Goal: Task Accomplishment & Management: Manage account settings

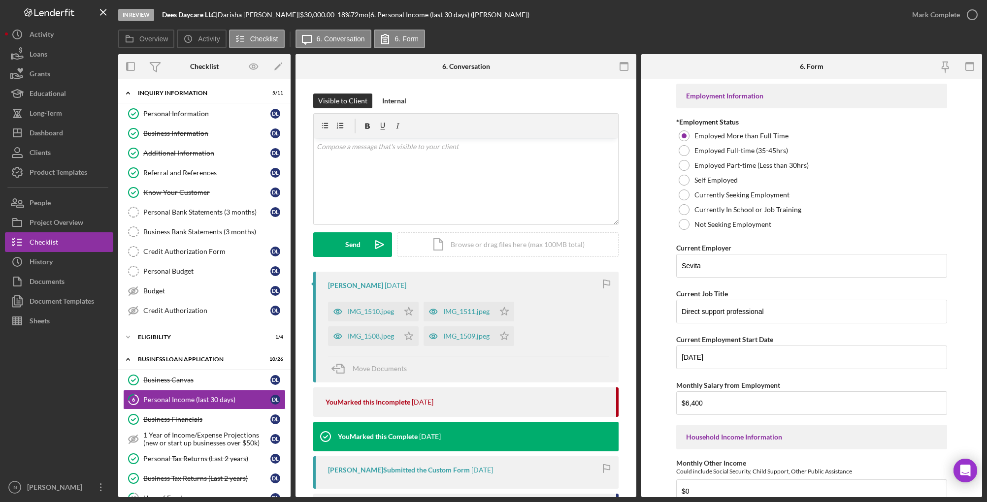
scroll to position [109, 0]
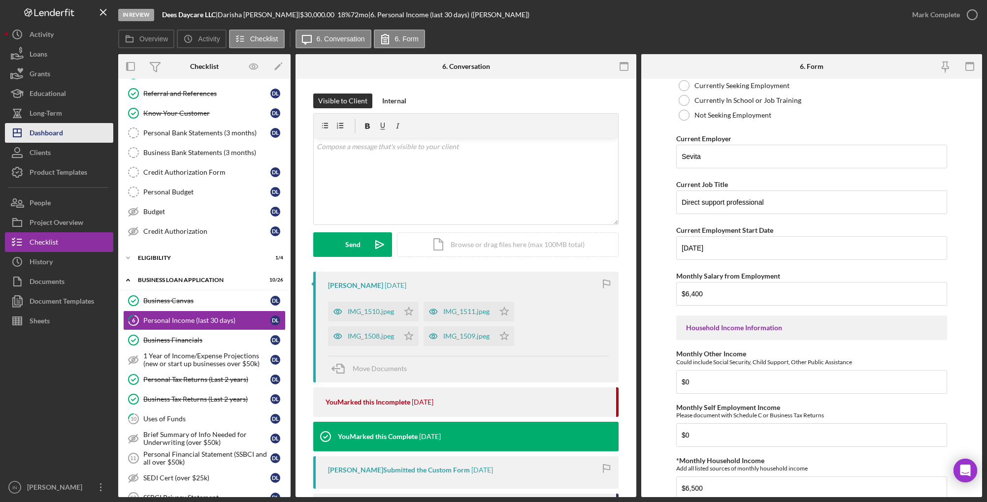
click at [60, 126] on div "Dashboard" at bounding box center [46, 134] width 33 height 22
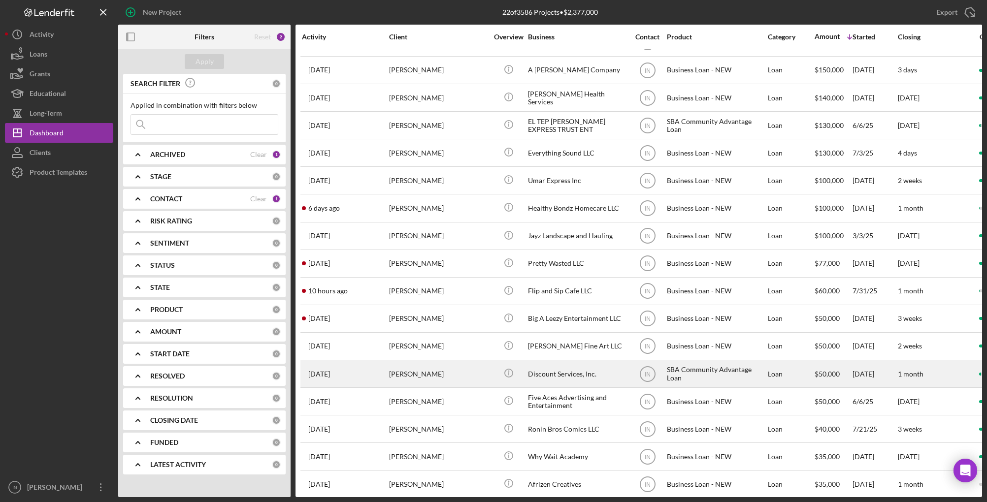
scroll to position [174, 0]
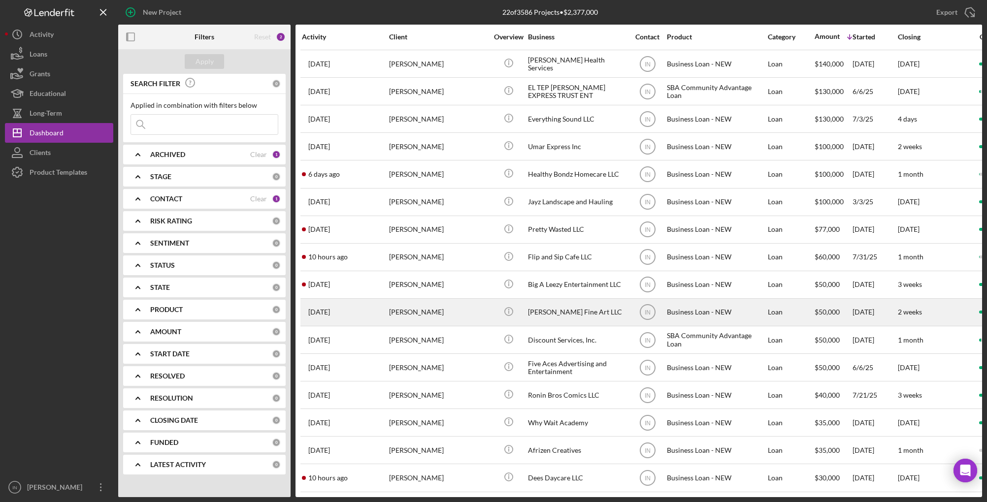
click at [433, 308] on div "[PERSON_NAME]" at bounding box center [438, 312] width 98 height 26
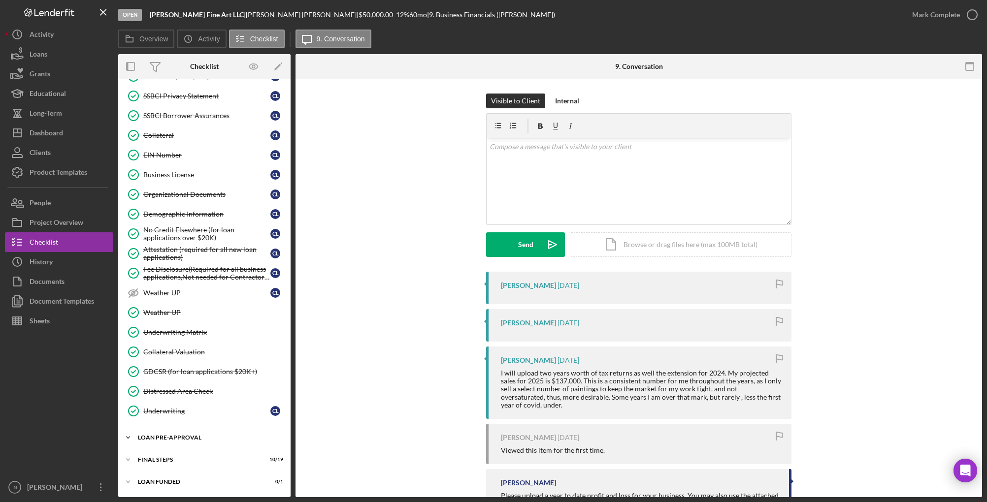
scroll to position [268, 0]
click at [196, 455] on div "Icon/Expander FINAL STEPS 10 / 19" at bounding box center [204, 460] width 172 height 20
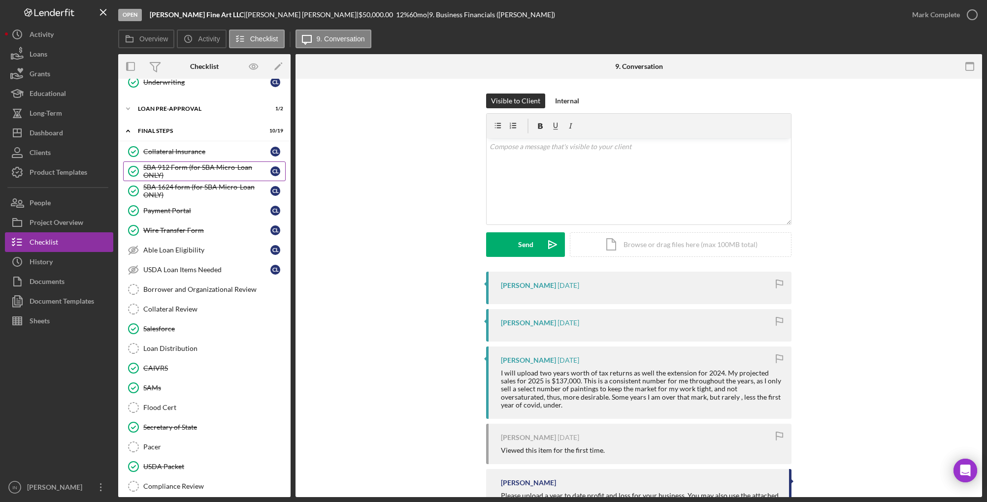
scroll to position [457, 0]
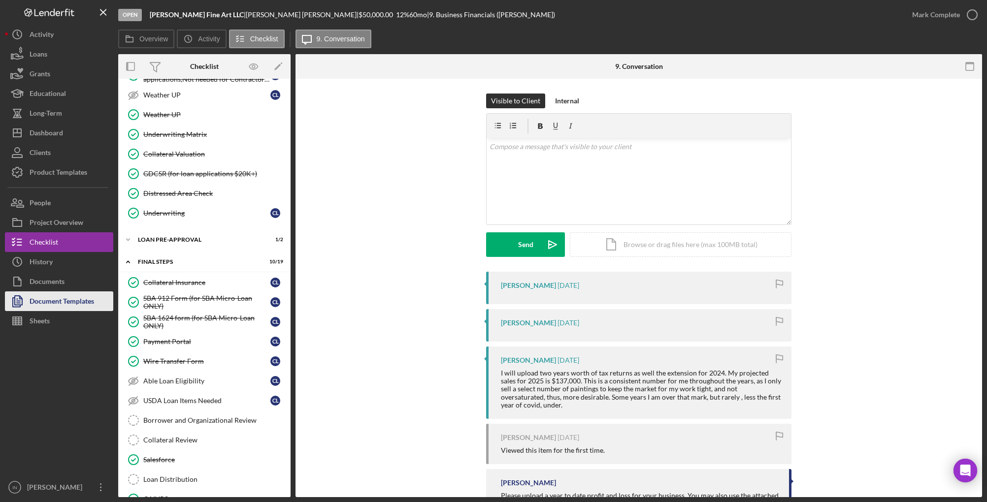
click at [66, 305] on div "Document Templates" at bounding box center [62, 302] width 64 height 22
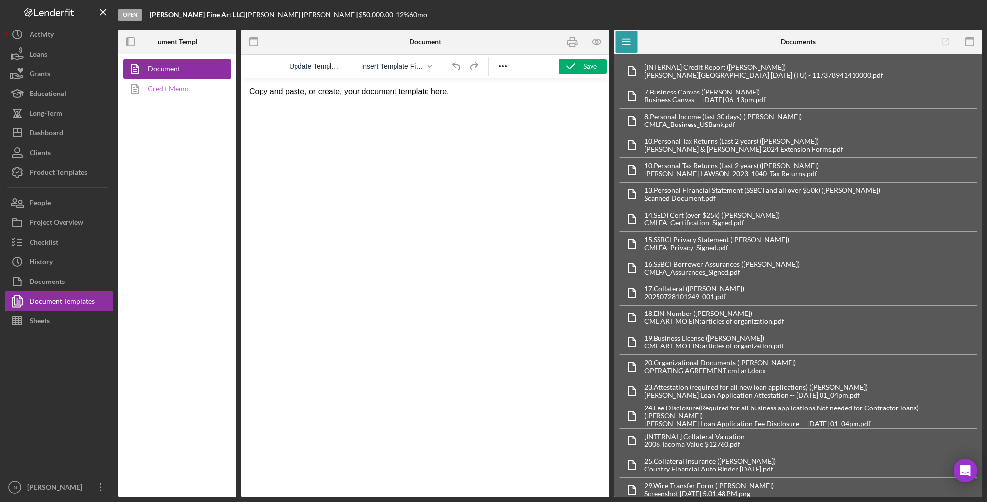
click at [186, 86] on link "Credit Memo" at bounding box center [174, 89] width 103 height 20
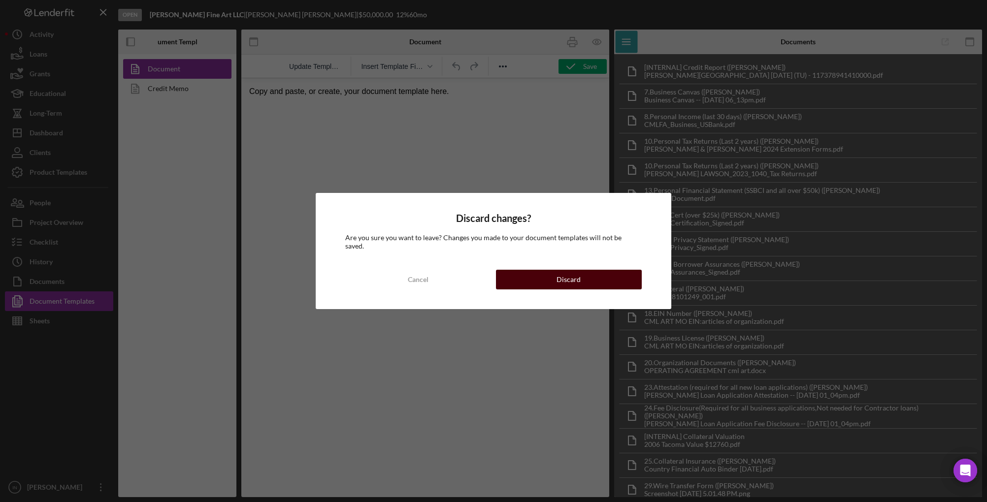
click at [589, 276] on button "Discard" at bounding box center [569, 280] width 146 height 20
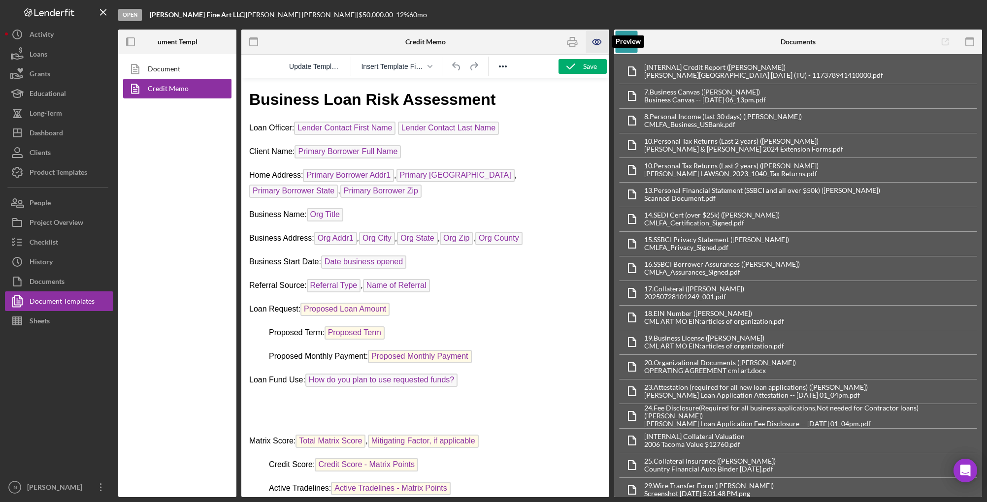
click at [594, 42] on icon "button" at bounding box center [597, 42] width 22 height 22
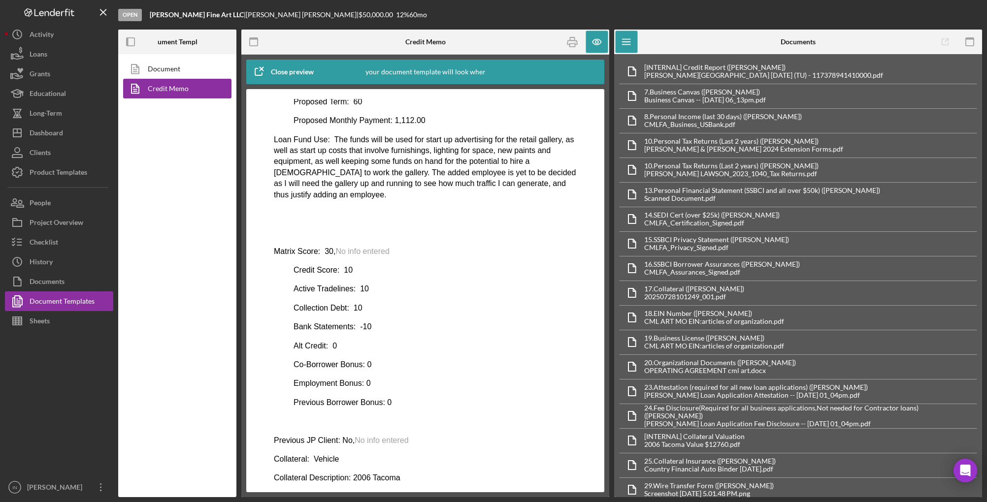
scroll to position [65, 0]
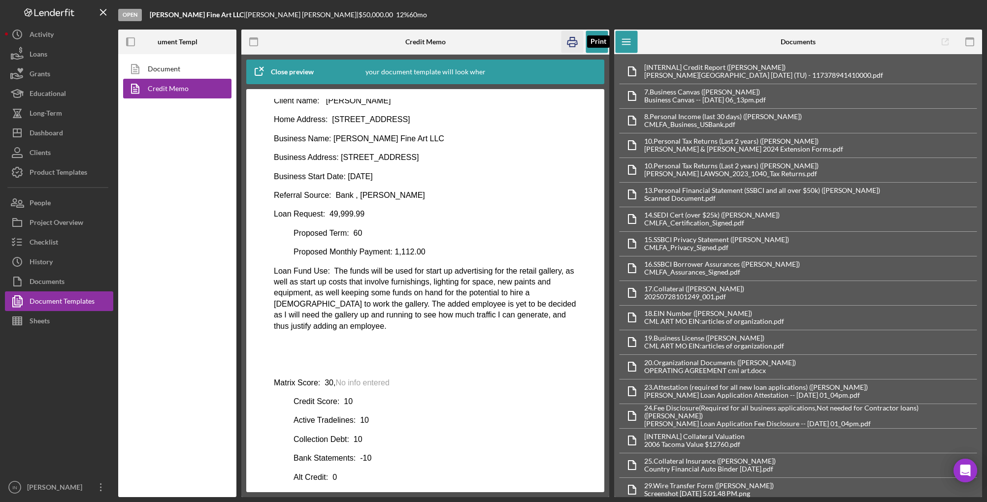
click at [572, 37] on rect "button" at bounding box center [572, 38] width 4 height 3
click at [50, 242] on div "Checklist" at bounding box center [44, 243] width 29 height 22
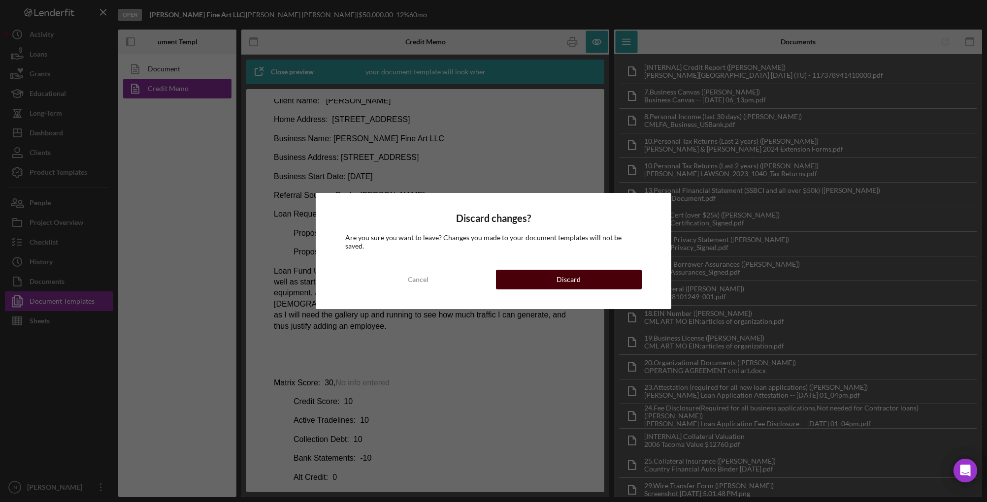
click at [578, 274] on div "Discard" at bounding box center [568, 280] width 24 height 20
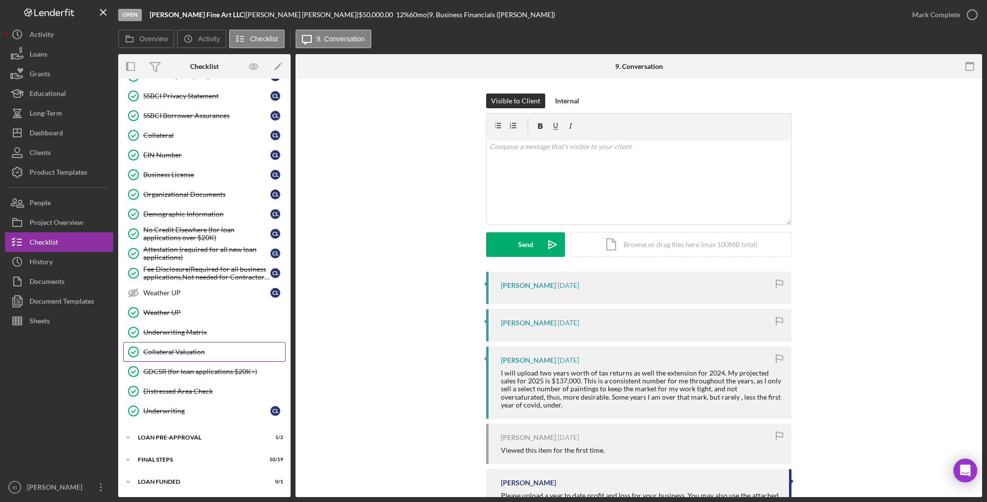
scroll to position [268, 0]
click at [173, 455] on div "Icon/Expander FINAL STEPS 10 / 19" at bounding box center [204, 460] width 172 height 20
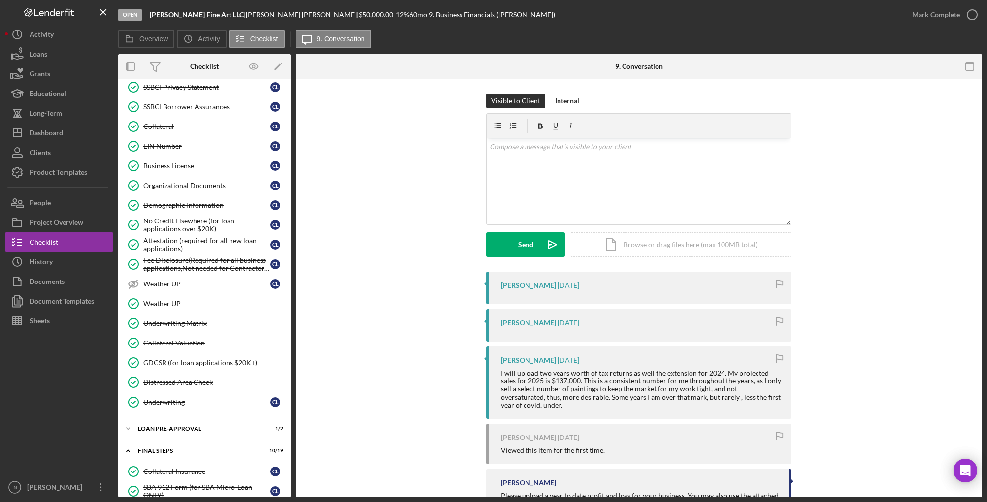
scroll to position [654, 0]
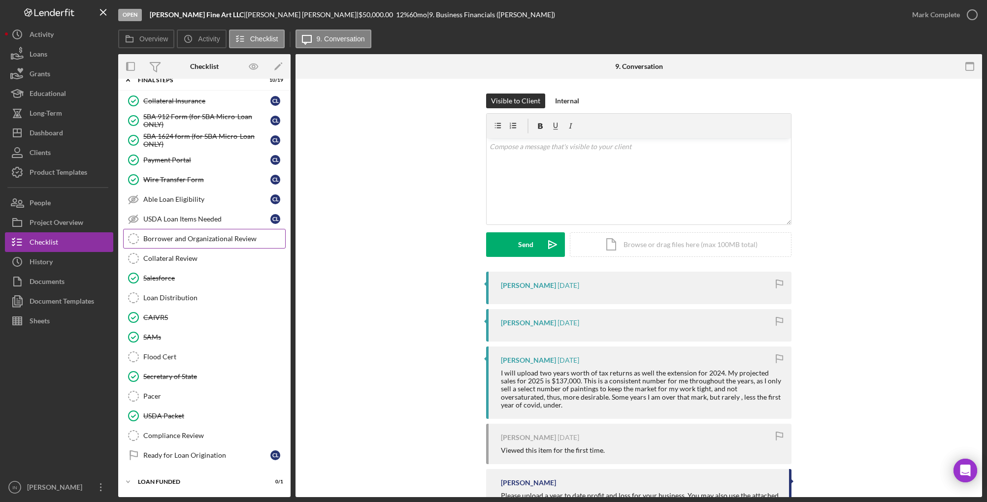
click at [197, 236] on div "Borrower and Organizational Review" at bounding box center [214, 239] width 142 height 8
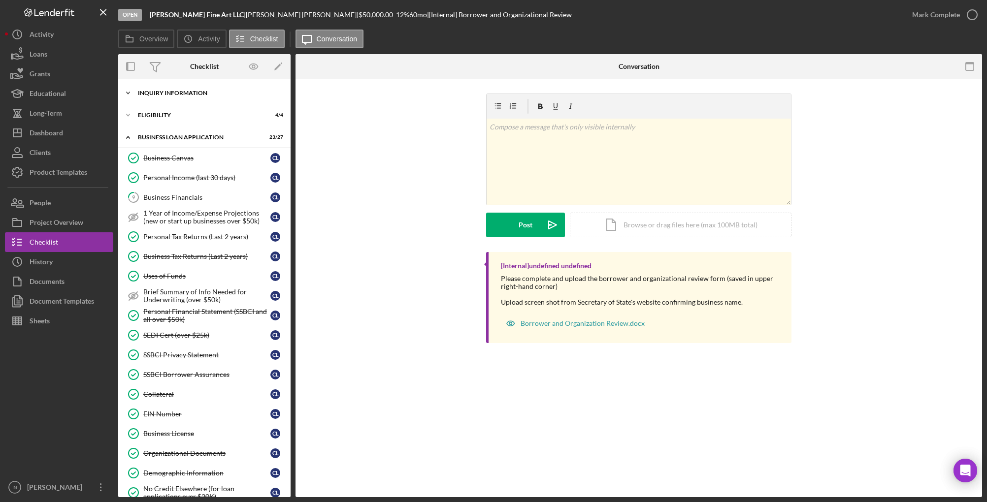
click at [187, 91] on div "INQUIRY INFORMATION" at bounding box center [208, 93] width 140 height 6
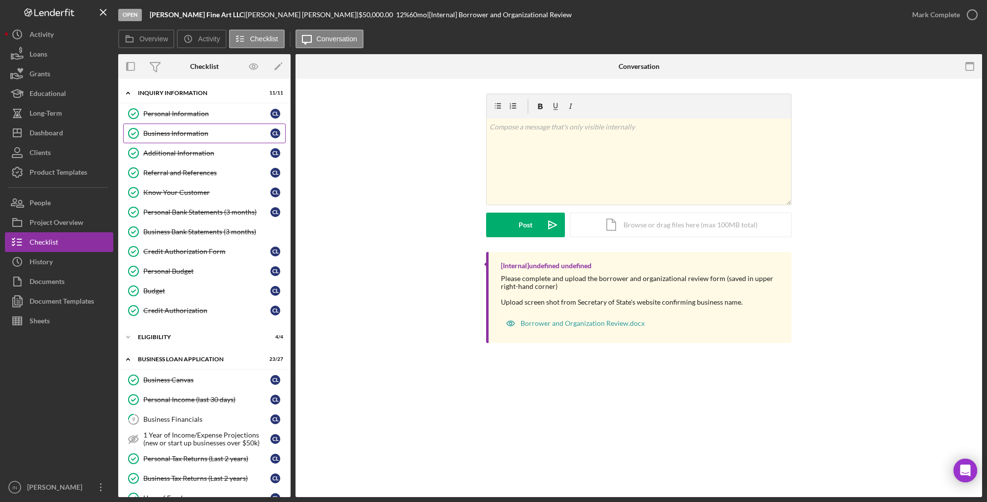
click at [192, 133] on div "Business Information" at bounding box center [206, 133] width 127 height 8
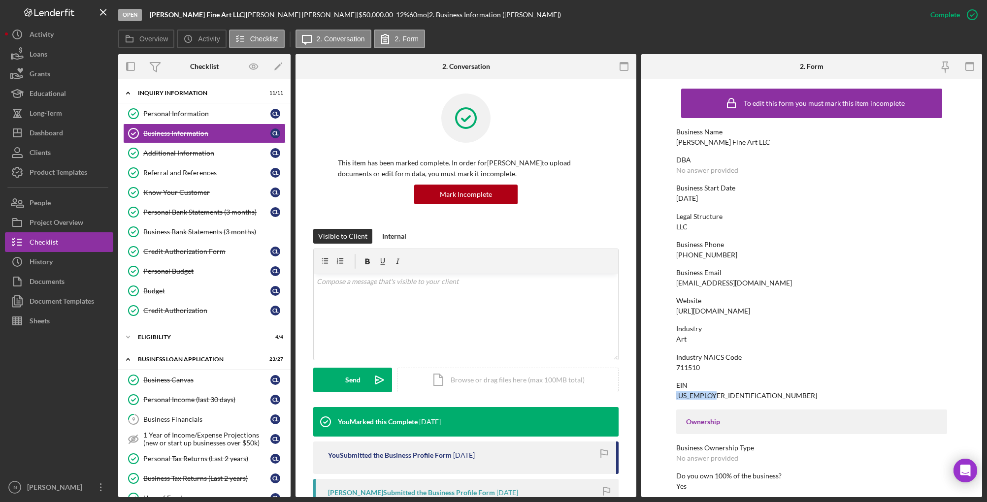
drag, startPoint x: 714, startPoint y: 394, endPoint x: 672, endPoint y: 396, distance: 41.9
click at [672, 396] on form "To edit this form you must mark this item incomplete Business Name Chad M. Laws…" at bounding box center [811, 288] width 341 height 418
copy div "[US_EMPLOYER_IDENTIFICATION_NUMBER]"
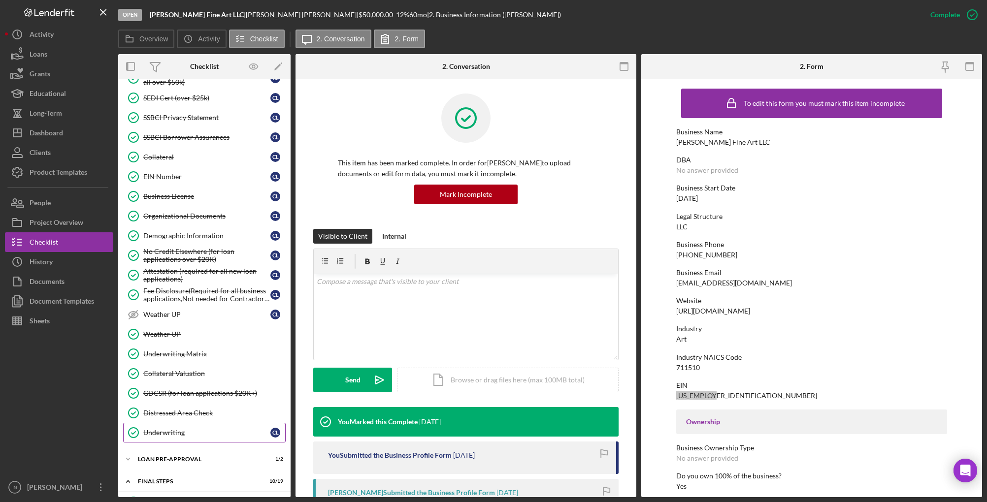
scroll to position [722, 0]
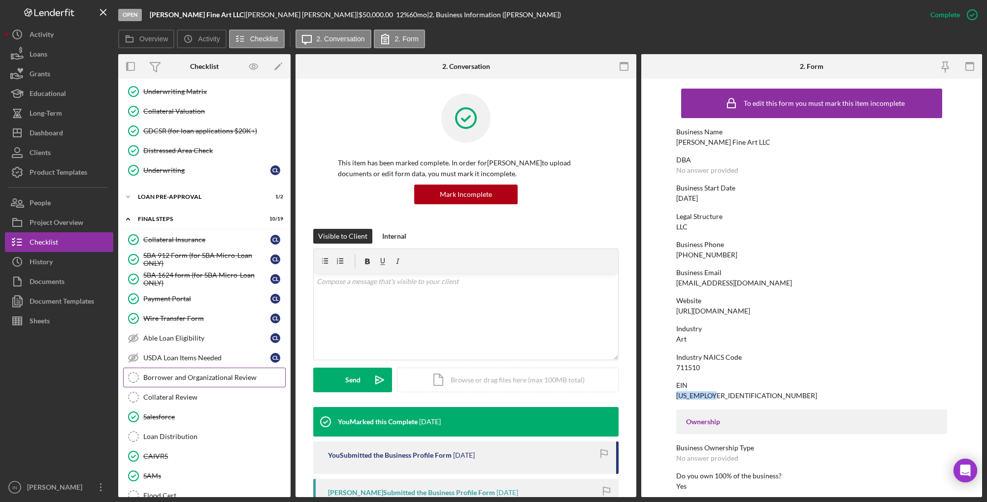
click at [201, 382] on div "Borrower and Organizational Review" at bounding box center [214, 378] width 142 height 8
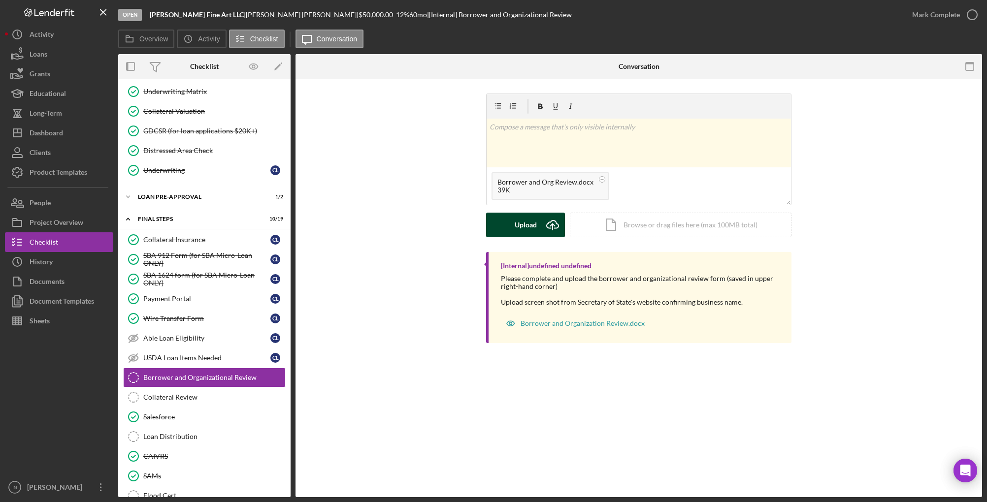
click at [511, 221] on button "Upload Icon/Upload" at bounding box center [525, 225] width 79 height 25
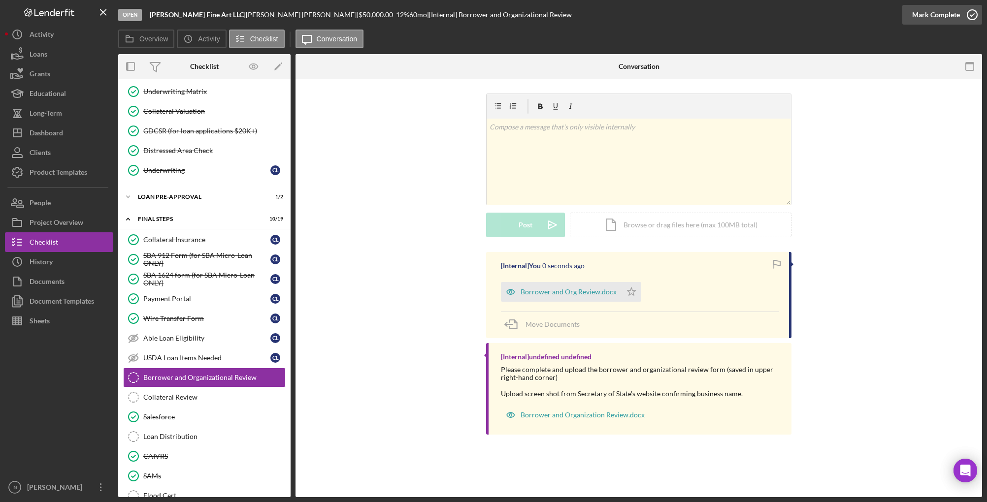
click at [942, 14] on div "Mark Complete" at bounding box center [936, 15] width 48 height 20
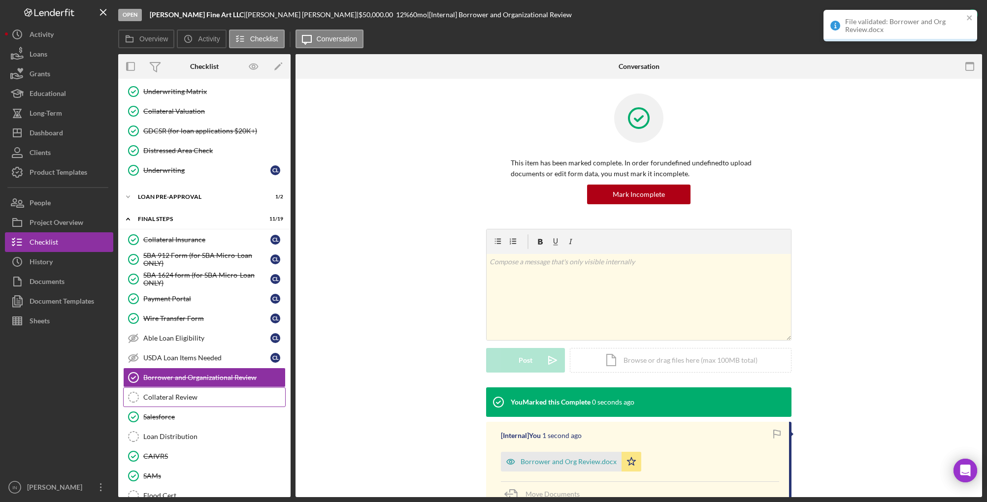
click at [160, 401] on div "Collateral Review" at bounding box center [214, 397] width 142 height 8
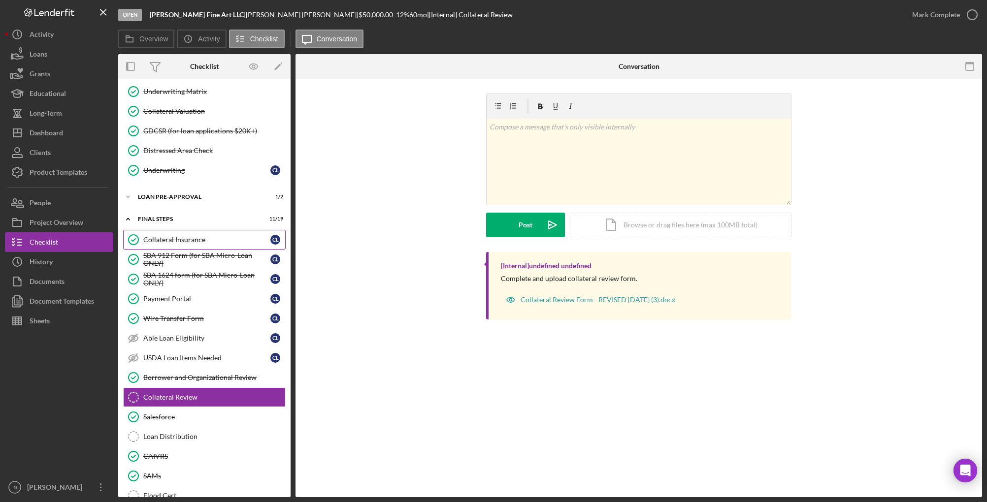
click at [189, 244] on div "Collateral Insurance" at bounding box center [206, 240] width 127 height 8
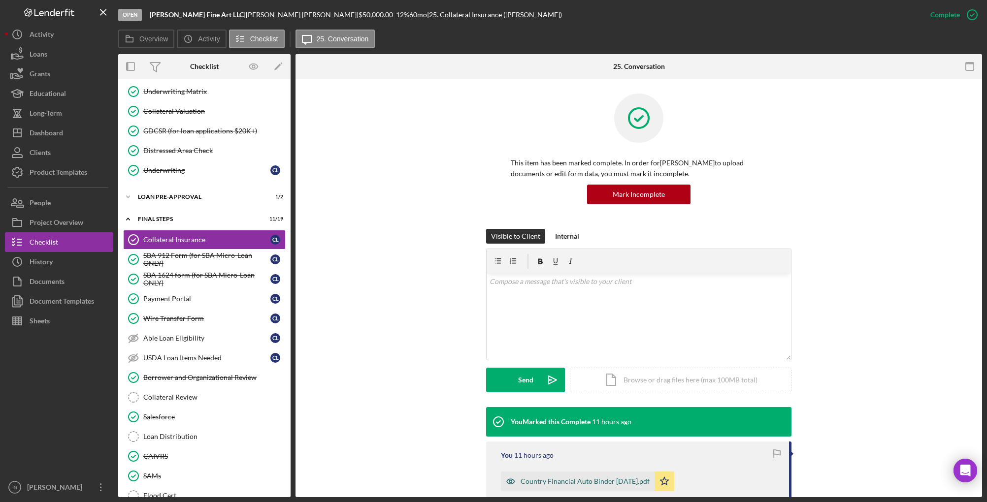
scroll to position [131, 0]
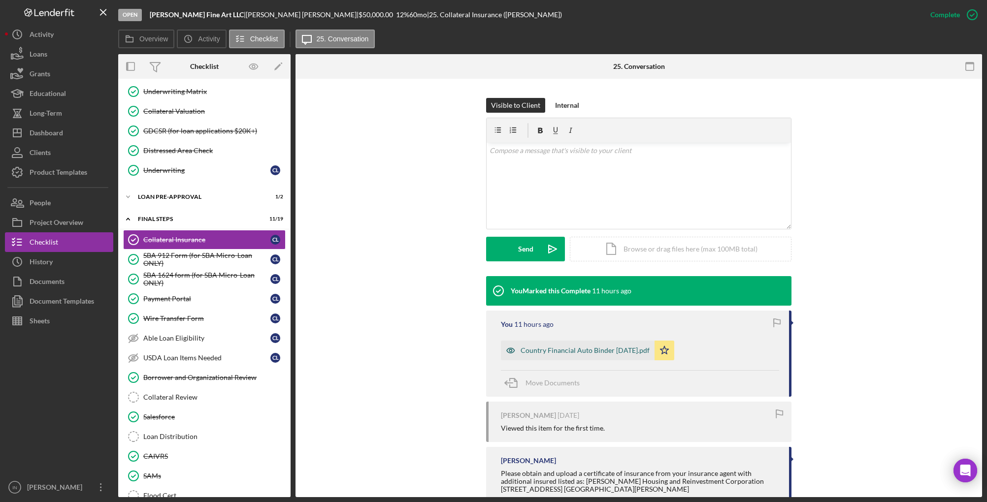
click at [554, 353] on div "Country Financial Auto Binder 08-08-25.pdf" at bounding box center [584, 351] width 129 height 8
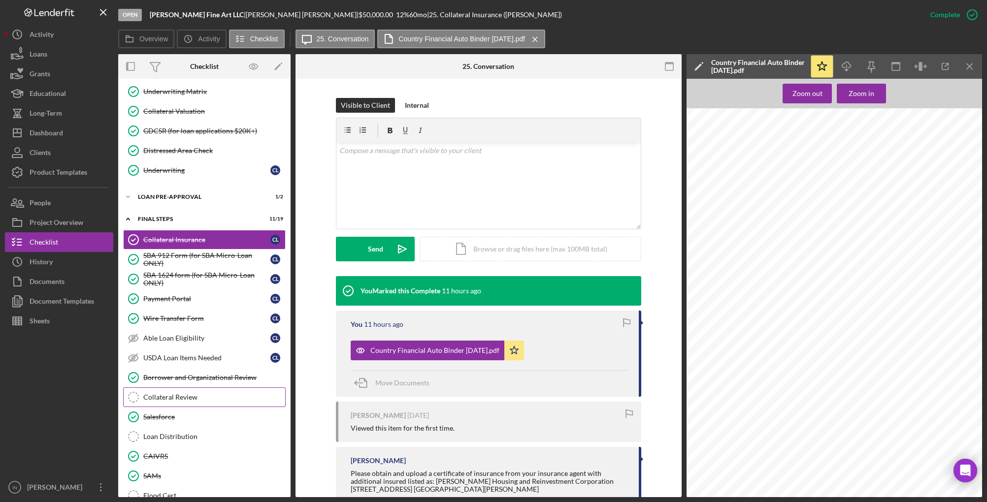
click at [178, 401] on div "Collateral Review" at bounding box center [214, 397] width 142 height 8
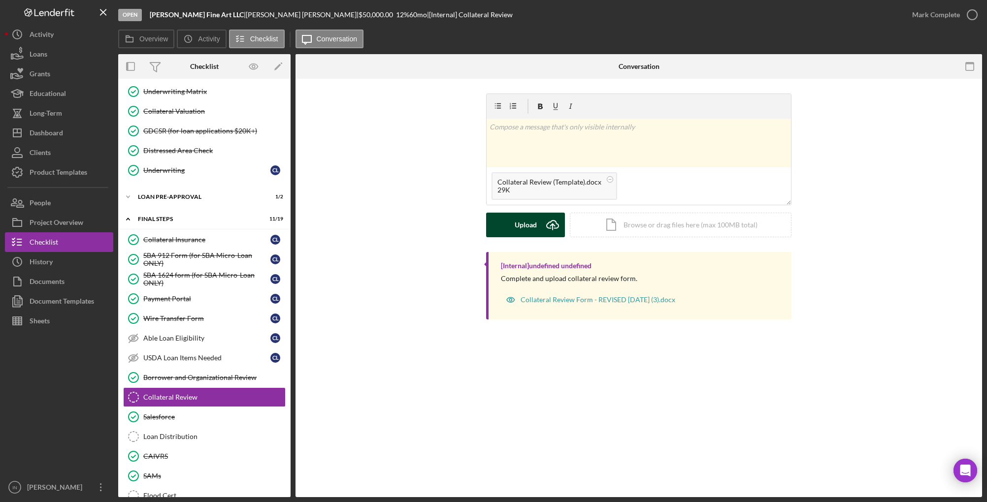
click at [531, 224] on div "Upload" at bounding box center [525, 225] width 22 height 25
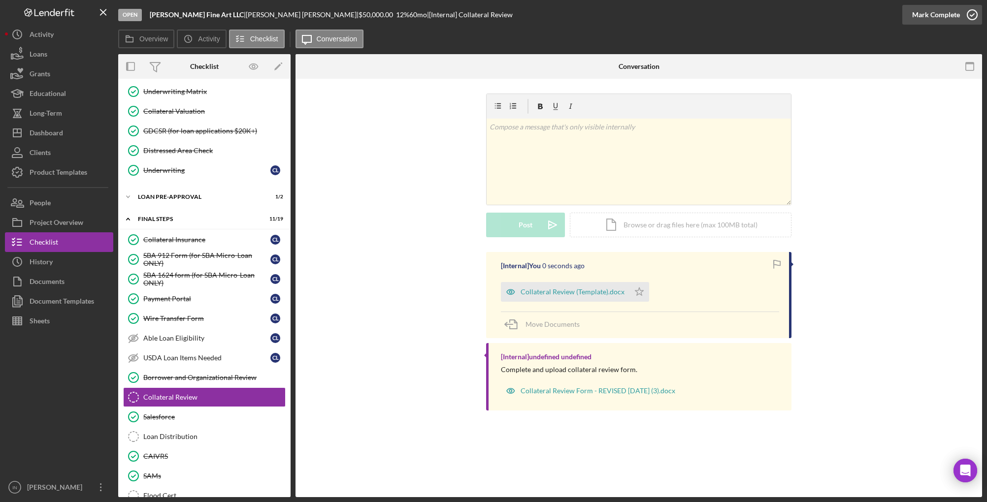
click at [934, 14] on div "Mark Complete" at bounding box center [936, 15] width 48 height 20
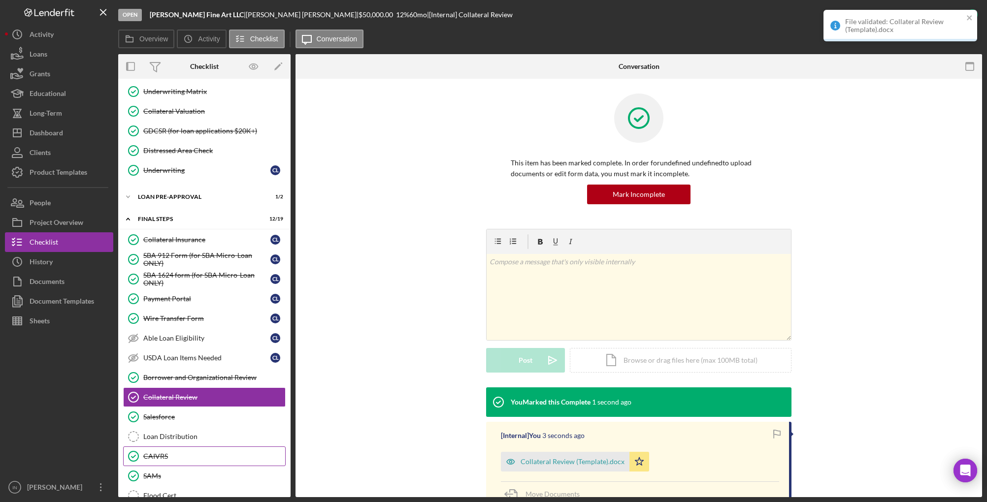
scroll to position [788, 0]
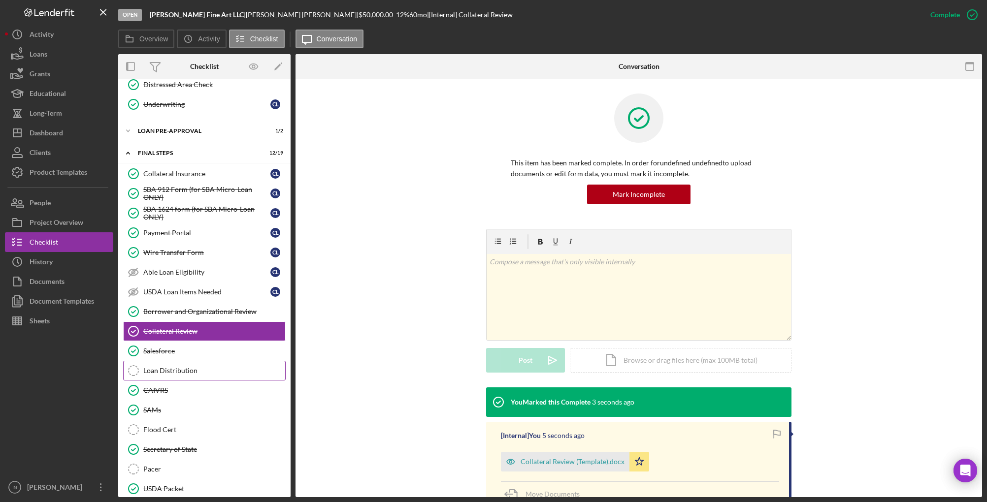
click at [172, 375] on div "Loan Distribution" at bounding box center [214, 371] width 142 height 8
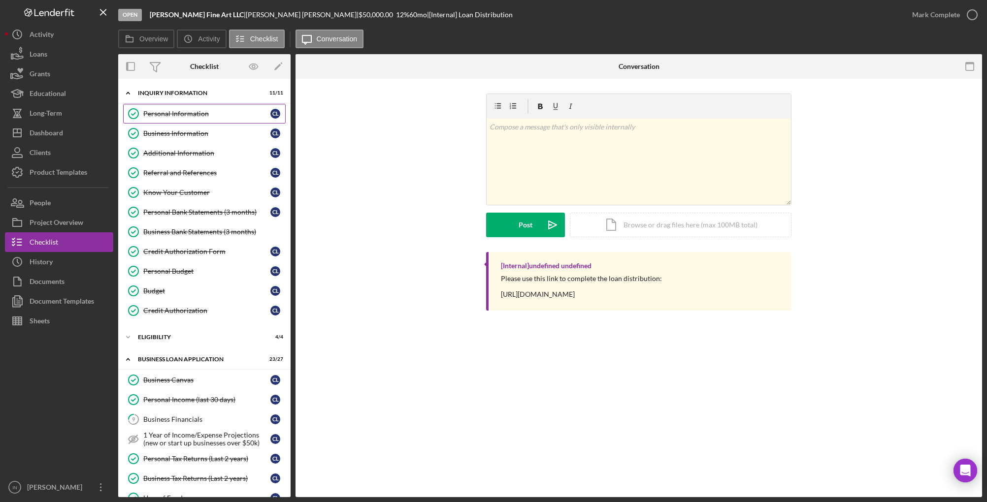
click at [180, 113] on div "Personal Information" at bounding box center [206, 114] width 127 height 8
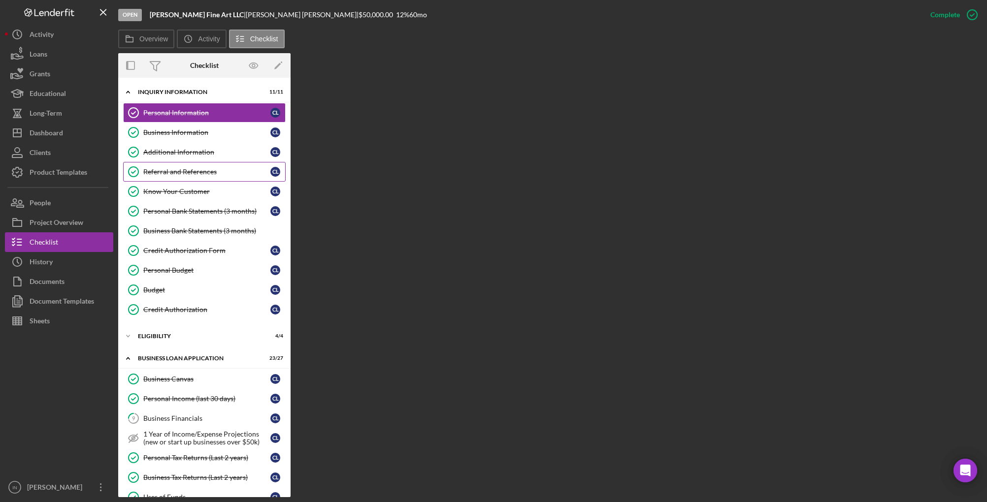
click at [192, 170] on div "Referral and References" at bounding box center [206, 172] width 127 height 8
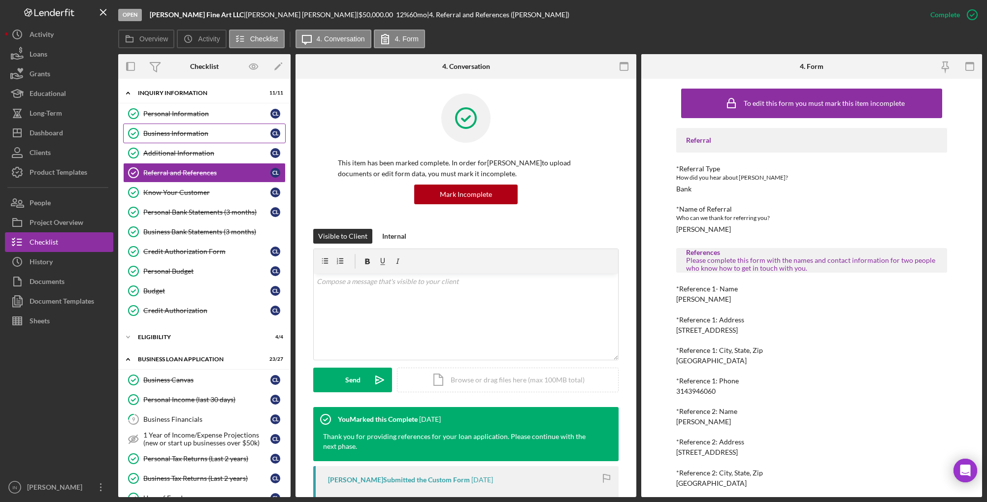
click at [191, 134] on div "Business Information" at bounding box center [206, 133] width 127 height 8
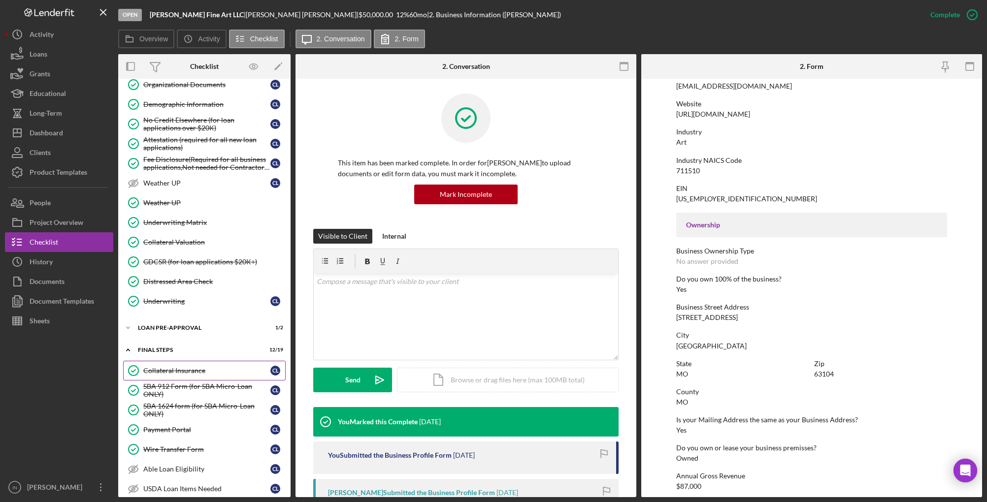
scroll to position [459, 0]
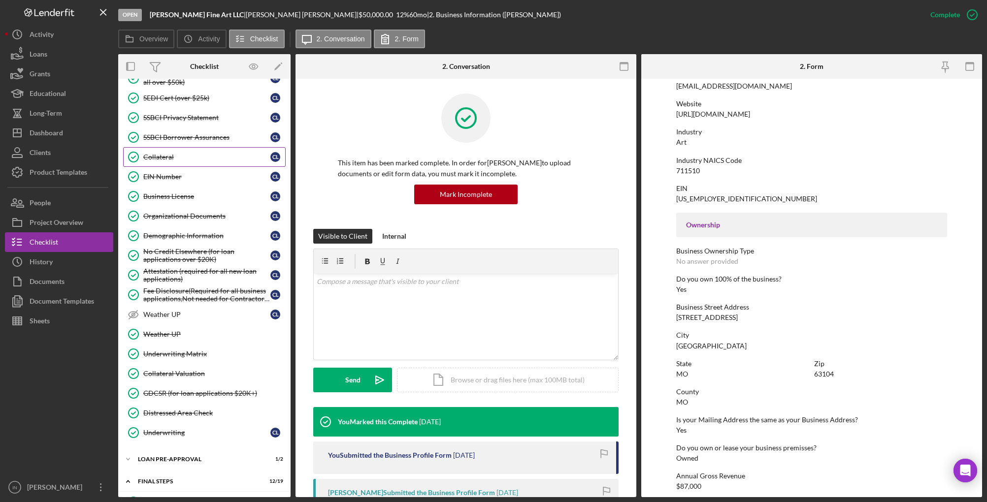
click at [181, 159] on link "Collateral Collateral C L" at bounding box center [204, 157] width 162 height 20
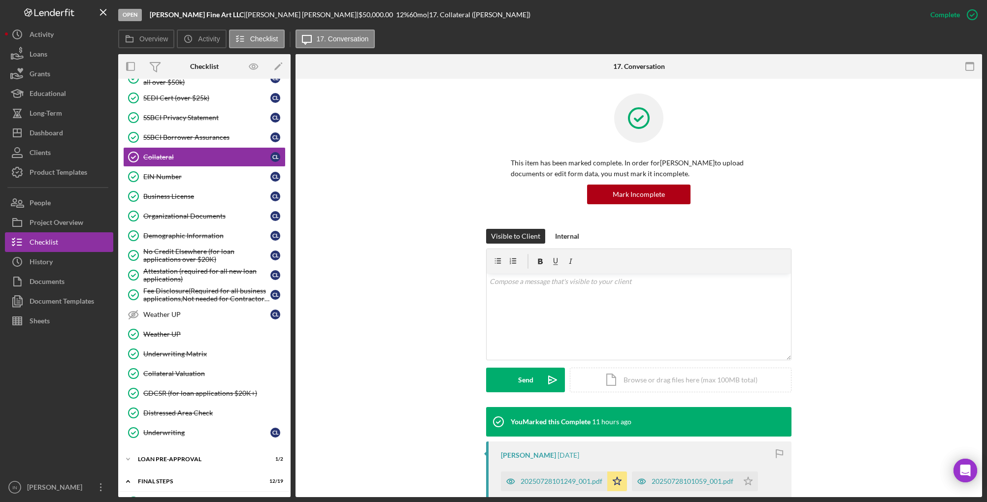
scroll to position [131, 0]
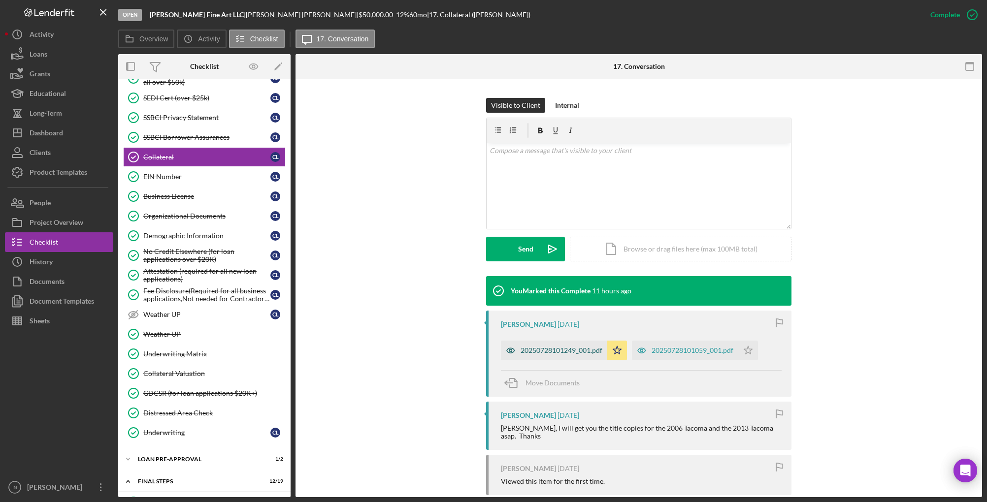
click at [558, 351] on div "20250728101249_001.pdf" at bounding box center [561, 351] width 82 height 8
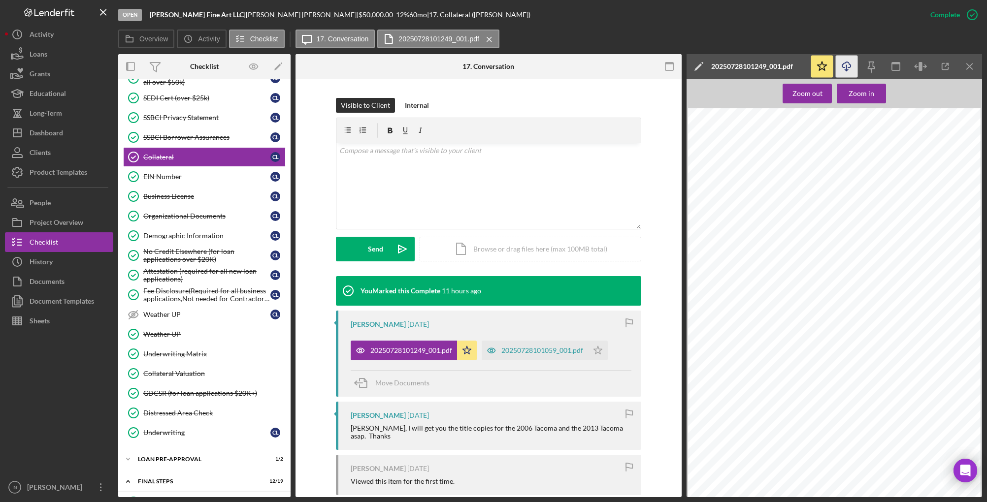
click at [849, 60] on icon "Icon/Download" at bounding box center [846, 67] width 22 height 22
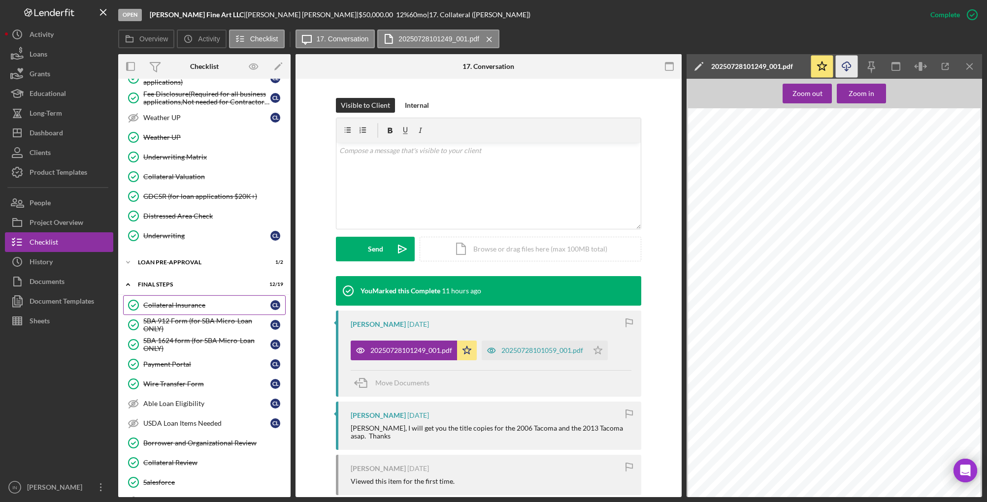
click at [193, 309] on div "Collateral Insurance" at bounding box center [206, 305] width 127 height 8
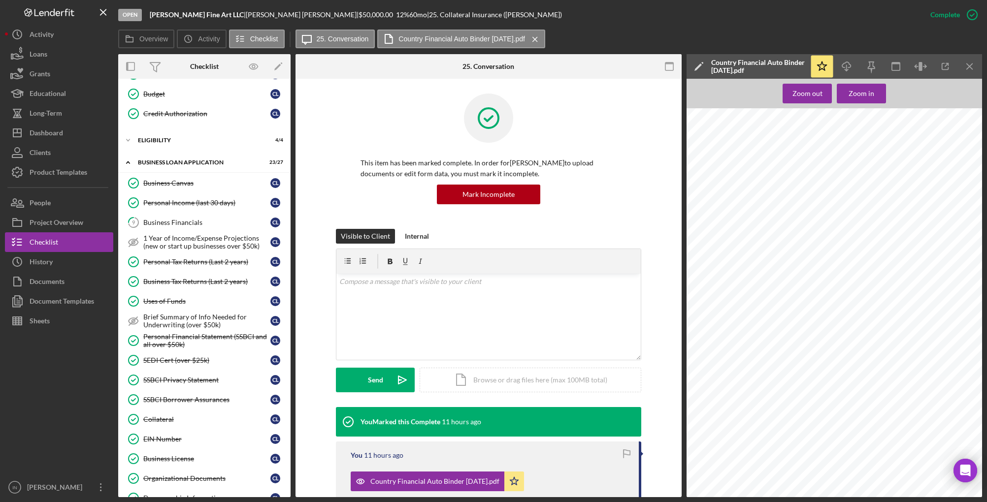
scroll to position [131, 0]
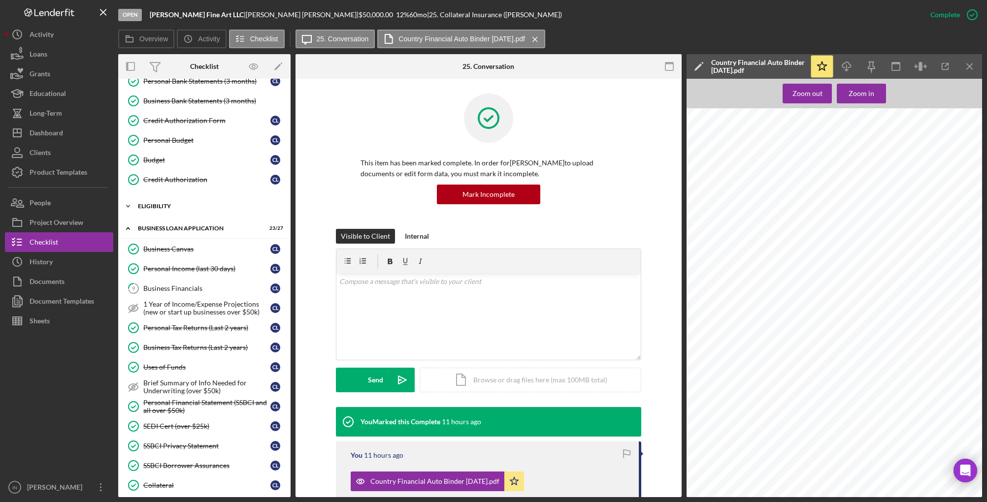
click at [202, 208] on div "ELIGIBILITY" at bounding box center [208, 206] width 140 height 6
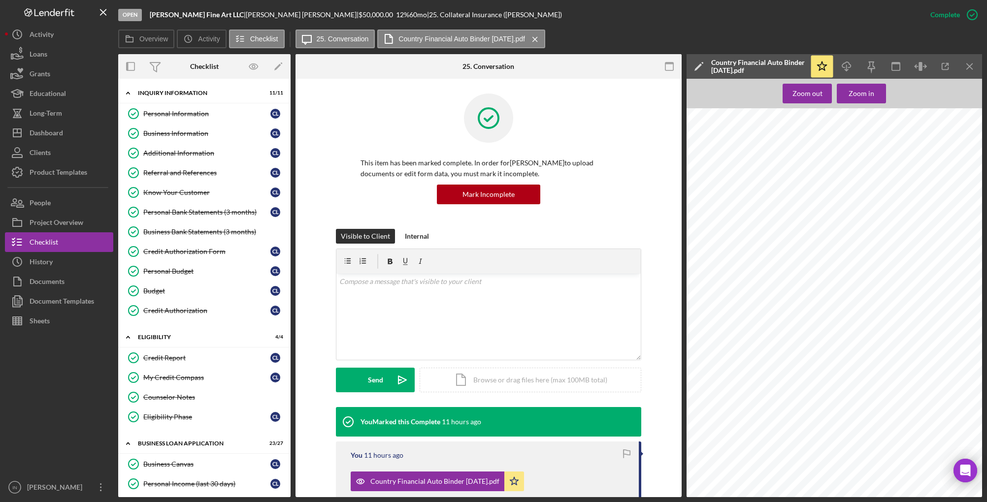
scroll to position [262, 0]
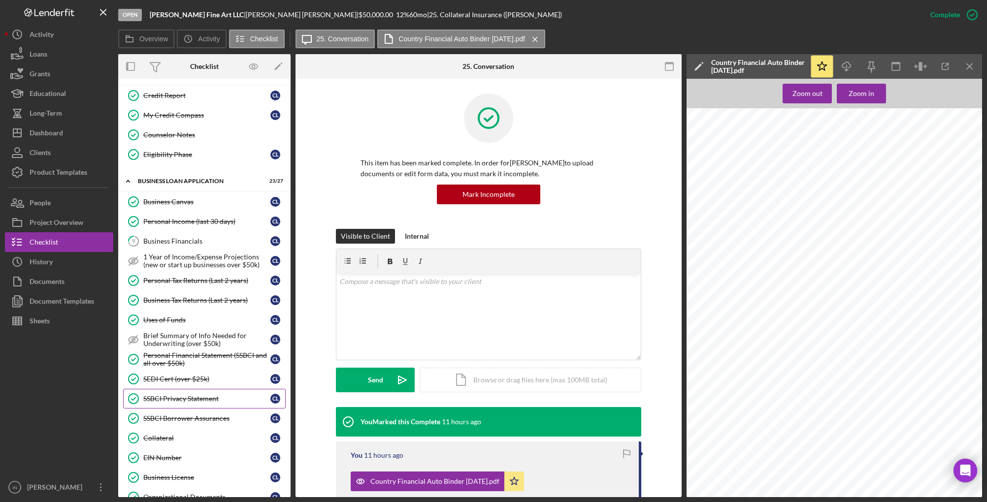
click at [205, 398] on link "SSBCI Privacy Statement SSBCI Privacy Statement C L" at bounding box center [204, 399] width 162 height 20
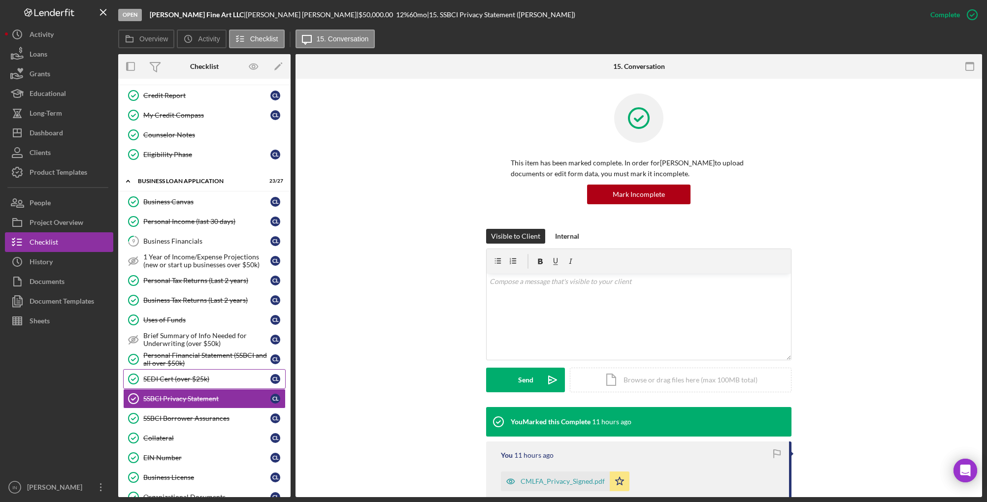
click at [194, 383] on div "SEDI Cert (over $25k)" at bounding box center [206, 379] width 127 height 8
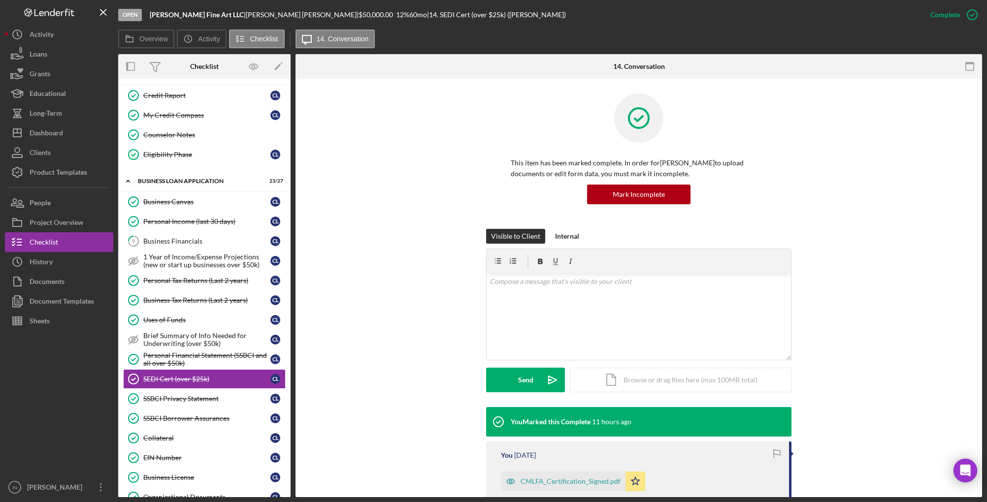
scroll to position [130, 0]
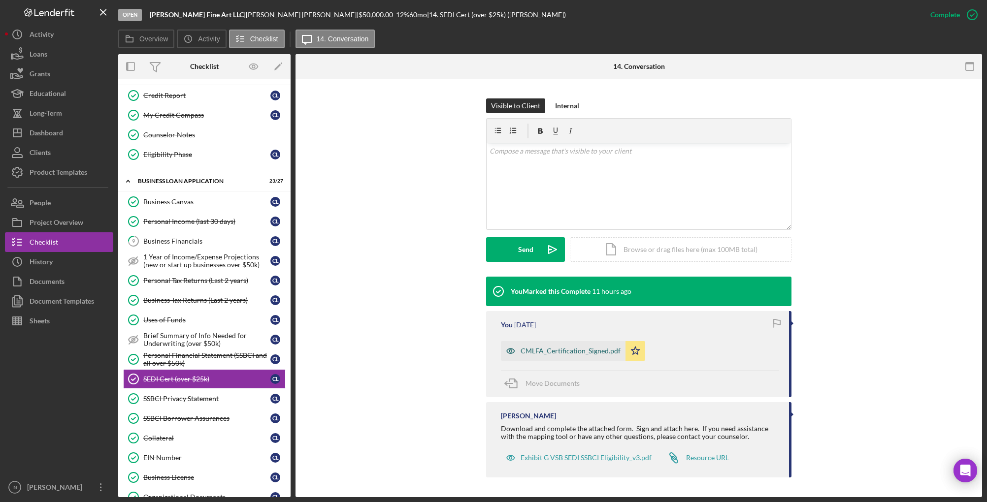
click at [564, 352] on div "CMLFA_Certification_Signed.pdf" at bounding box center [570, 351] width 100 height 8
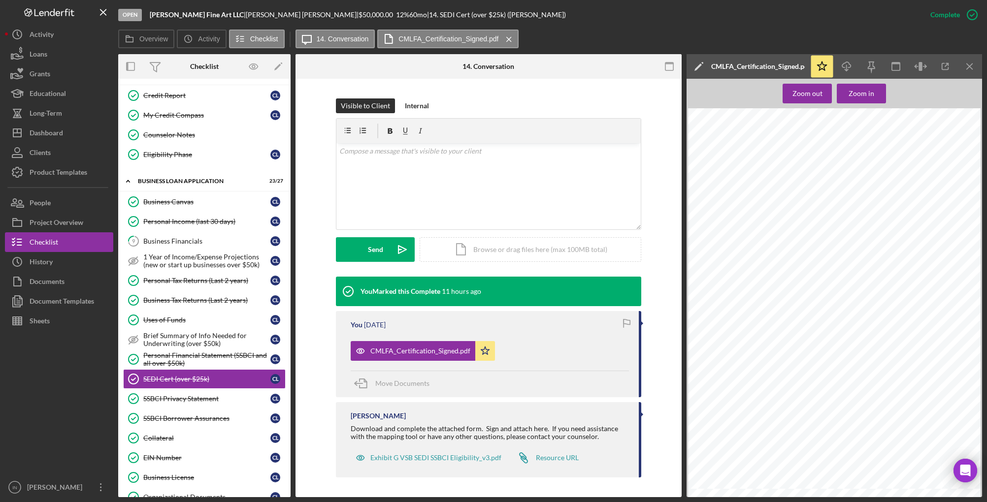
scroll to position [382, 0]
click at [176, 409] on link "SSBCI Privacy Statement SSBCI Privacy Statement C L" at bounding box center [204, 399] width 162 height 20
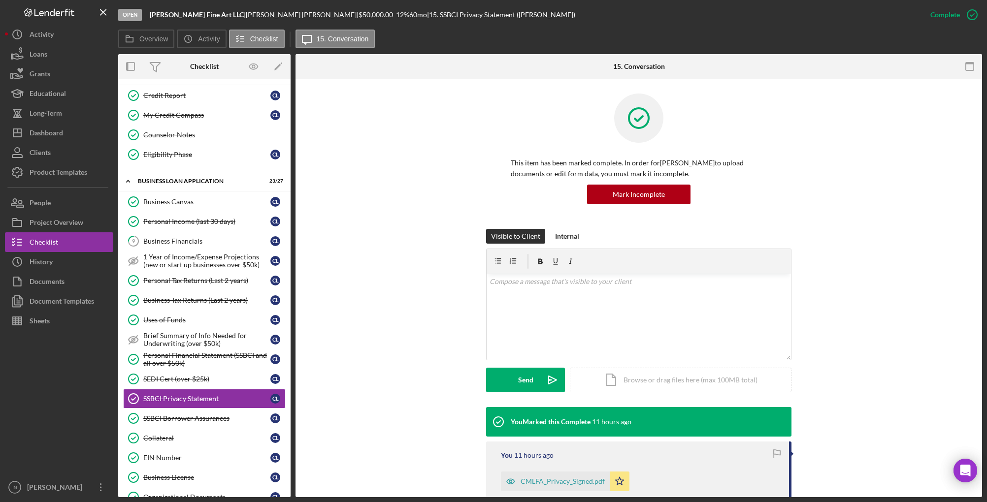
scroll to position [131, 0]
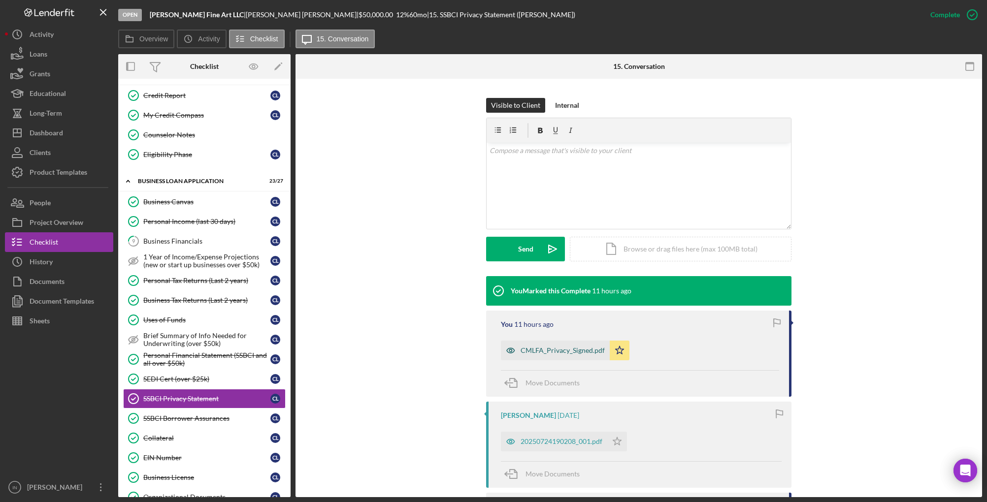
click at [561, 351] on div "CMLFA_Privacy_Signed.pdf" at bounding box center [562, 351] width 84 height 8
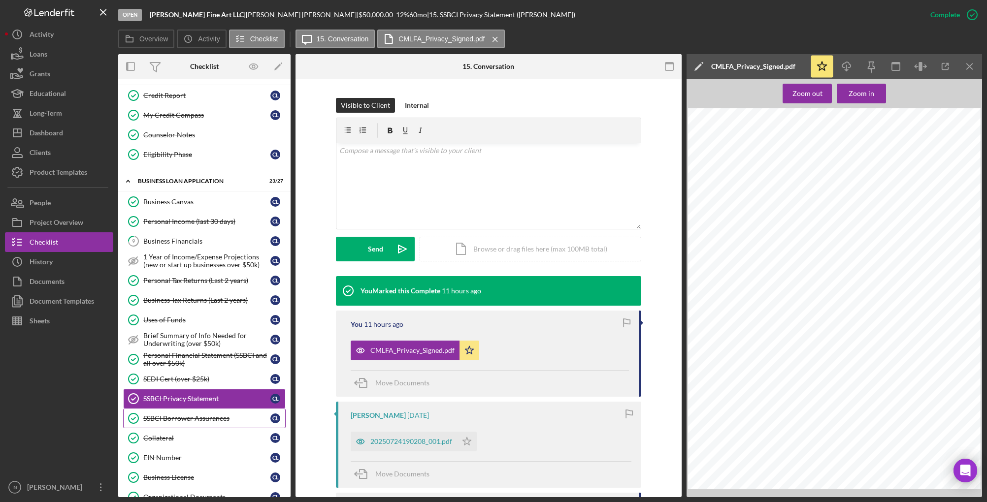
click at [166, 422] on div "SSBCI Borrower Assurances" at bounding box center [206, 419] width 127 height 8
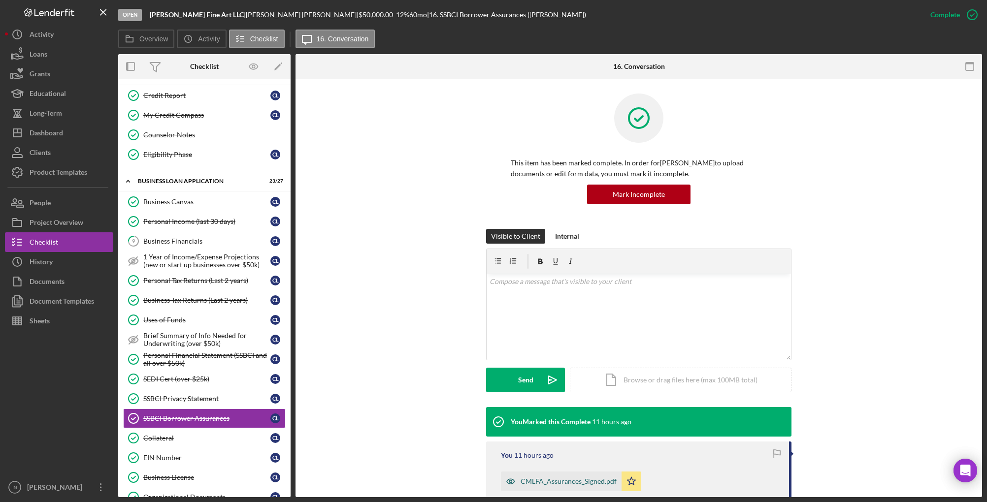
click at [566, 476] on div "CMLFA_Assurances_Signed.pdf" at bounding box center [561, 482] width 121 height 20
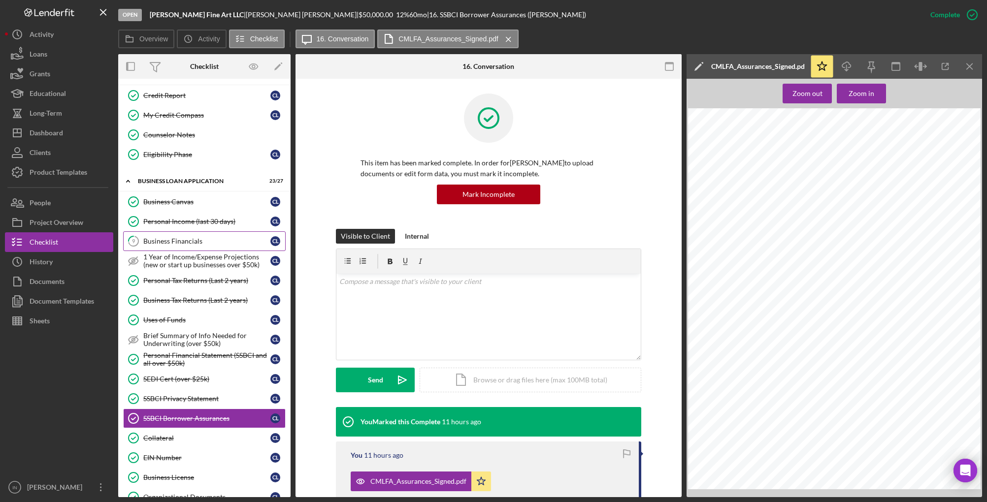
click at [205, 245] on div "Business Financials" at bounding box center [206, 241] width 127 height 8
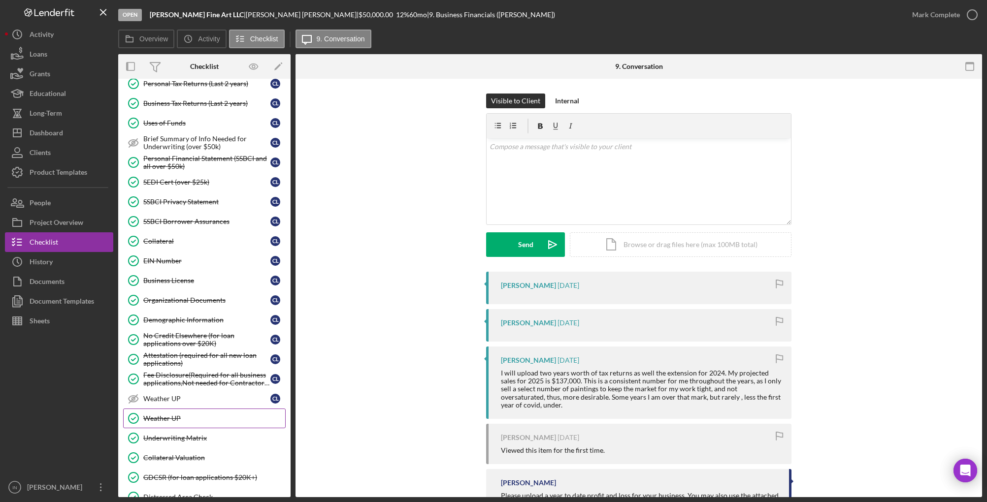
scroll to position [591, 0]
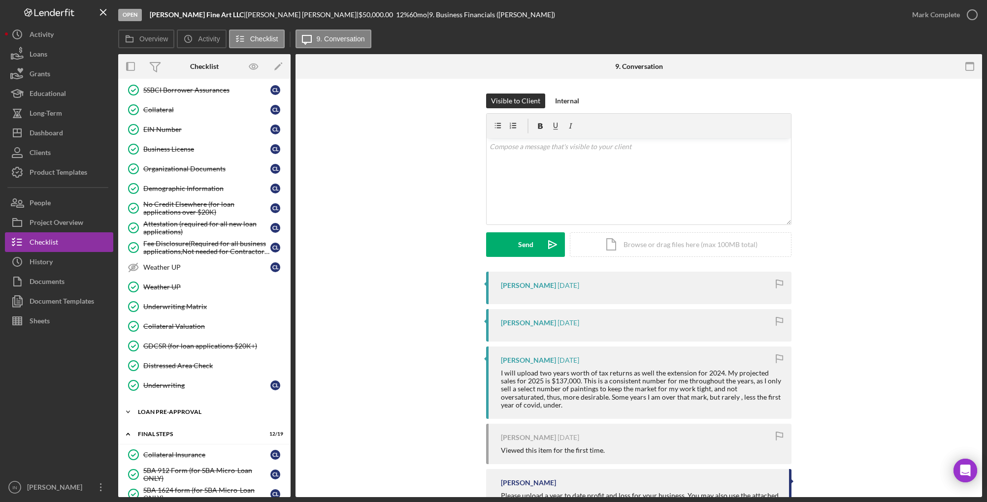
click at [184, 422] on div "Icon/Expander LOAN PRE-APPROVAL 1 / 2" at bounding box center [204, 412] width 172 height 20
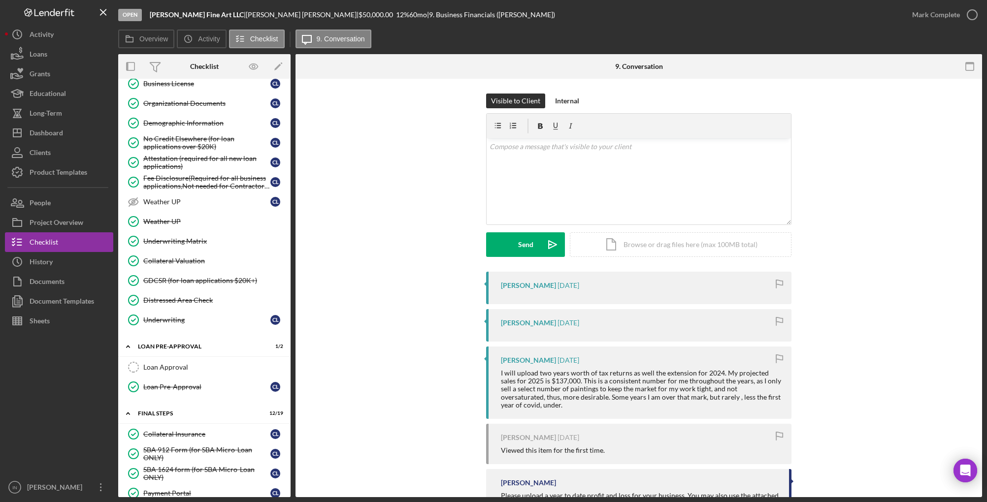
scroll to position [722, 0]
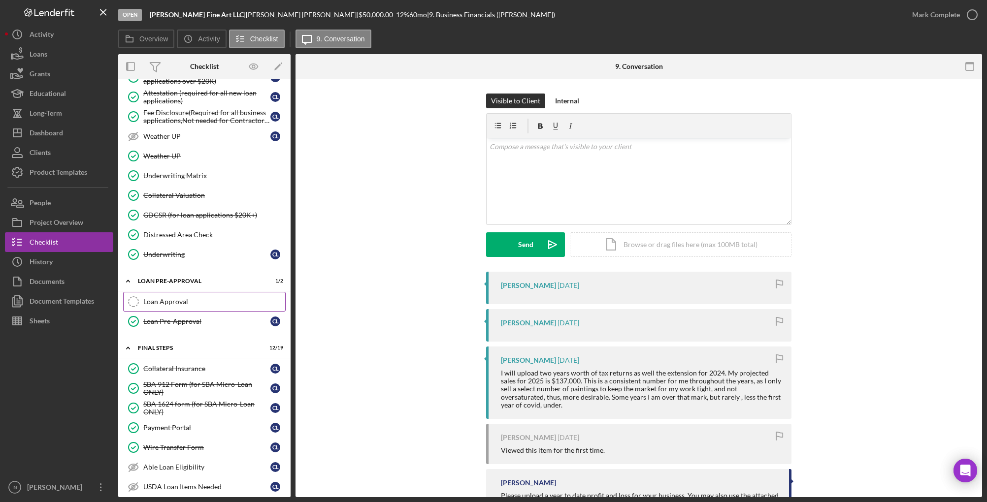
click at [174, 306] on div "Loan Approval" at bounding box center [214, 302] width 142 height 8
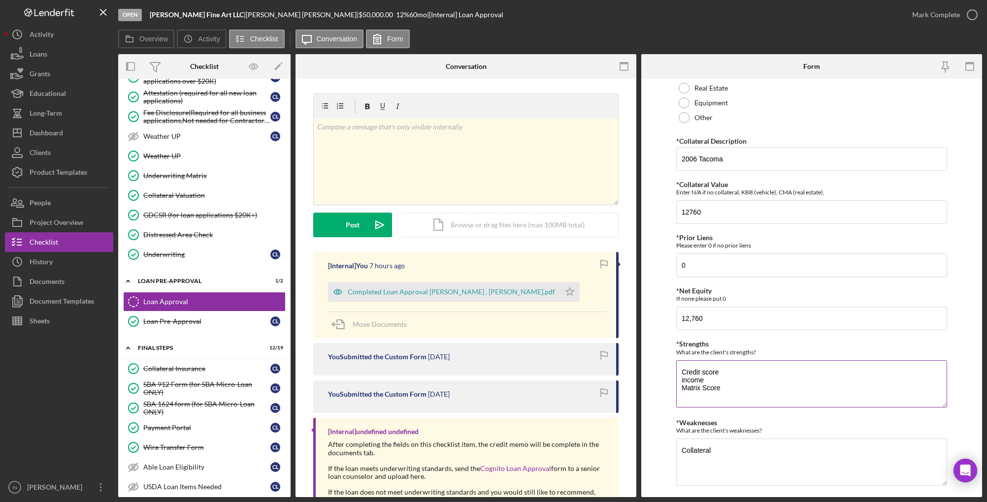
scroll to position [345, 0]
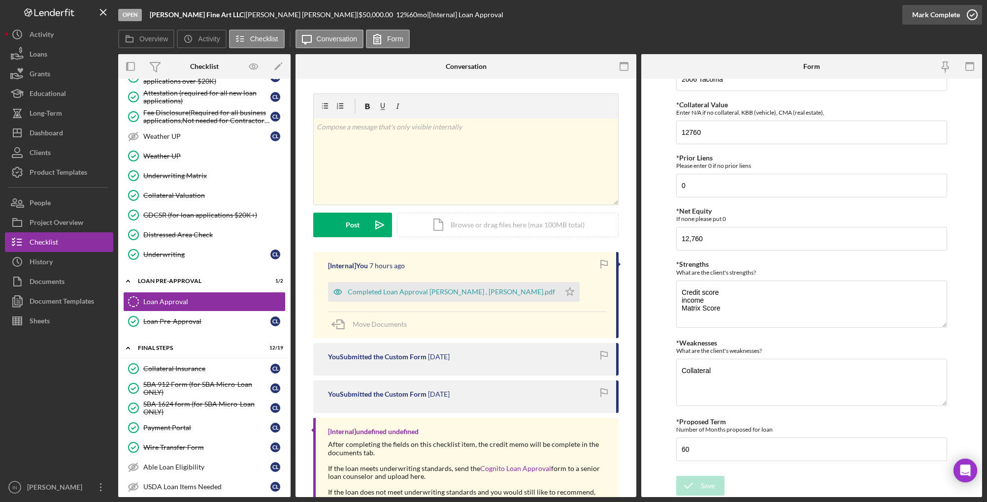
click at [945, 17] on div "Mark Complete" at bounding box center [936, 15] width 48 height 20
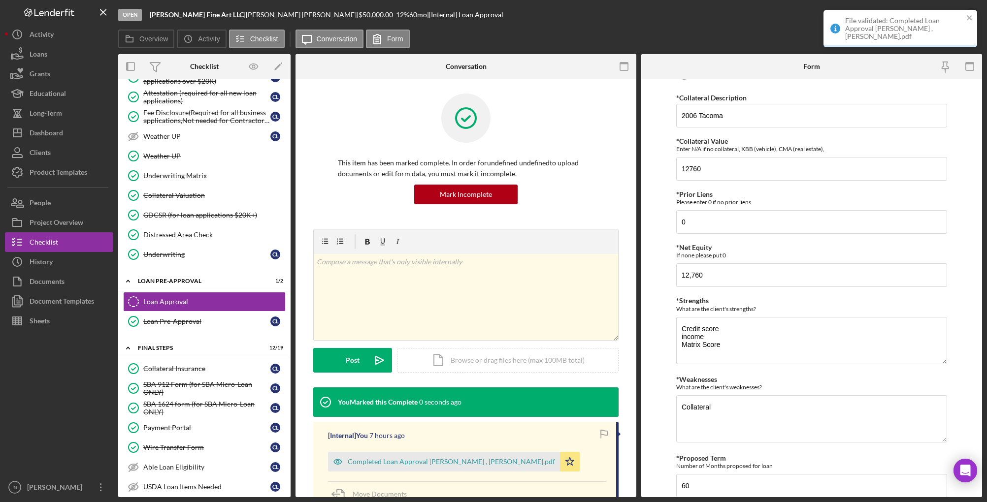
scroll to position [384, 0]
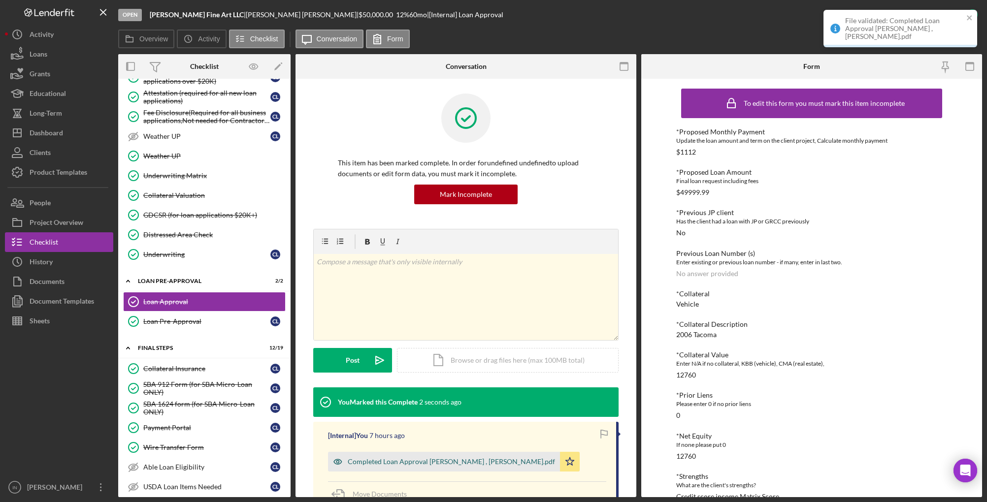
click at [429, 464] on div "Completed Loan Approval Nelson, Ian , Chad Lawson.pdf" at bounding box center [451, 462] width 207 height 8
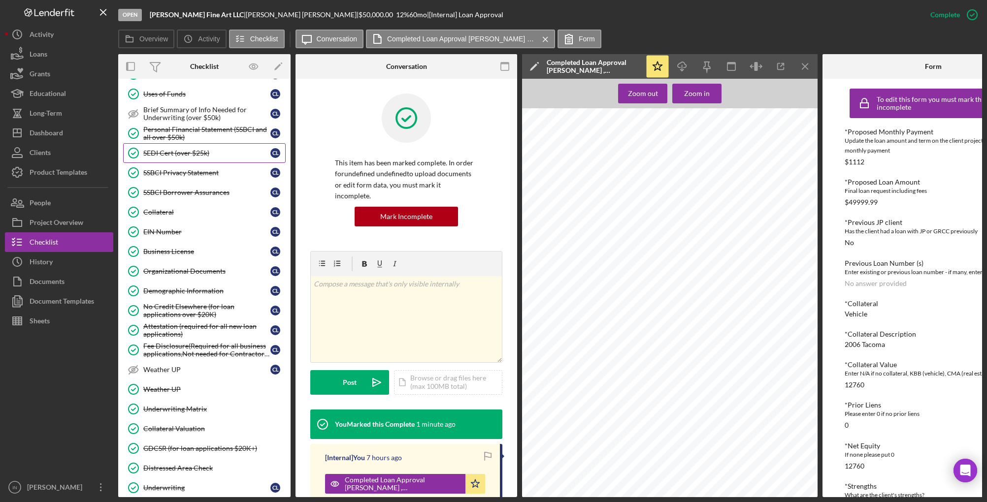
scroll to position [357, 0]
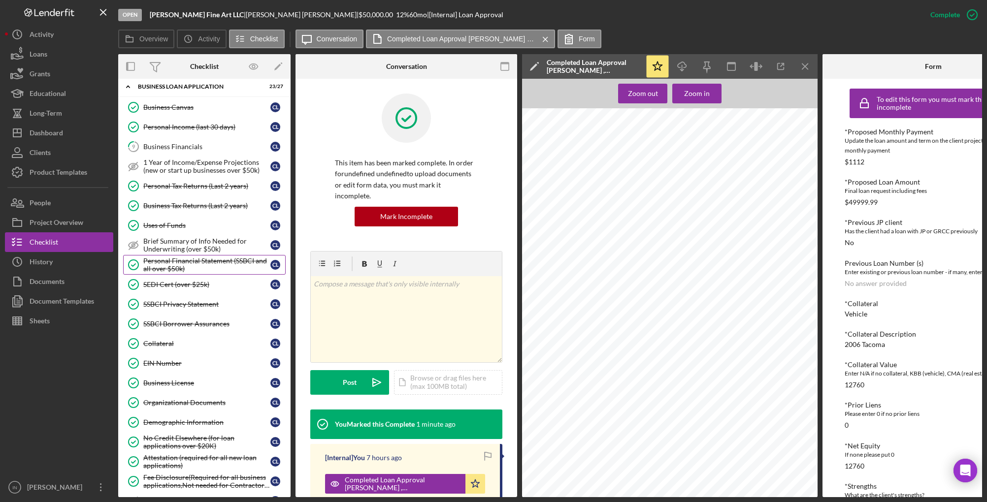
click at [182, 268] on div "Personal Financial Statement (SSBCI and all over $50k)" at bounding box center [206, 265] width 127 height 16
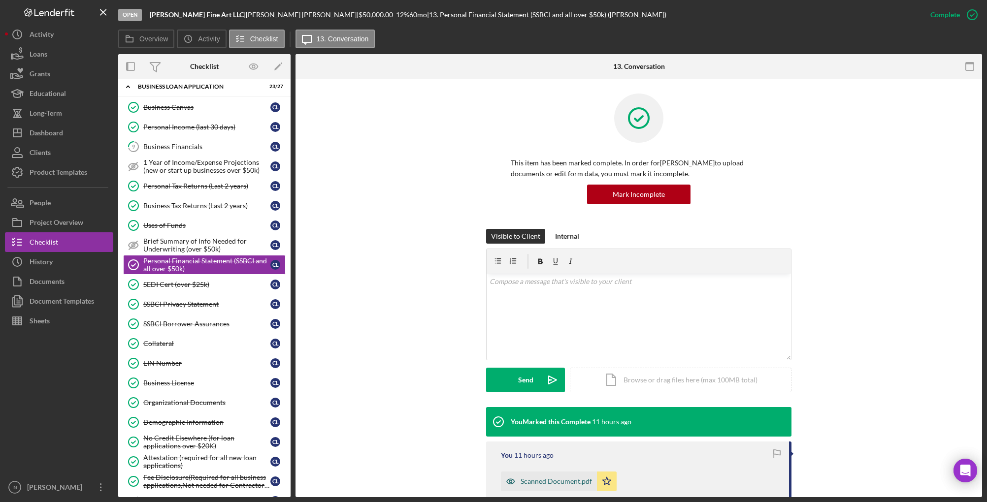
click at [558, 479] on div "Scanned Document.pdf" at bounding box center [555, 482] width 71 height 8
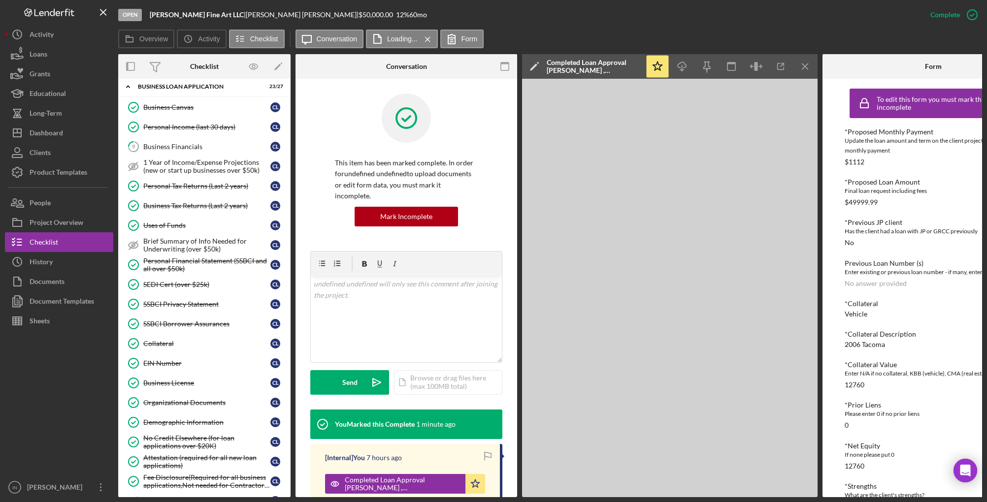
scroll to position [750, 0]
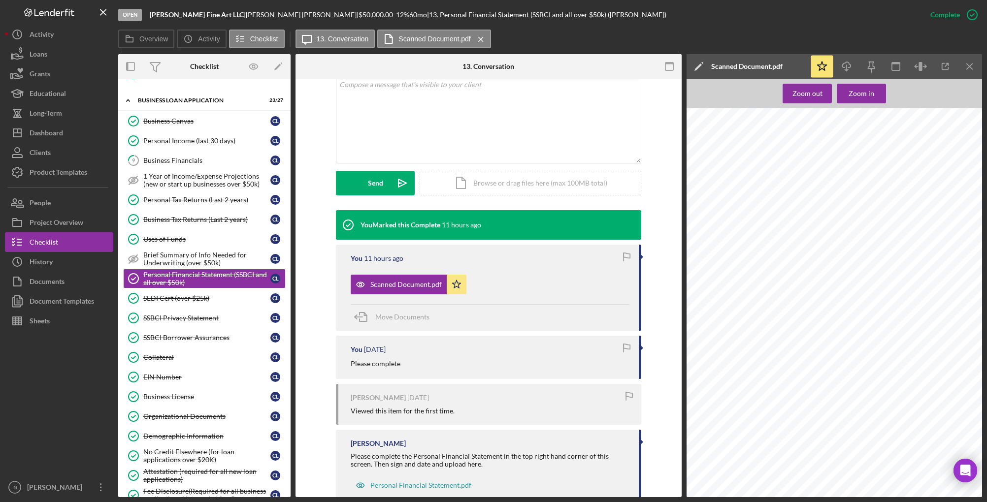
scroll to position [525, 0]
click at [201, 164] on div "Business Financials" at bounding box center [206, 161] width 127 height 8
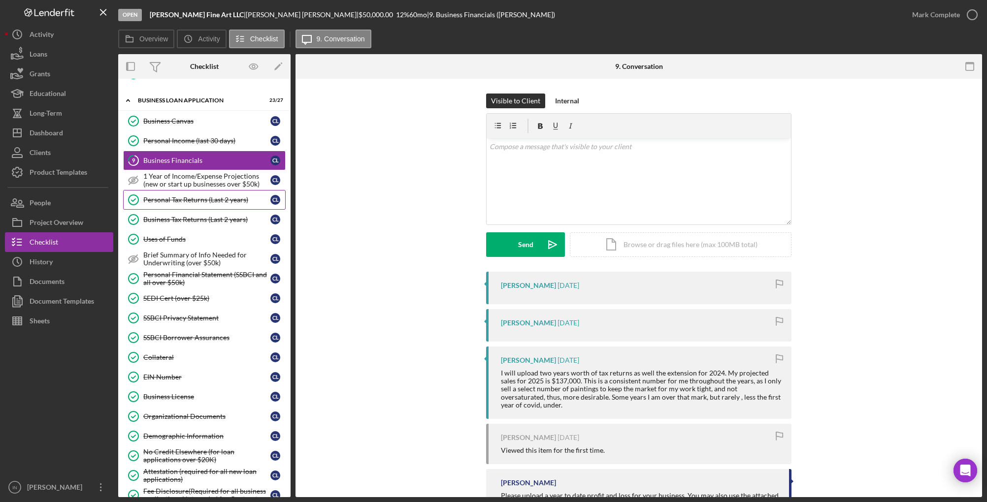
click at [212, 204] on div "Personal Tax Returns (Last 2 years)" at bounding box center [206, 200] width 127 height 8
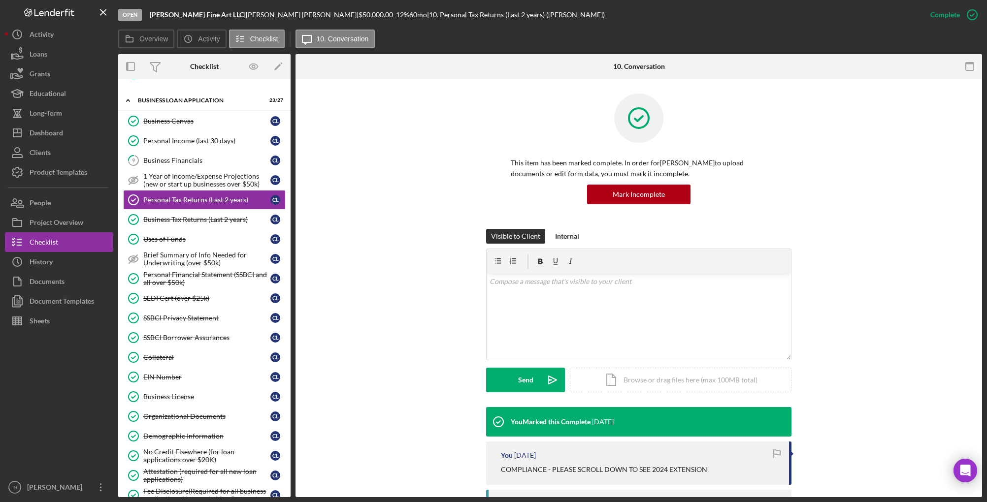
scroll to position [197, 0]
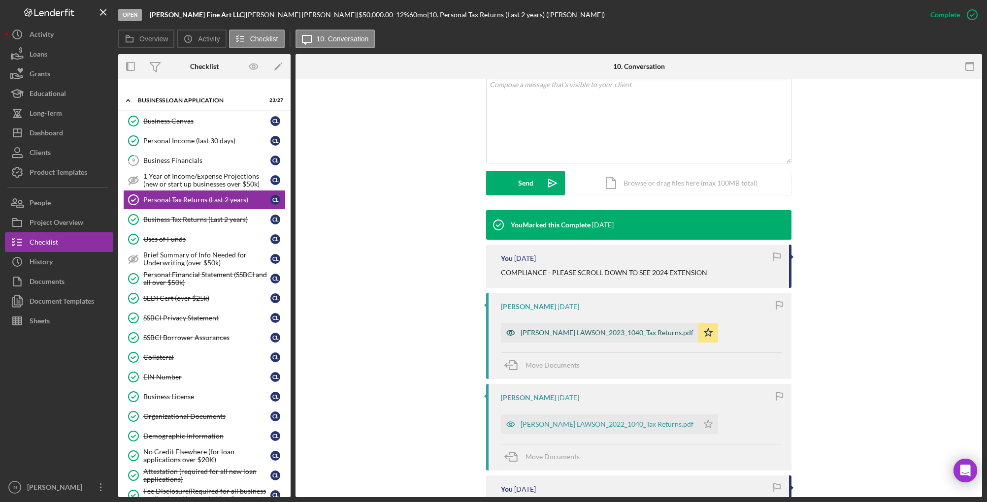
click at [566, 335] on div "[PERSON_NAME] LAWSON_2023_1040_Tax Returns.pdf" at bounding box center [606, 333] width 173 height 8
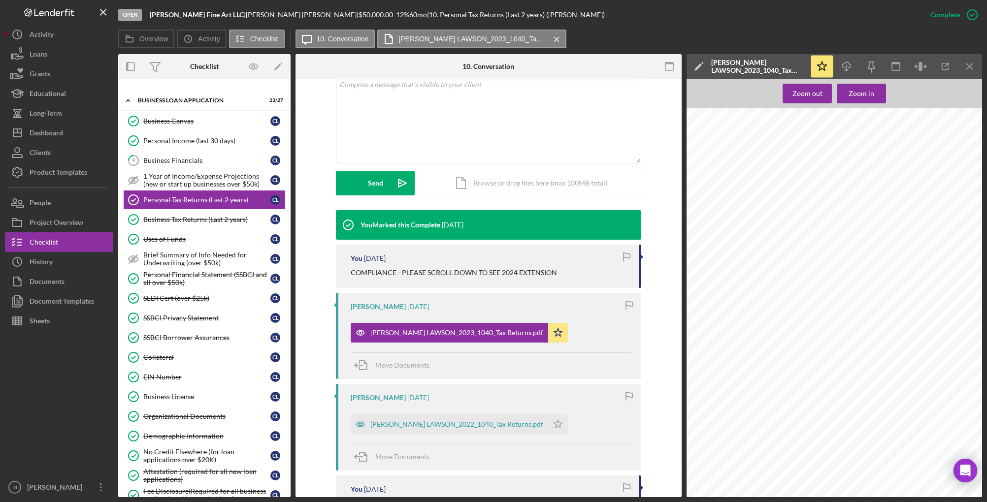
scroll to position [10109, 0]
click at [981, 497] on div "Open Chad M. Lawson Fine Art LLC | Chad Lawson | $50,000.00 12 % 60 mo | 10. Pe…" at bounding box center [493, 251] width 987 height 502
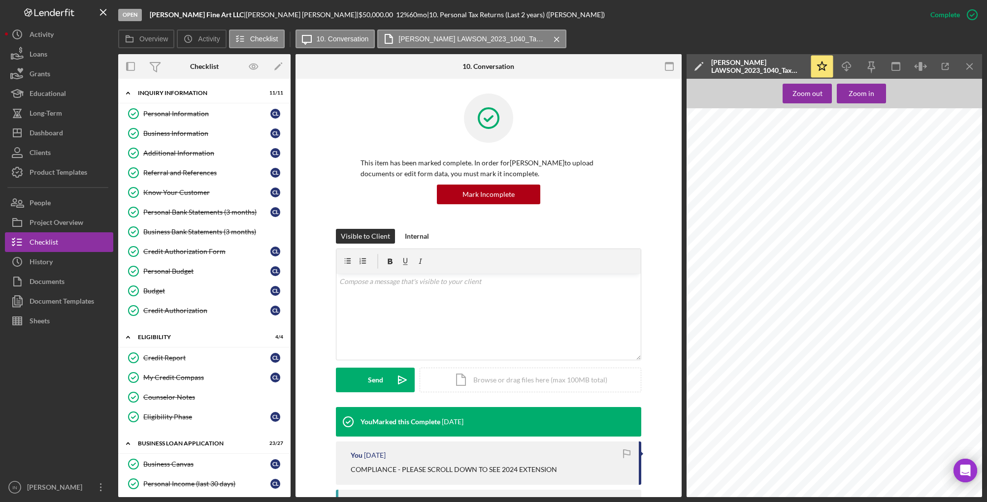
click at [986, 502] on html "Open Chad M. Lawson Fine Art LLC | Chad Lawson | $50,000.00 12 % 60 mo | 10. Pe…" at bounding box center [493, 251] width 987 height 502
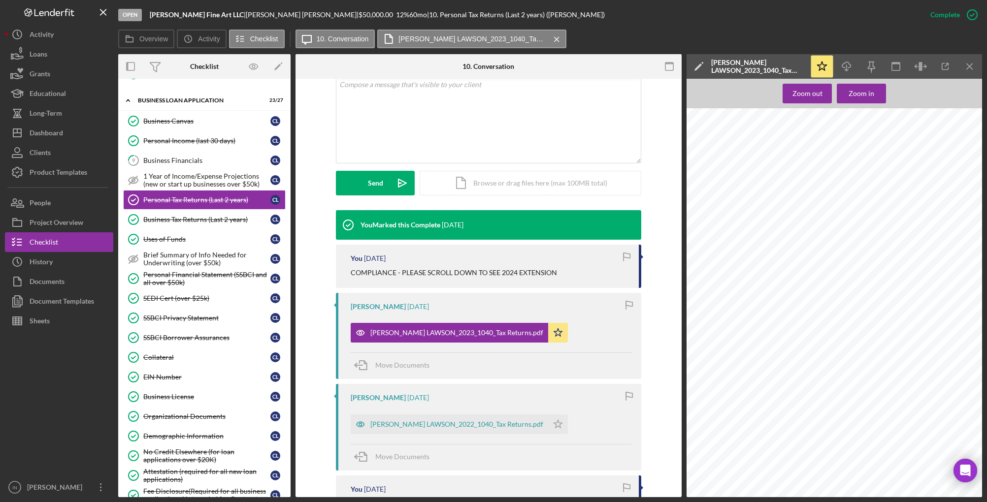
scroll to position [4266, 0]
drag, startPoint x: 170, startPoint y: 169, endPoint x: 912, endPoint y: 266, distance: 748.2
click at [170, 164] on div "Business Financials" at bounding box center [206, 161] width 127 height 8
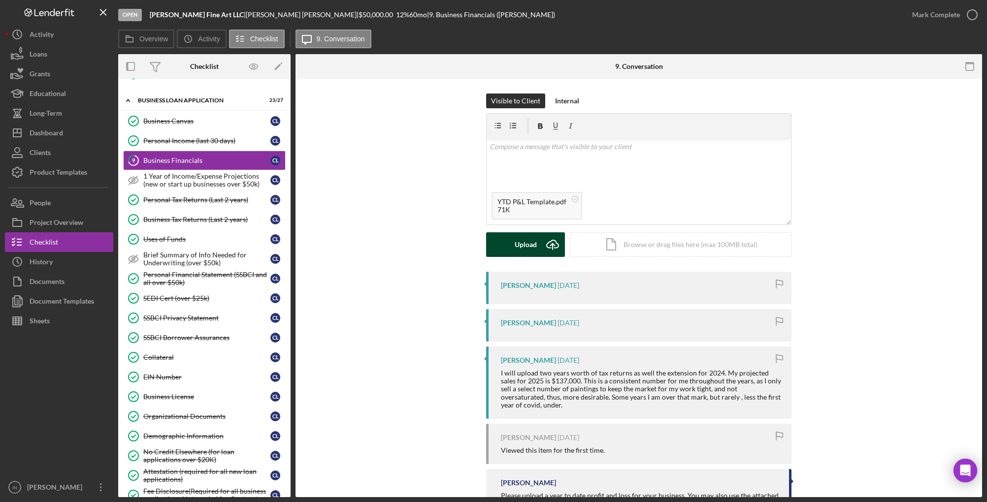
click at [533, 245] on div "Upload" at bounding box center [525, 244] width 22 height 25
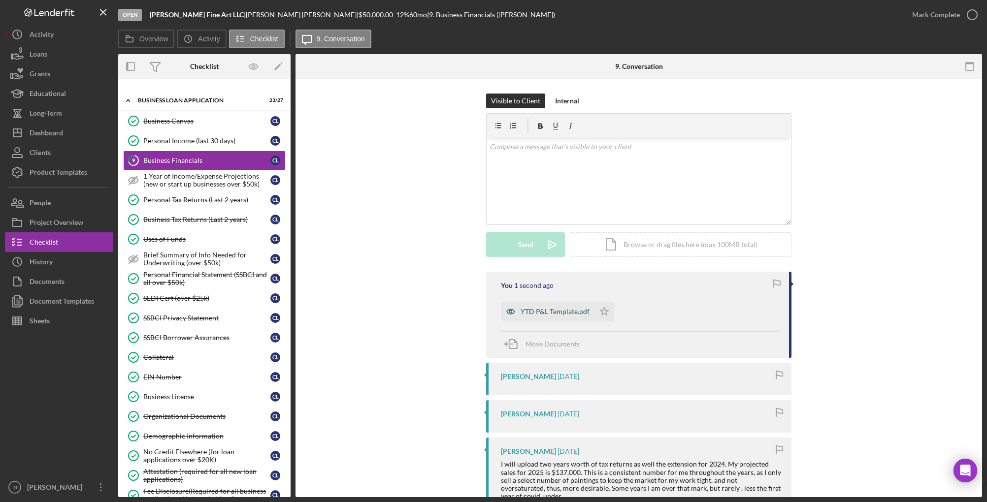
click at [534, 308] on div "YTD P&L Template.pdf" at bounding box center [554, 312] width 69 height 8
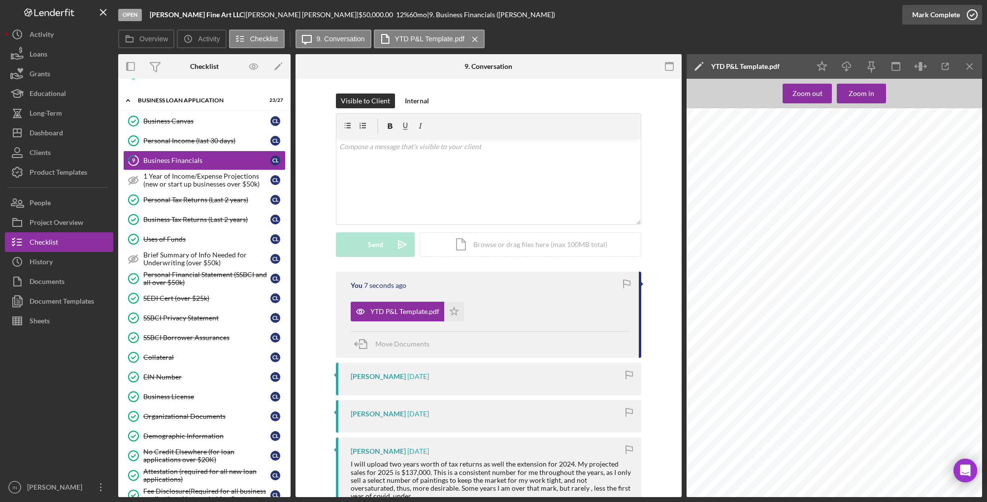
click at [940, 9] on div "Mark Complete" at bounding box center [936, 15] width 48 height 20
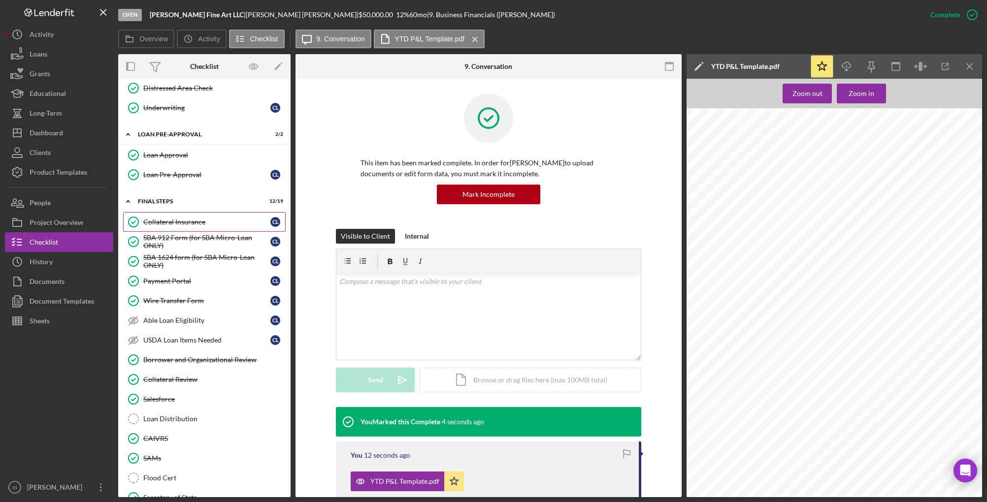
scroll to position [934, 0]
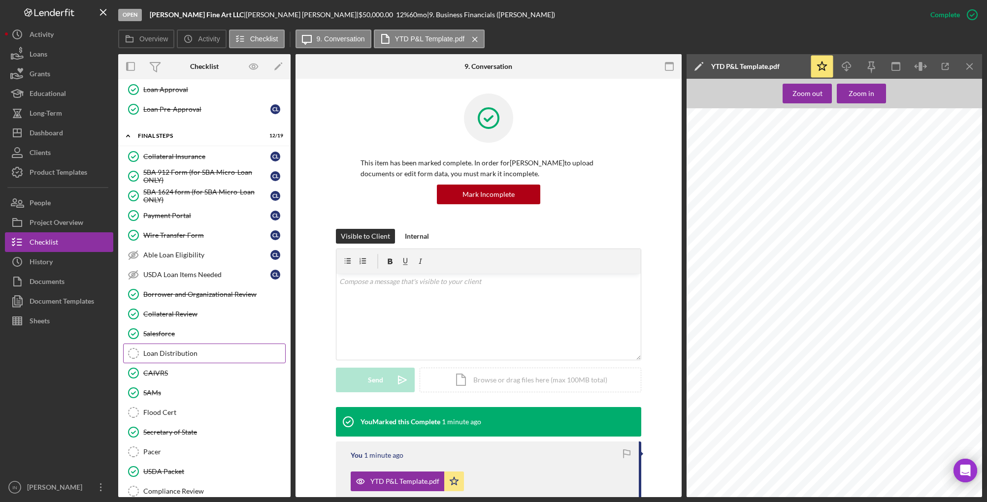
click at [178, 357] on div "Loan Distribution" at bounding box center [214, 354] width 142 height 8
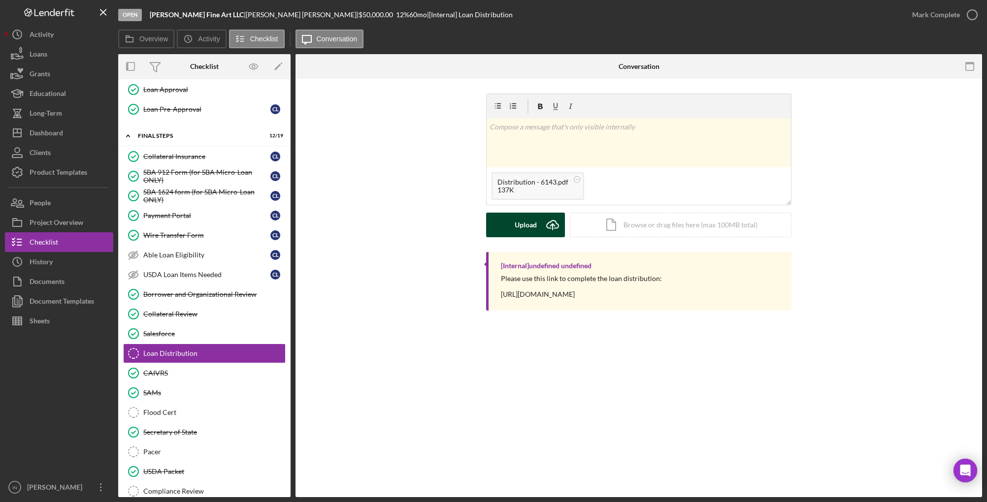
click at [524, 226] on div "Upload" at bounding box center [525, 225] width 22 height 25
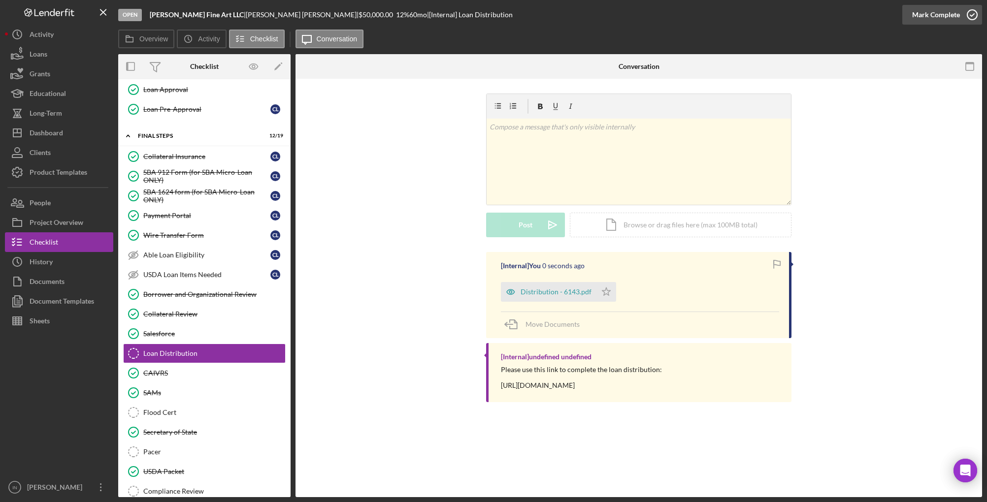
click at [936, 16] on div "Mark Complete" at bounding box center [936, 15] width 48 height 20
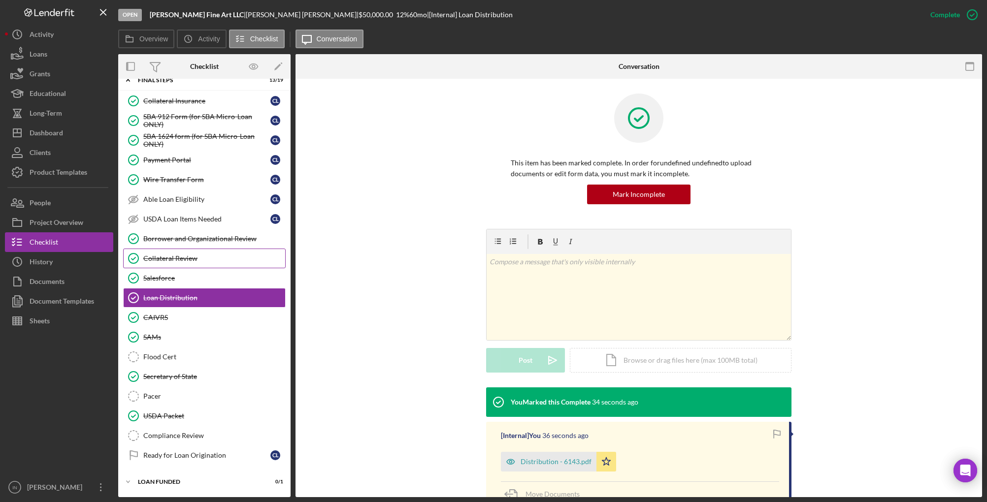
scroll to position [1011, 0]
click at [197, 359] on link "Flood Cert Flood Cert" at bounding box center [204, 357] width 162 height 20
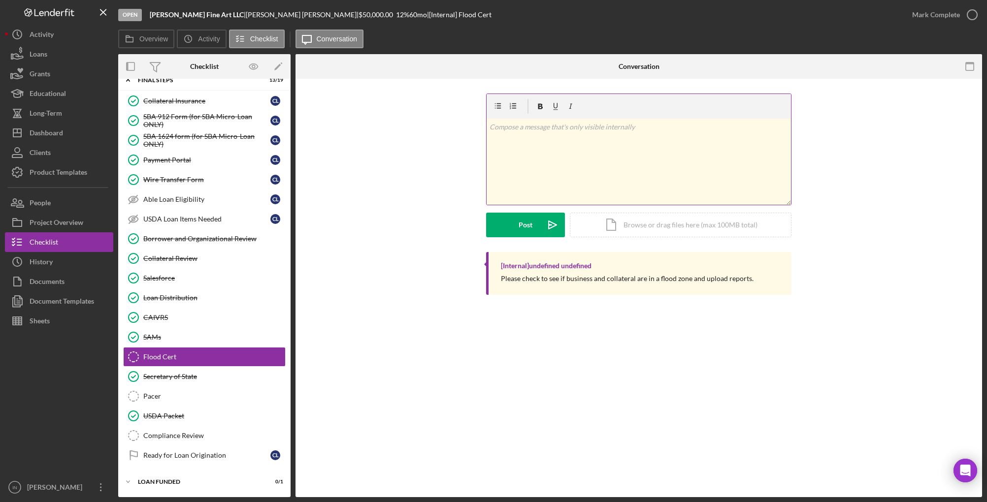
scroll to position [1011, 0]
click at [936, 15] on div "Mark Complete" at bounding box center [936, 15] width 48 height 20
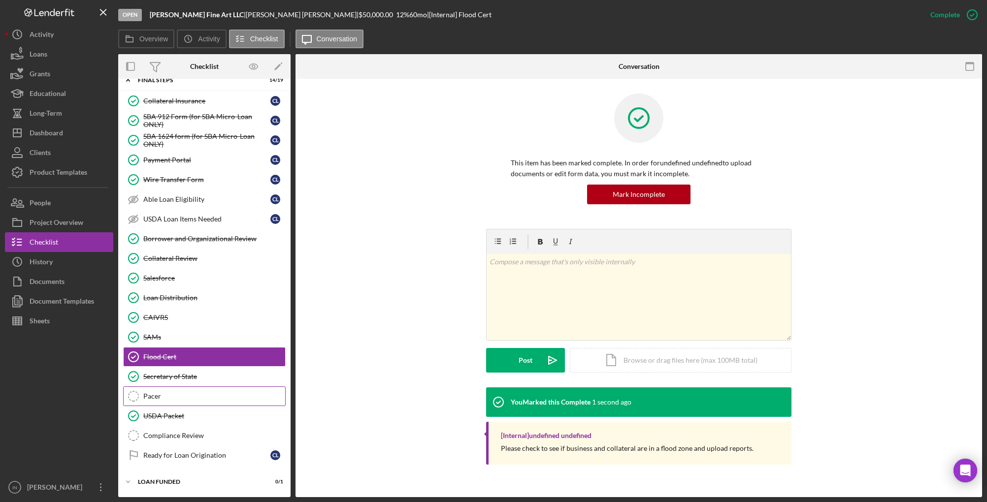
click at [188, 394] on div "Pacer" at bounding box center [214, 396] width 142 height 8
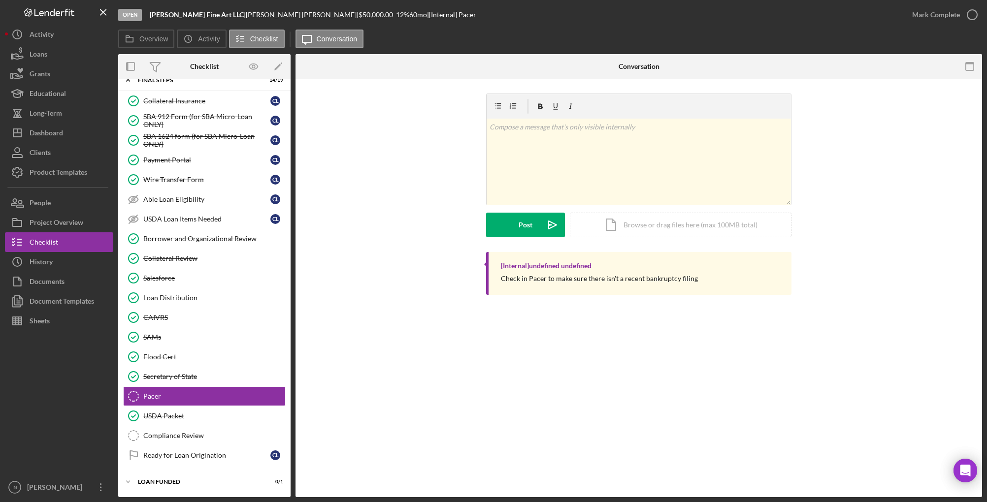
scroll to position [1011, 0]
click at [939, 15] on div "Mark Complete" at bounding box center [936, 15] width 48 height 20
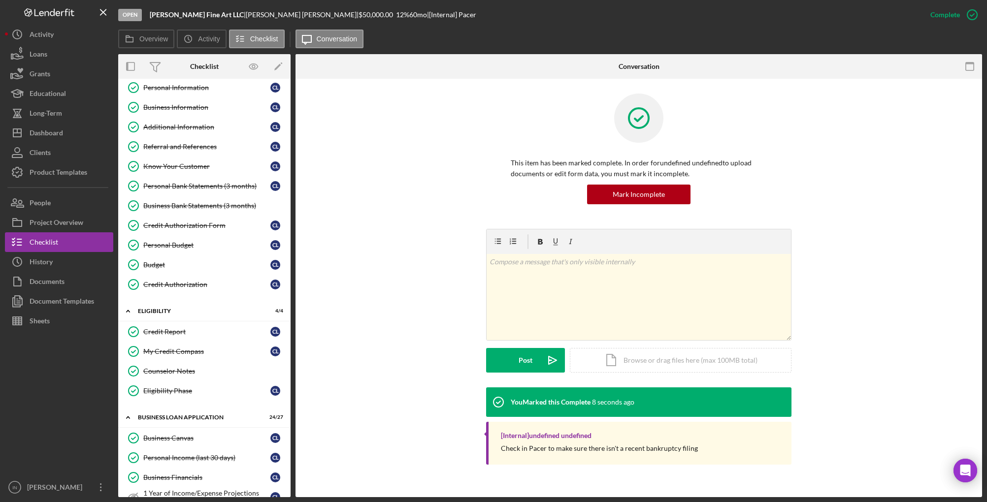
scroll to position [0, 0]
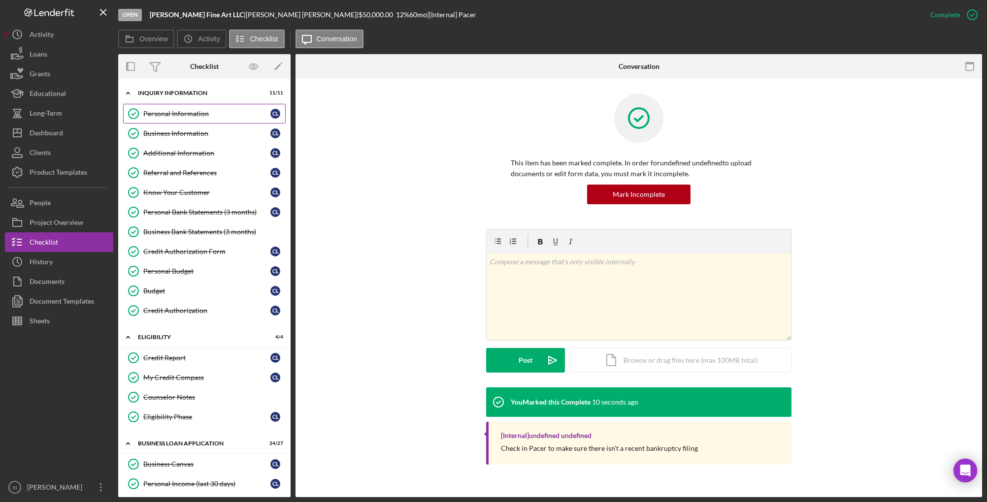
click at [217, 114] on div "Personal Information" at bounding box center [206, 114] width 127 height 8
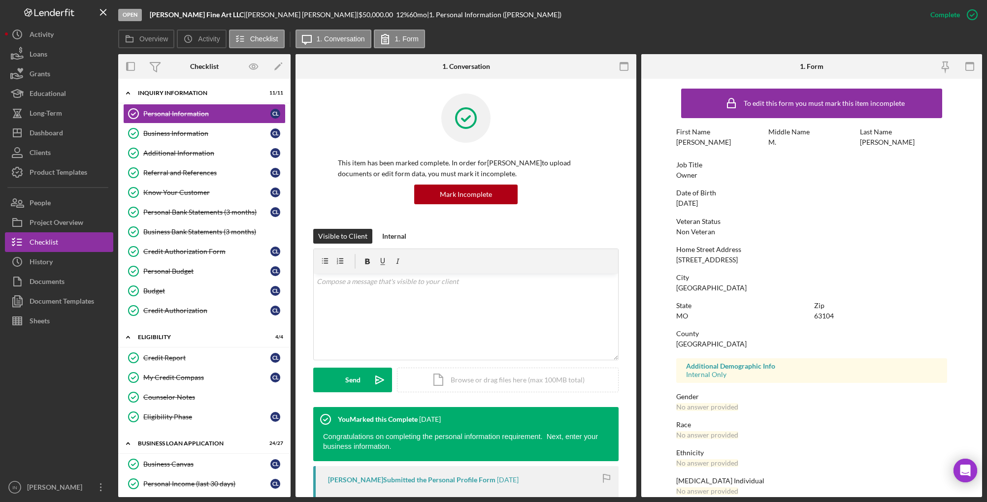
scroll to position [40, 0]
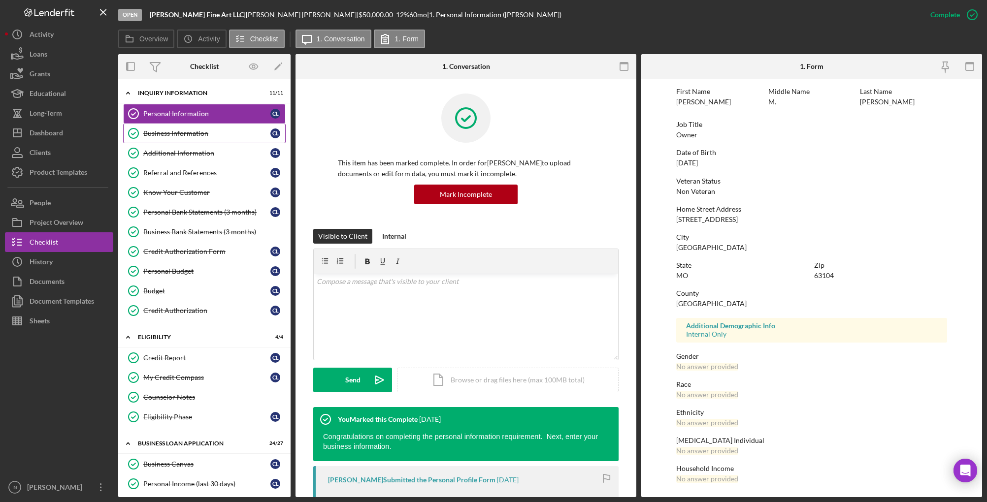
click at [206, 140] on link "Business Information Business Information C L" at bounding box center [204, 134] width 162 height 20
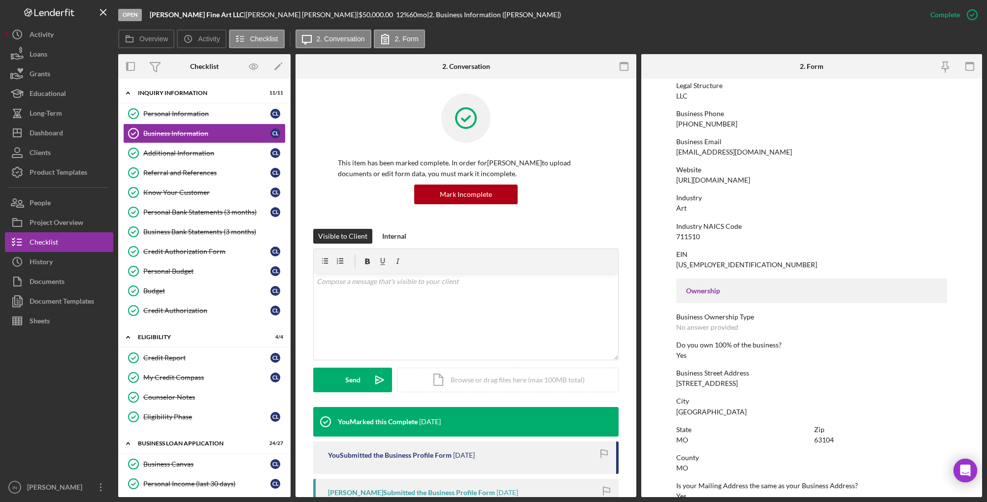
scroll to position [197, 0]
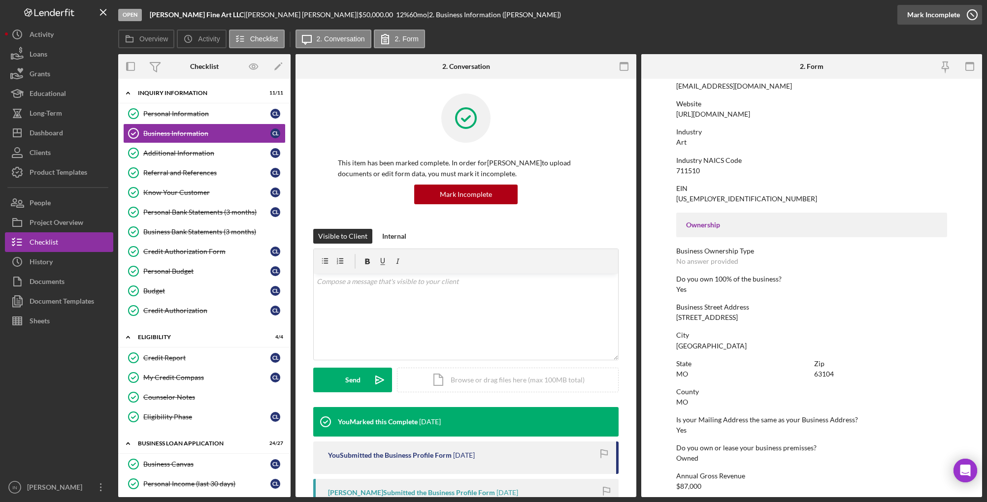
click at [956, 15] on div "Mark Incomplete" at bounding box center [933, 15] width 53 height 20
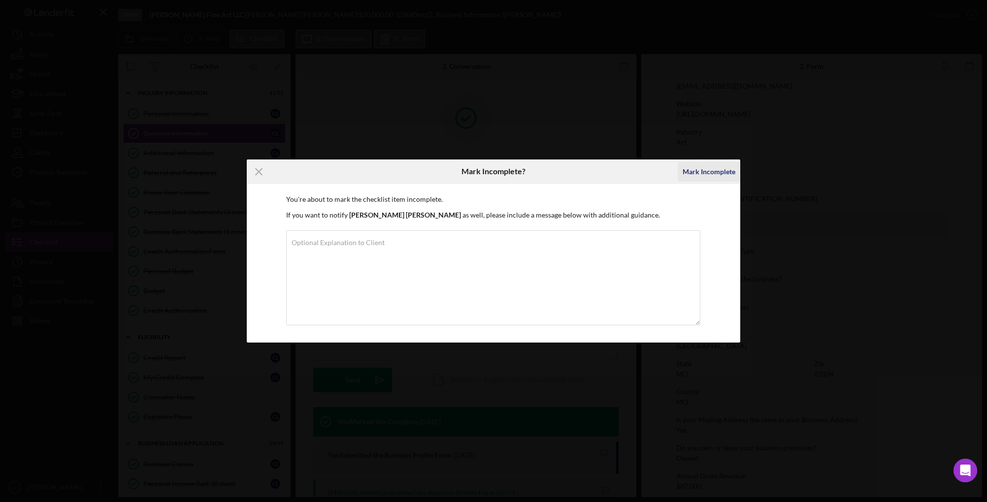
click at [725, 169] on div "Mark Incomplete" at bounding box center [708, 172] width 53 height 20
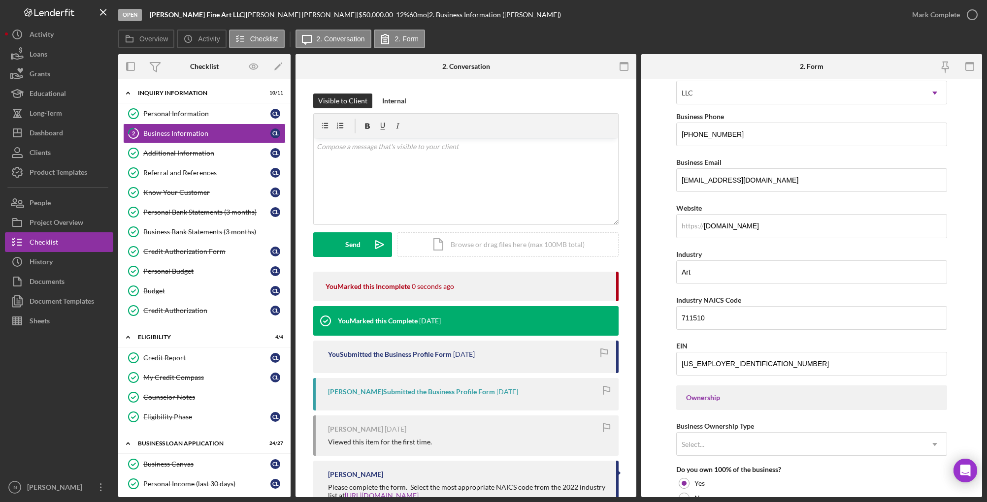
scroll to position [329, 0]
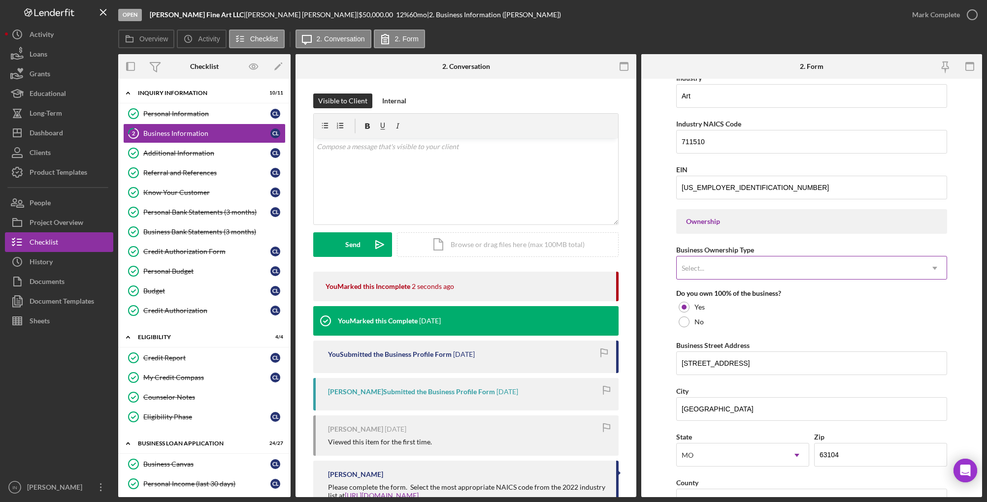
click at [741, 266] on div "Select..." at bounding box center [799, 268] width 246 height 23
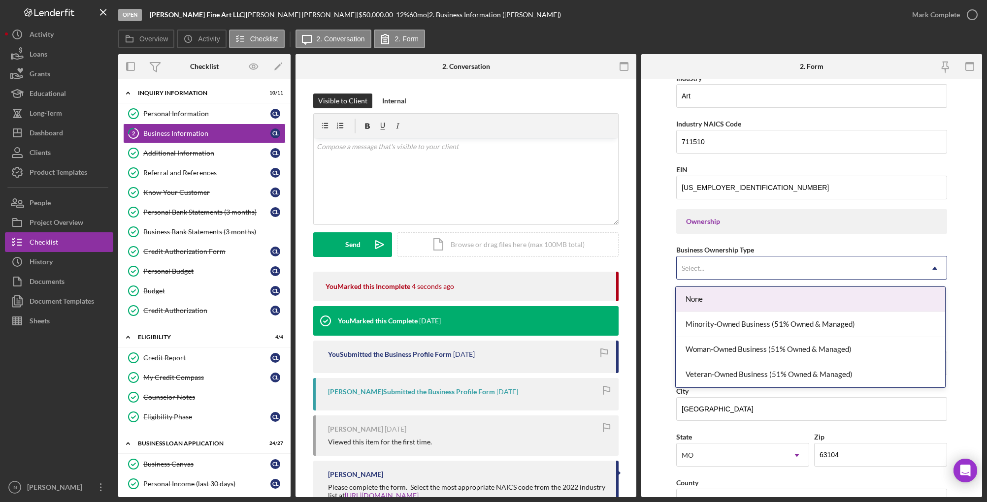
click at [732, 298] on div "None" at bounding box center [809, 299] width 269 height 25
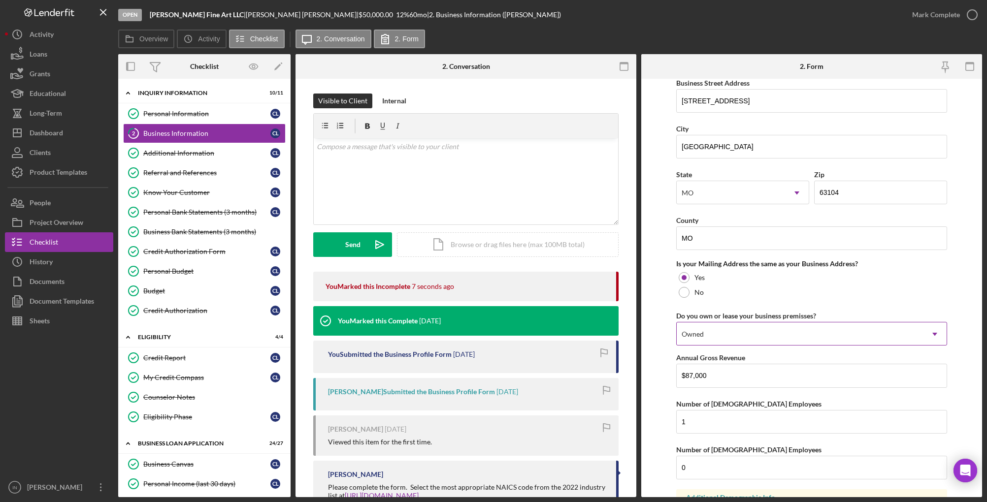
scroll to position [657, 0]
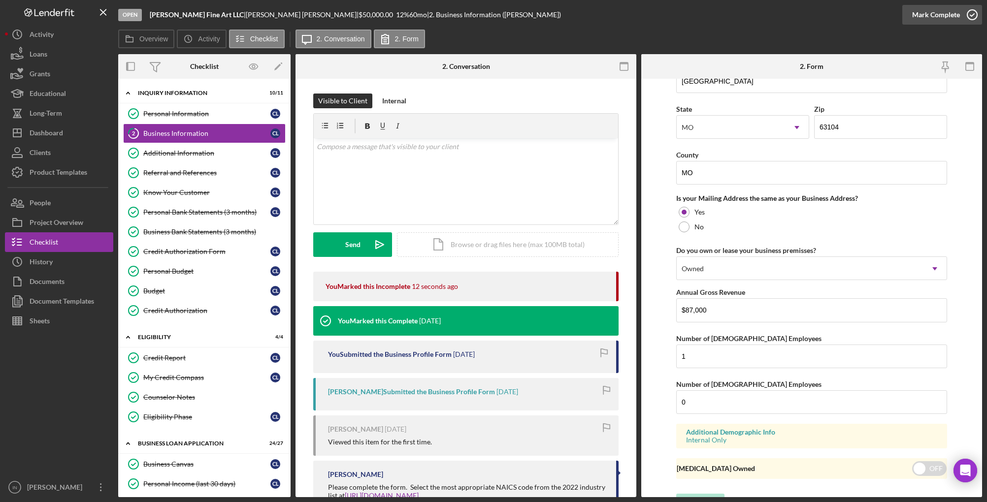
click at [952, 9] on div "Mark Complete" at bounding box center [936, 15] width 48 height 20
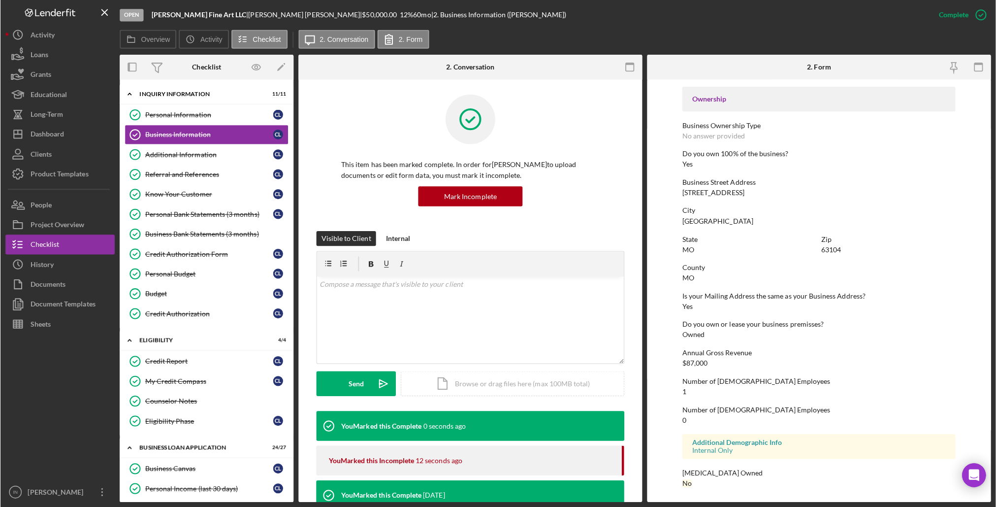
scroll to position [323, 0]
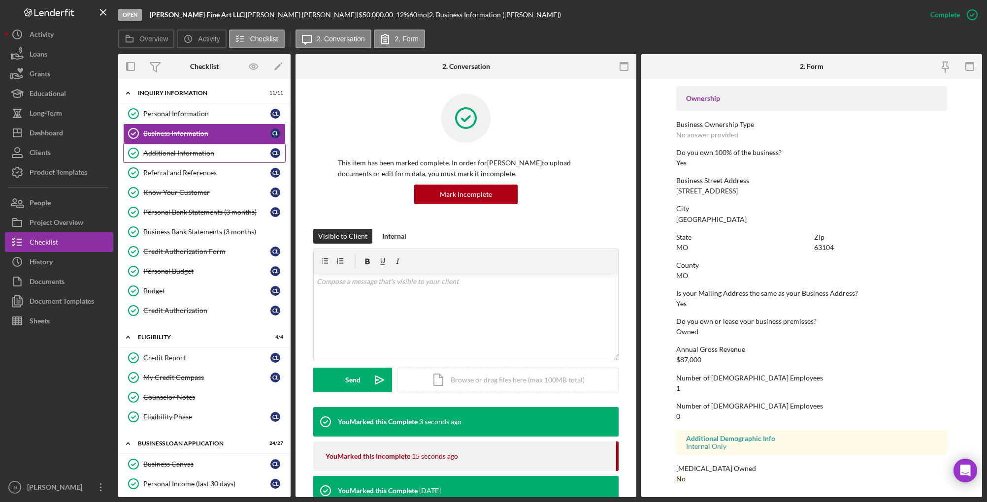
click at [192, 148] on link "Additional Information Additional Information C L" at bounding box center [204, 153] width 162 height 20
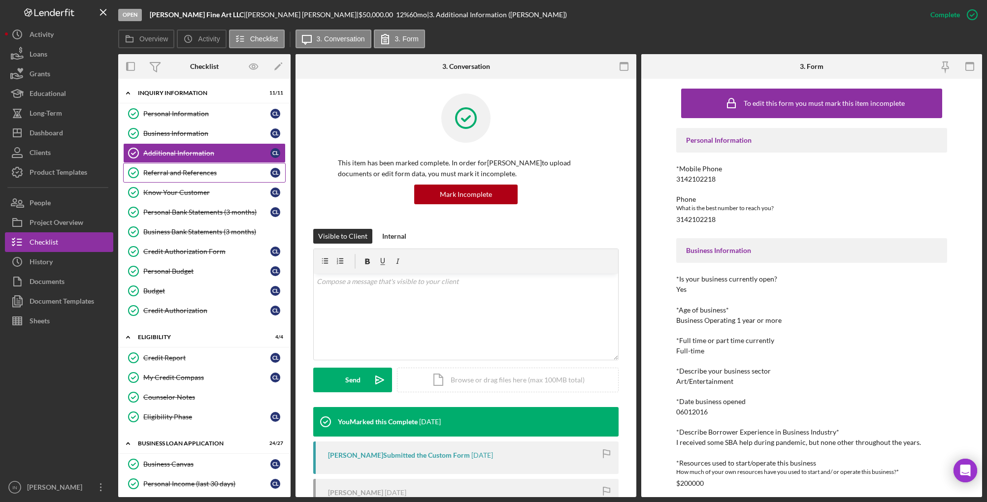
click at [197, 165] on link "Referral and References Referral and References C L" at bounding box center [204, 173] width 162 height 20
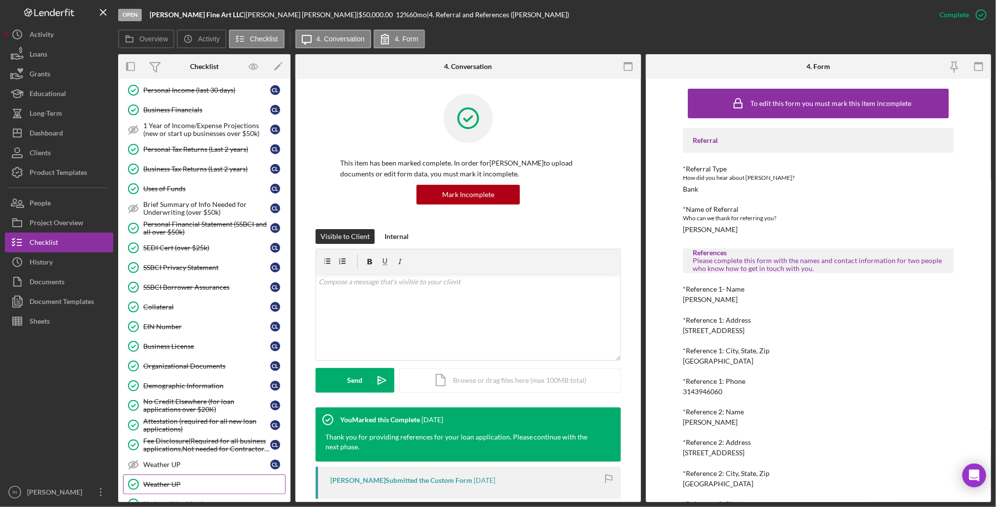
scroll to position [525, 0]
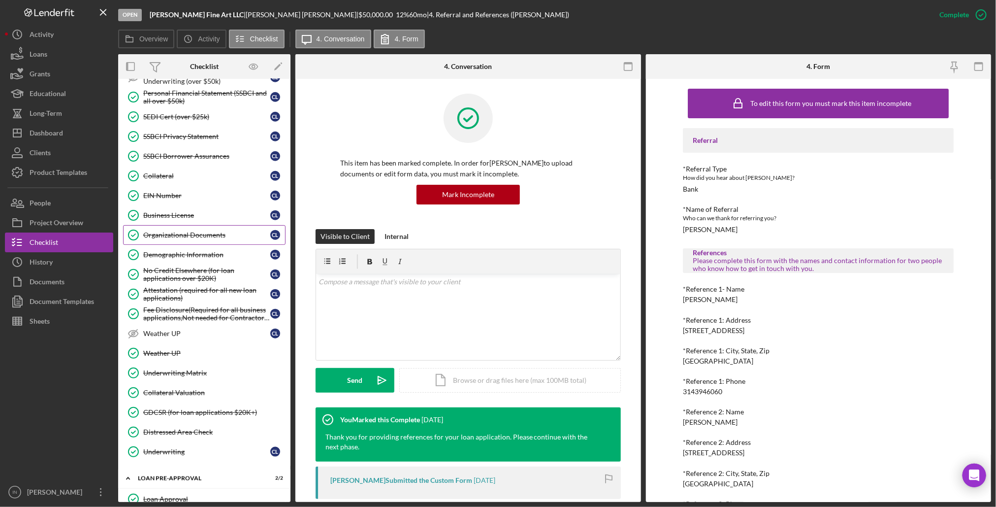
click at [185, 233] on div "Organizational Documents" at bounding box center [206, 235] width 127 height 8
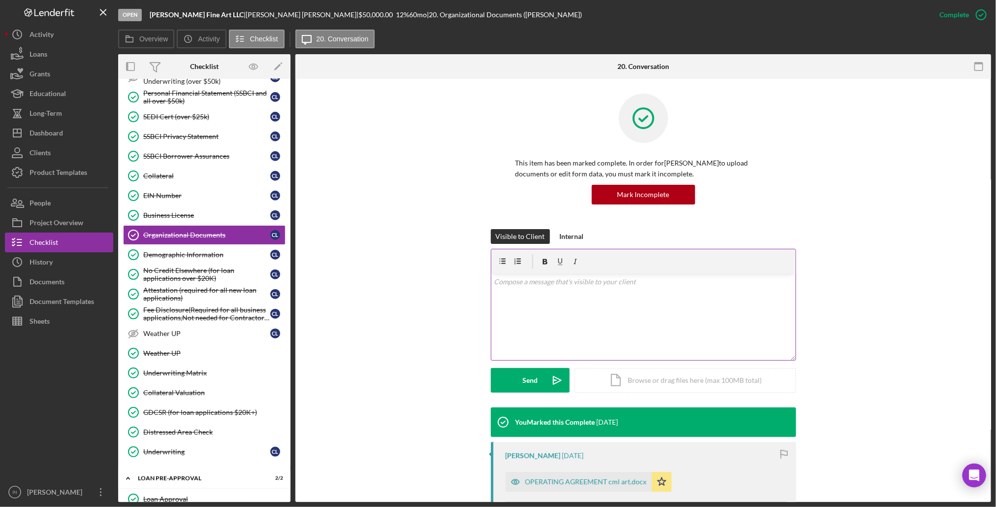
scroll to position [131, 0]
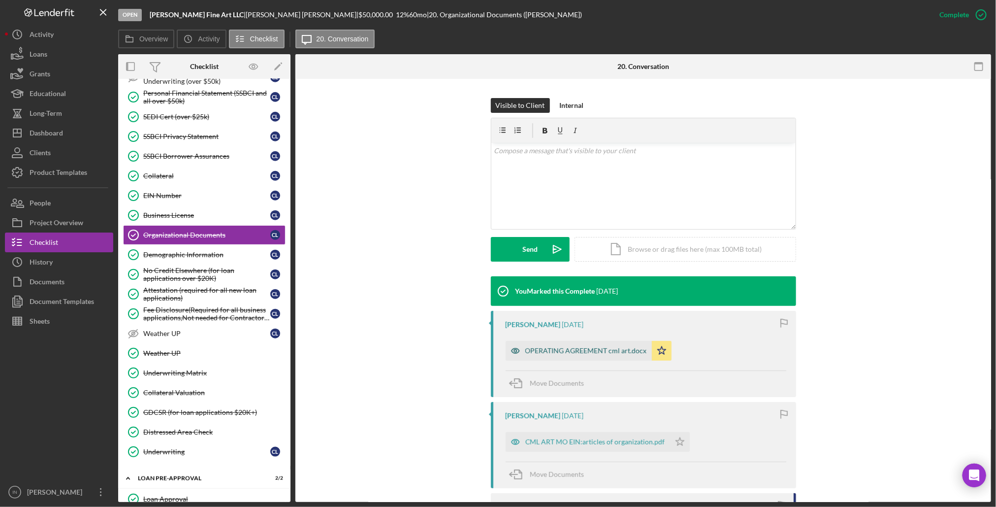
click at [575, 350] on div "OPERATING AGREEMENT cml art.docx" at bounding box center [586, 351] width 122 height 8
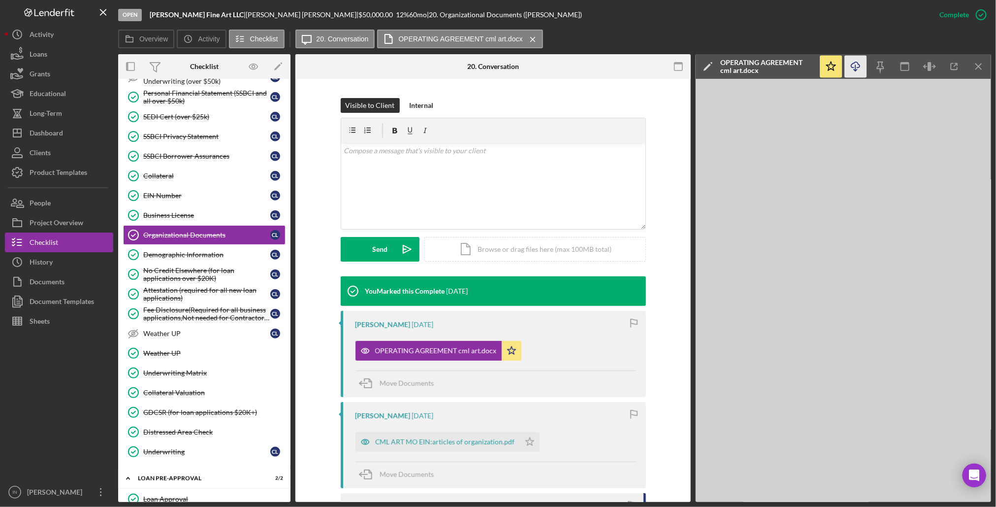
click at [861, 66] on icon "Icon/Download" at bounding box center [856, 67] width 22 height 22
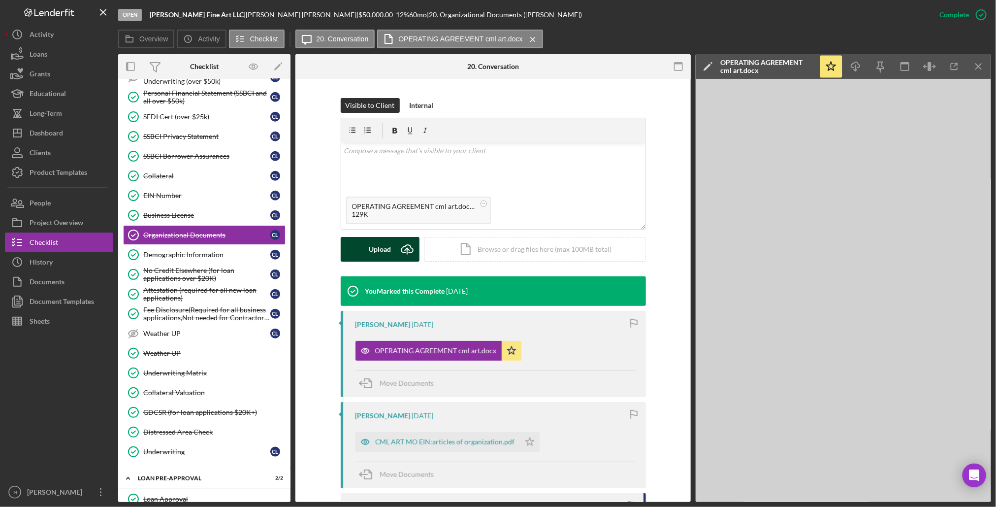
click at [392, 249] on button "Upload Icon/Upload" at bounding box center [380, 249] width 79 height 25
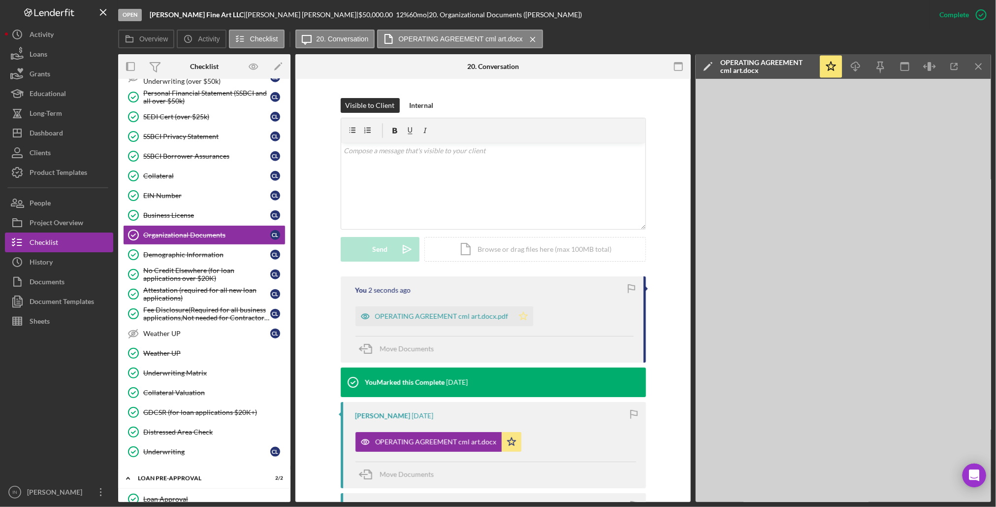
click at [520, 314] on polygon "button" at bounding box center [523, 316] width 8 height 8
click at [209, 258] on div "Demographic Information" at bounding box center [206, 255] width 127 height 8
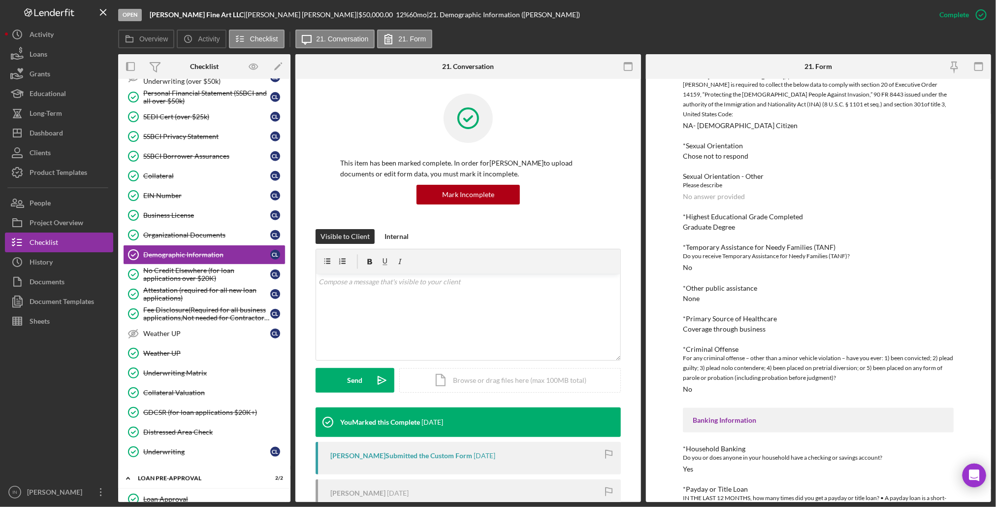
scroll to position [197, 0]
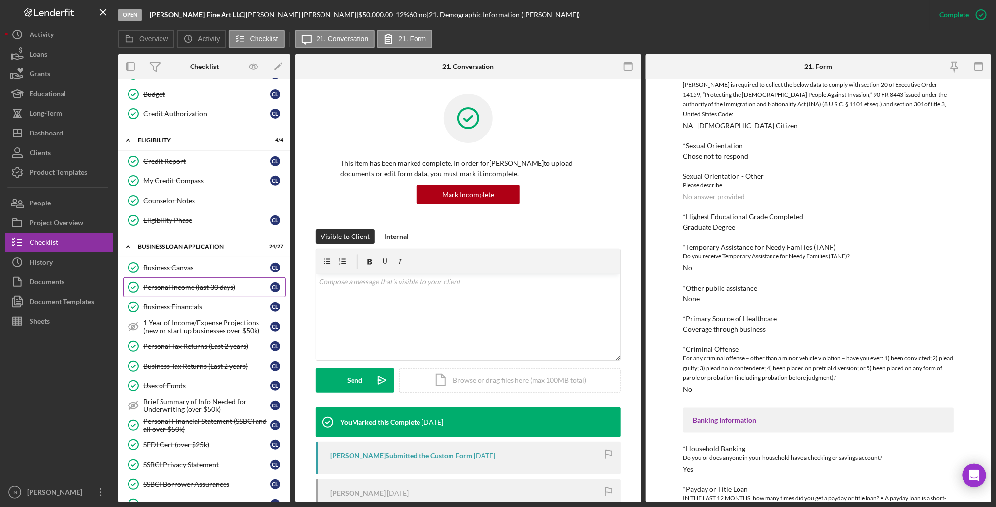
click at [200, 292] on link "Personal Income (last 30 days) Personal Income (last 30 days) C L" at bounding box center [204, 287] width 162 height 20
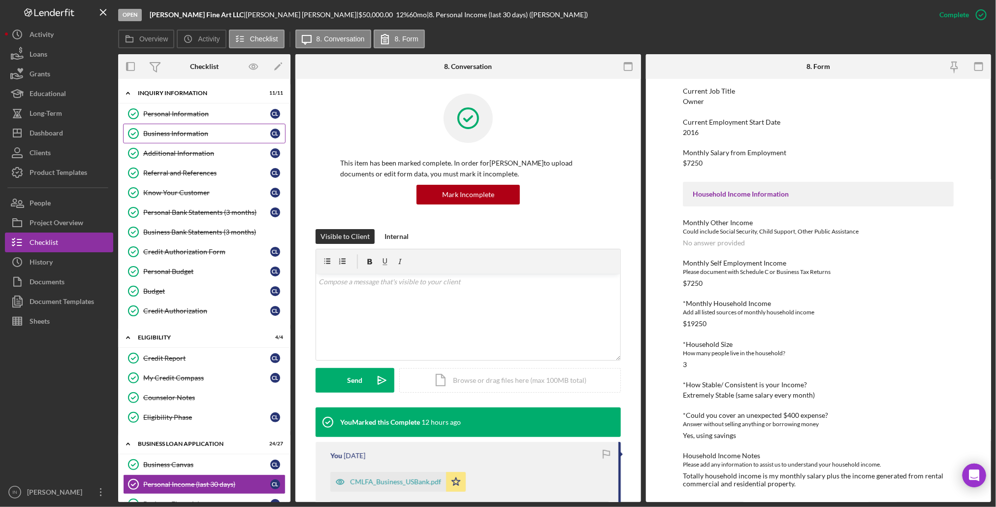
click at [198, 133] on div "Business Information" at bounding box center [206, 133] width 127 height 8
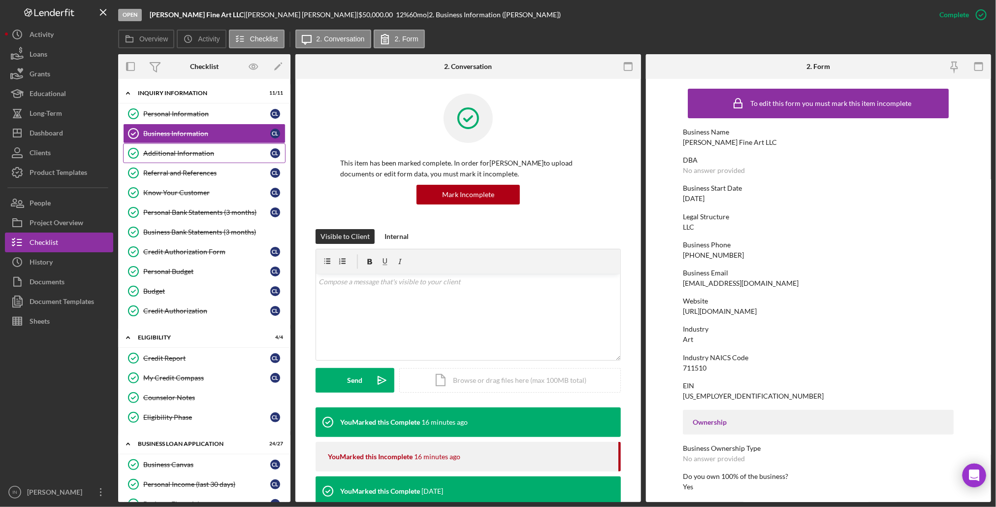
click at [177, 147] on link "Additional Information Additional Information C L" at bounding box center [204, 153] width 162 height 20
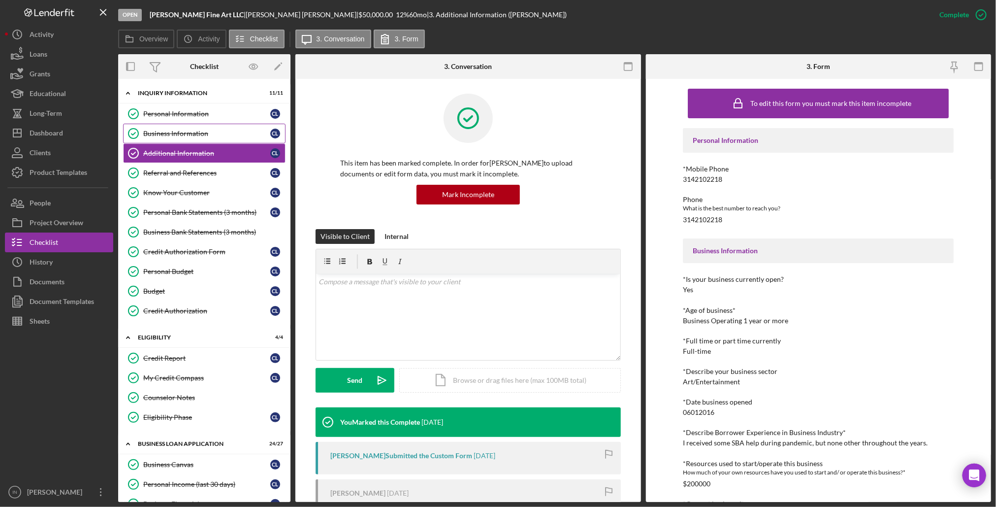
click at [183, 136] on div "Business Information" at bounding box center [206, 133] width 127 height 8
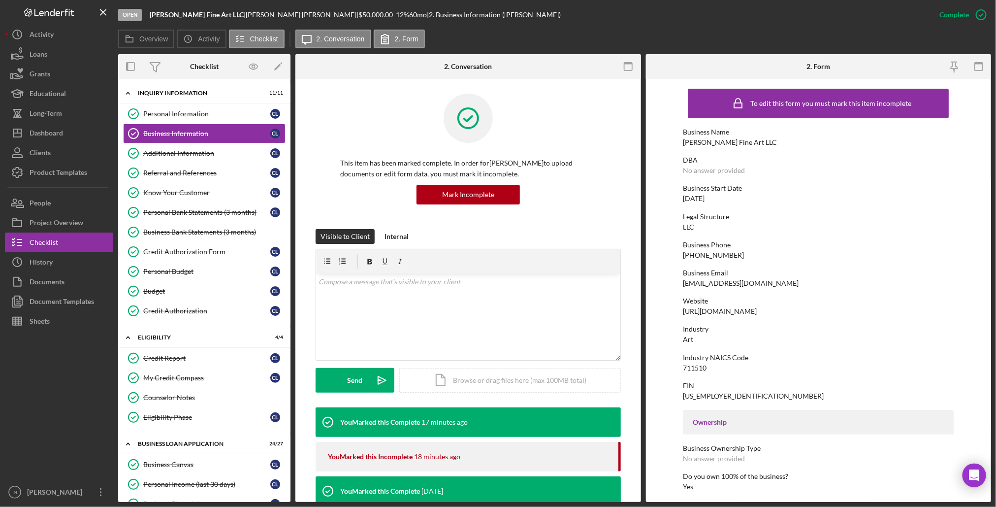
scroll to position [131, 0]
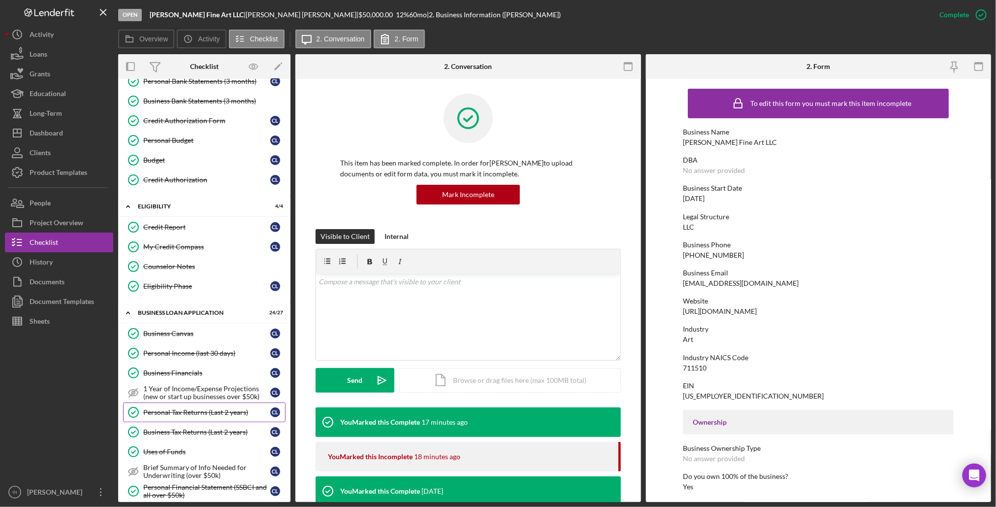
click at [197, 410] on div "Personal Tax Returns (Last 2 years)" at bounding box center [206, 412] width 127 height 8
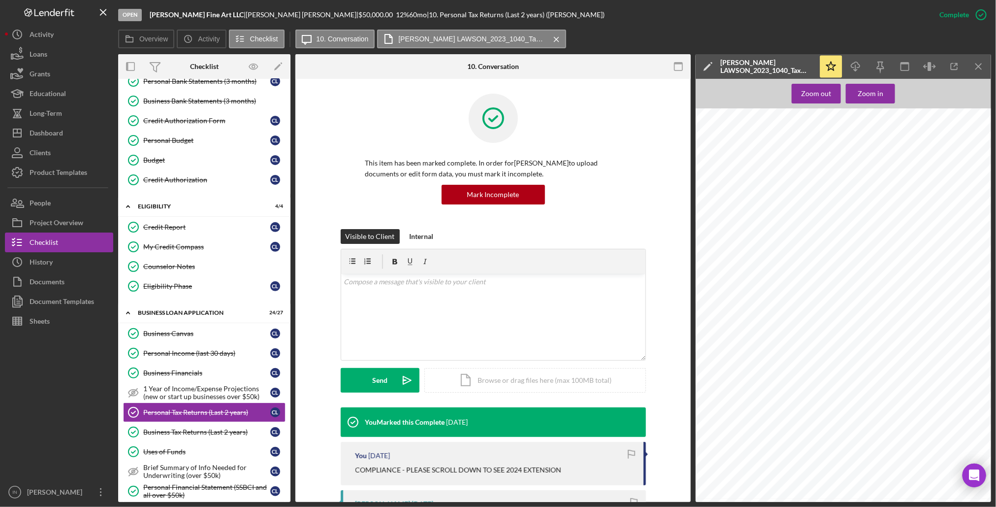
scroll to position [197, 0]
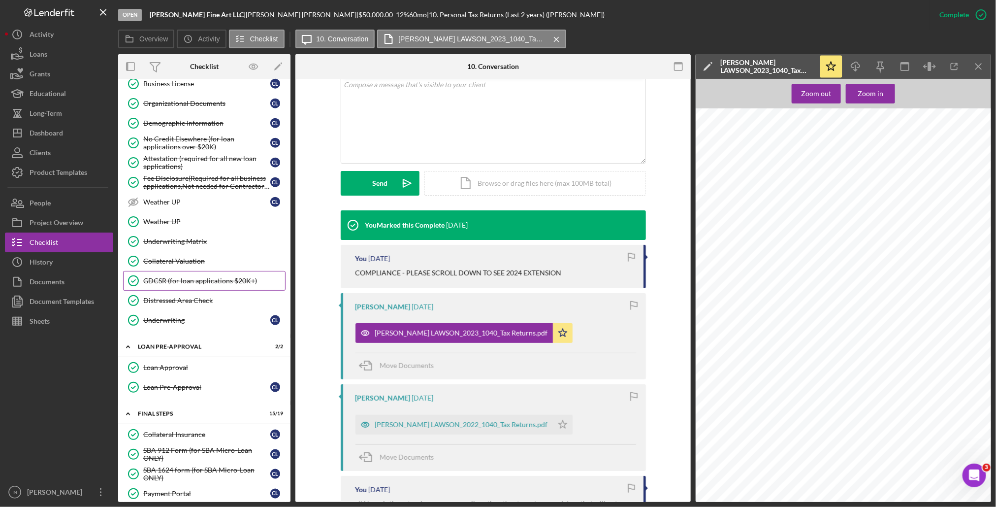
scroll to position [591, 0]
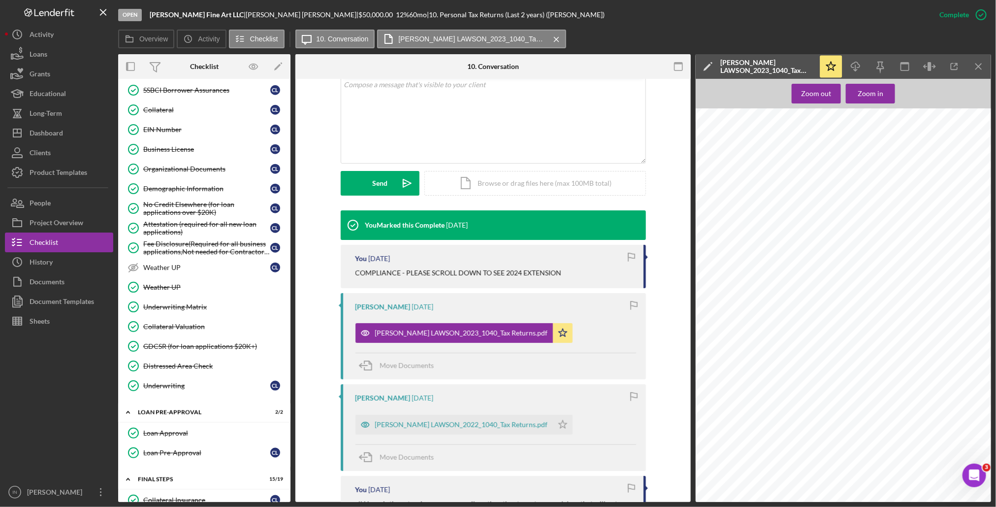
click at [170, 132] on div "EIN Number" at bounding box center [206, 130] width 127 height 8
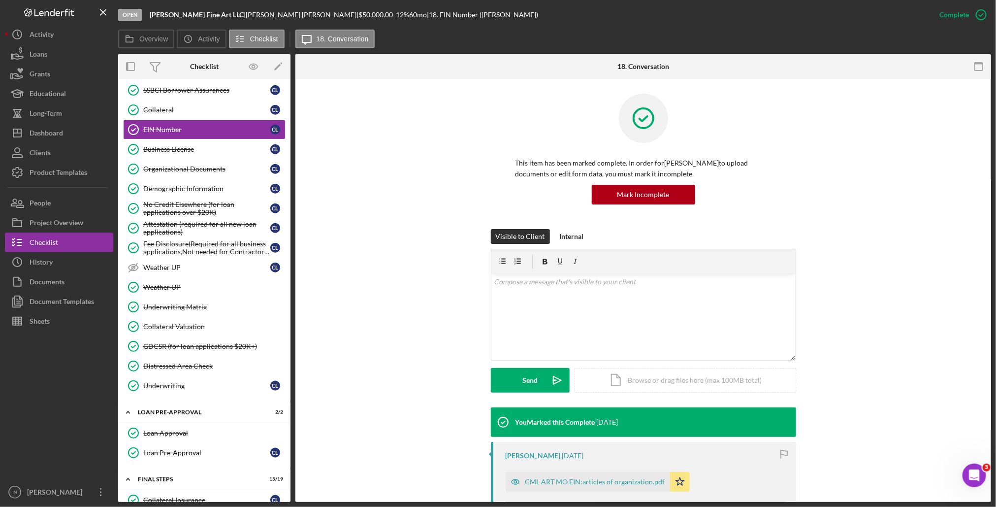
scroll to position [147, 0]
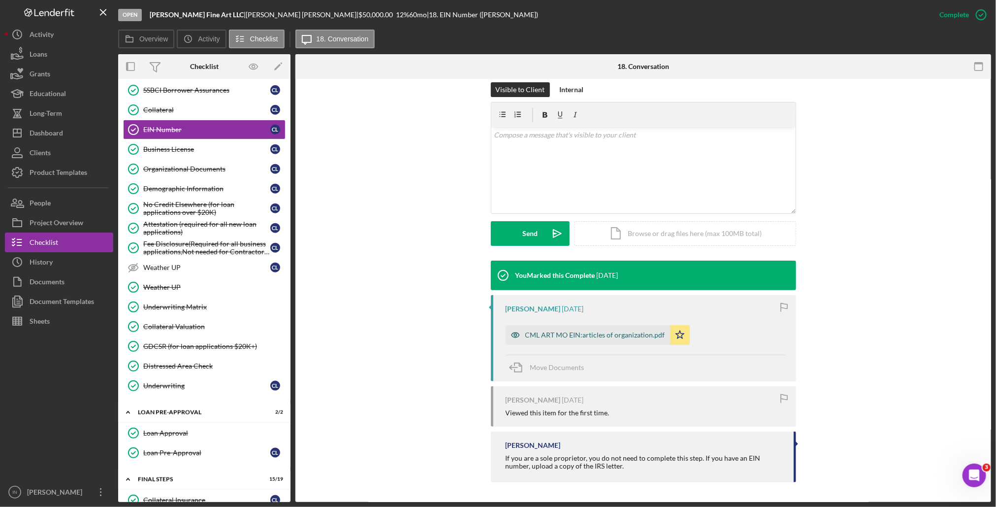
click at [546, 335] on div "CML ART MO EIN:articles of organization.pdf" at bounding box center [595, 335] width 140 height 8
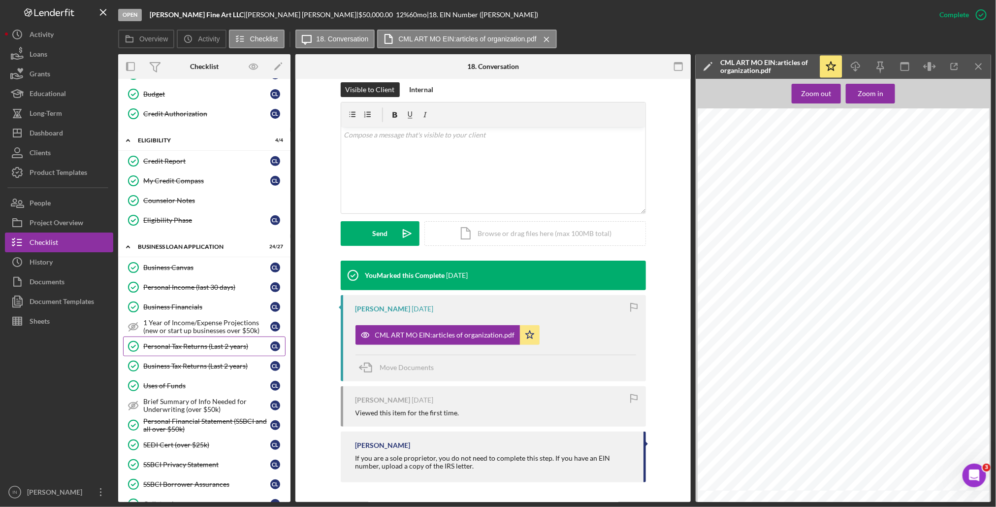
click at [197, 346] on div "Personal Tax Returns (Last 2 years)" at bounding box center [206, 346] width 127 height 8
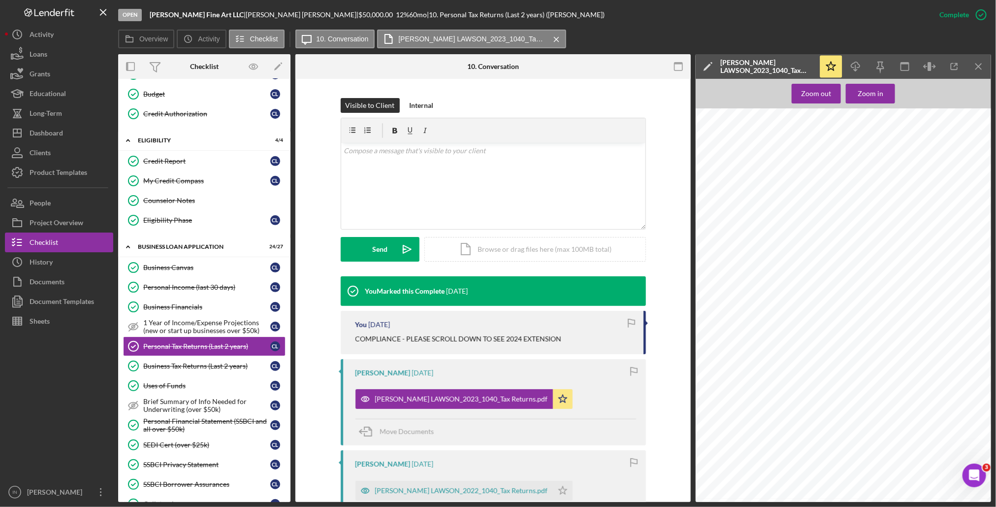
scroll to position [1221, 0]
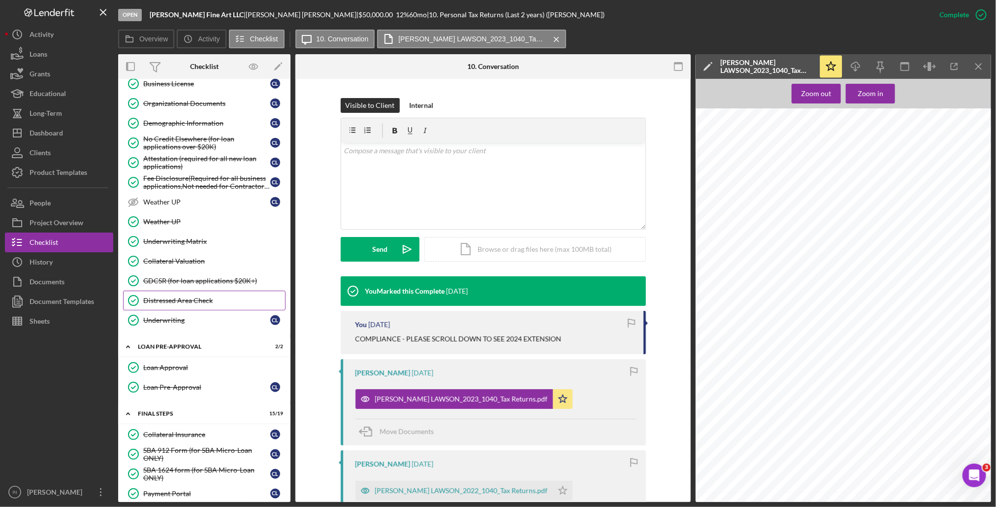
scroll to position [525, 0]
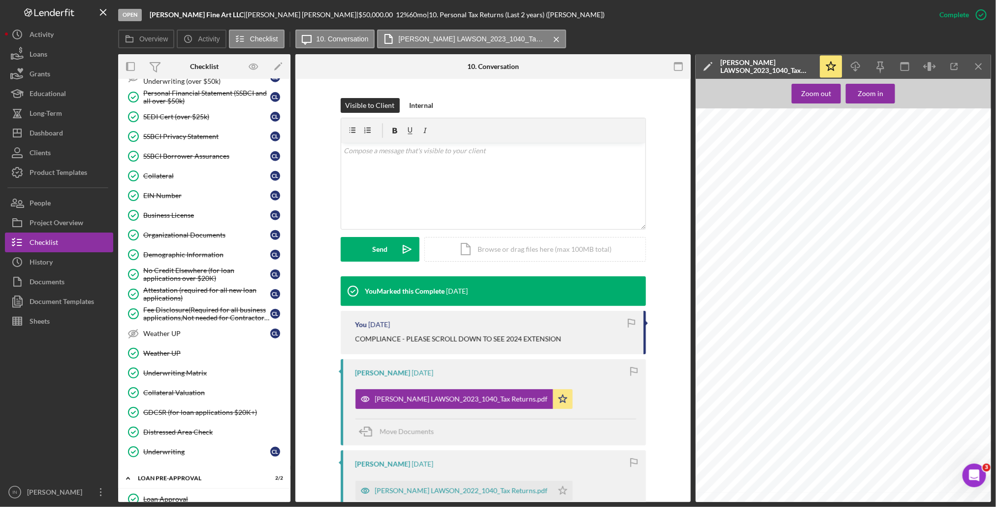
click at [183, 195] on div "EIN Number" at bounding box center [206, 196] width 127 height 8
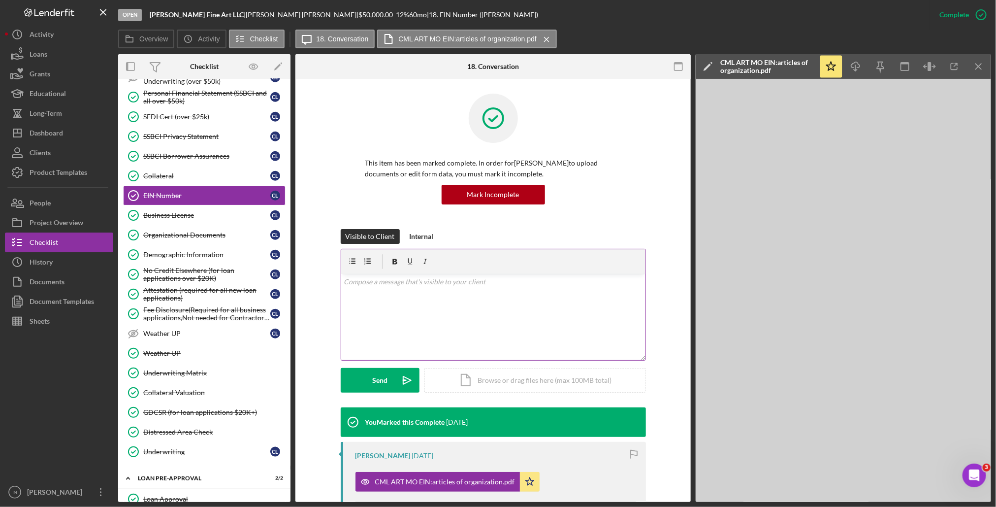
click at [416, 296] on div "v Color teal Color pink Remove color Add row above Add row below Add column bef…" at bounding box center [493, 317] width 304 height 86
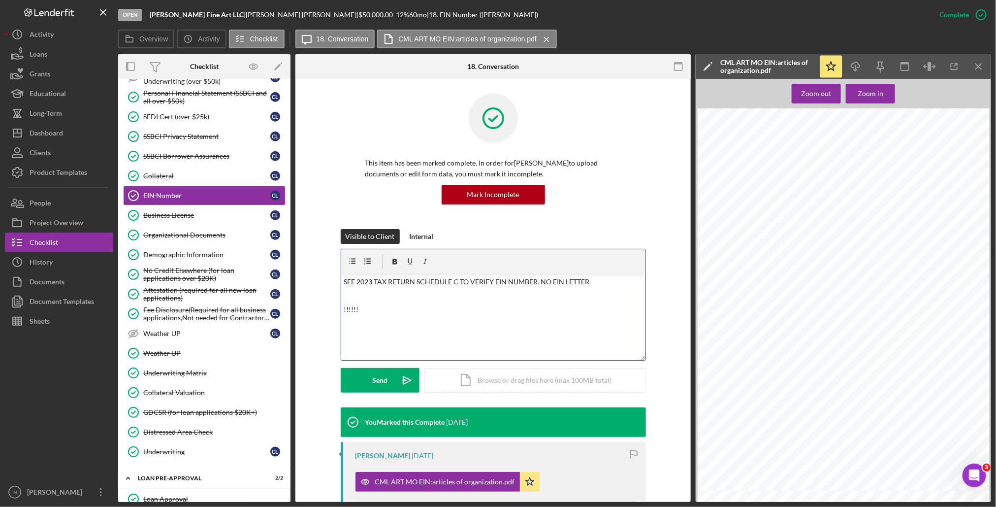
click at [342, 282] on div "v Color teal Color pink Remove color Add row above Add row below Add column bef…" at bounding box center [493, 317] width 304 height 86
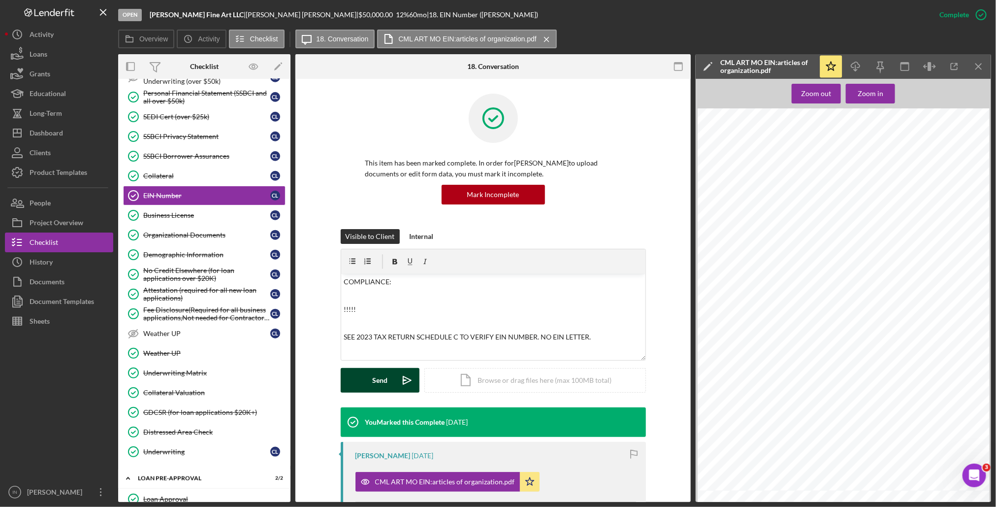
click at [375, 373] on div "Send" at bounding box center [379, 380] width 15 height 25
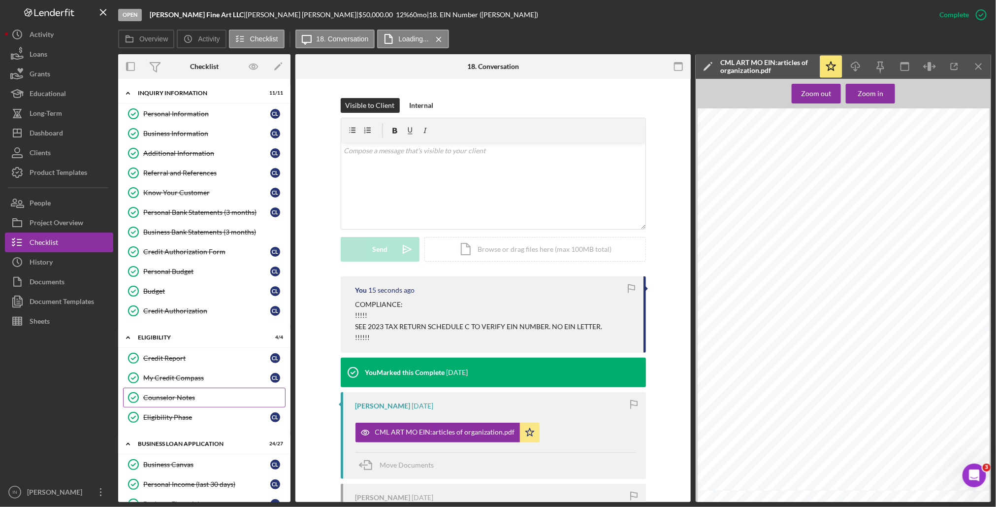
scroll to position [262, 0]
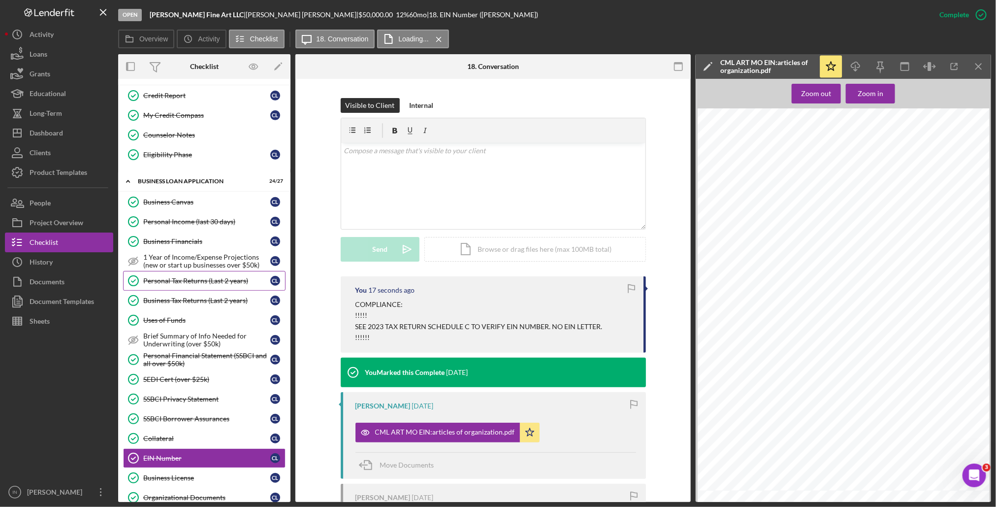
click at [202, 285] on div "Personal Tax Returns (Last 2 years)" at bounding box center [206, 281] width 127 height 8
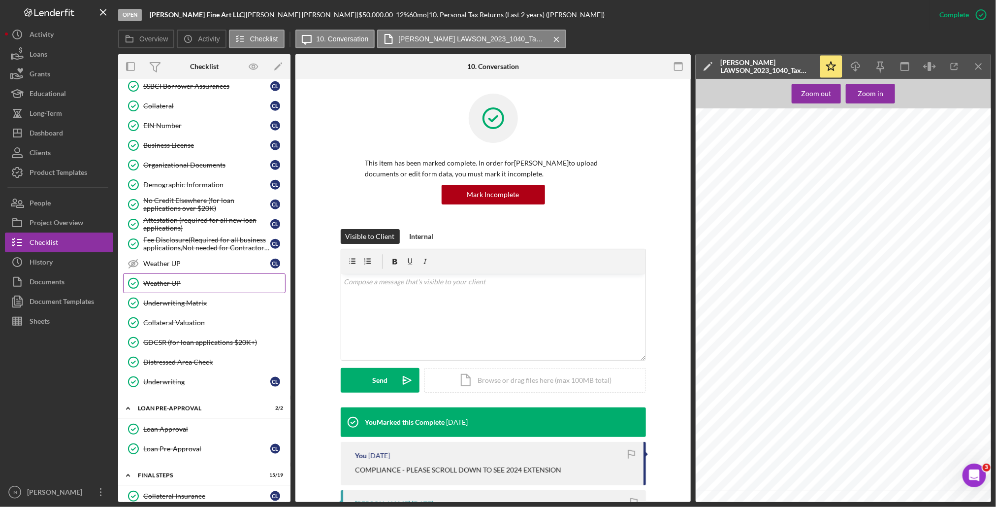
scroll to position [529, 0]
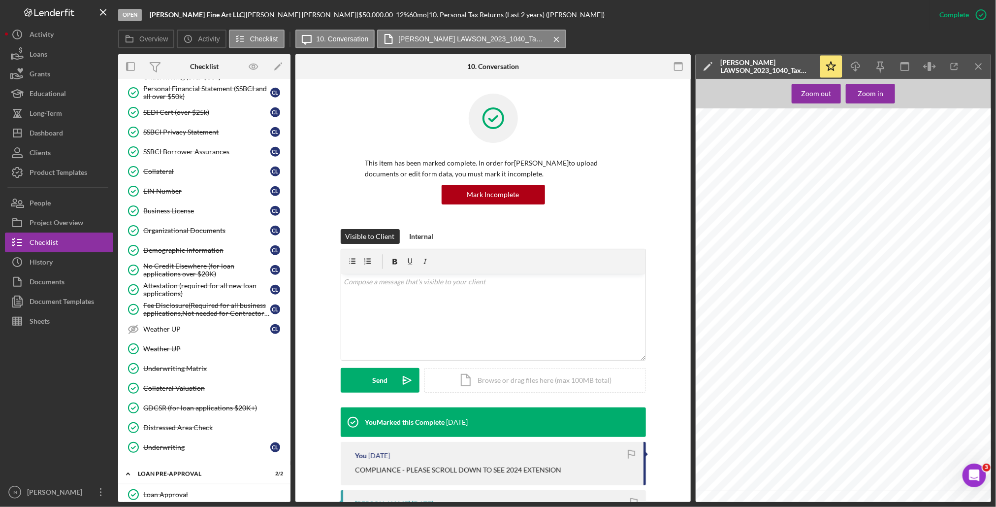
click at [180, 189] on div "EIN Number" at bounding box center [206, 191] width 127 height 8
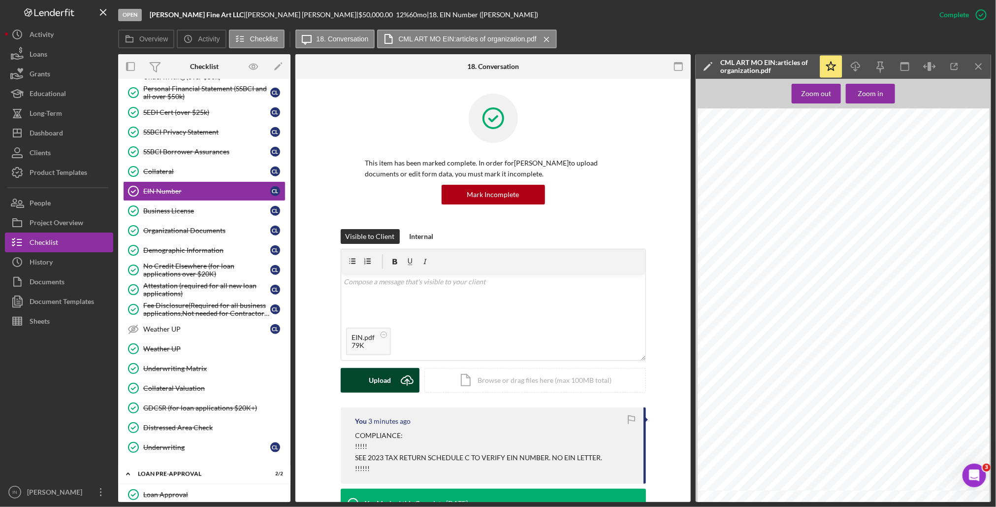
click at [376, 376] on div "Upload" at bounding box center [380, 380] width 22 height 25
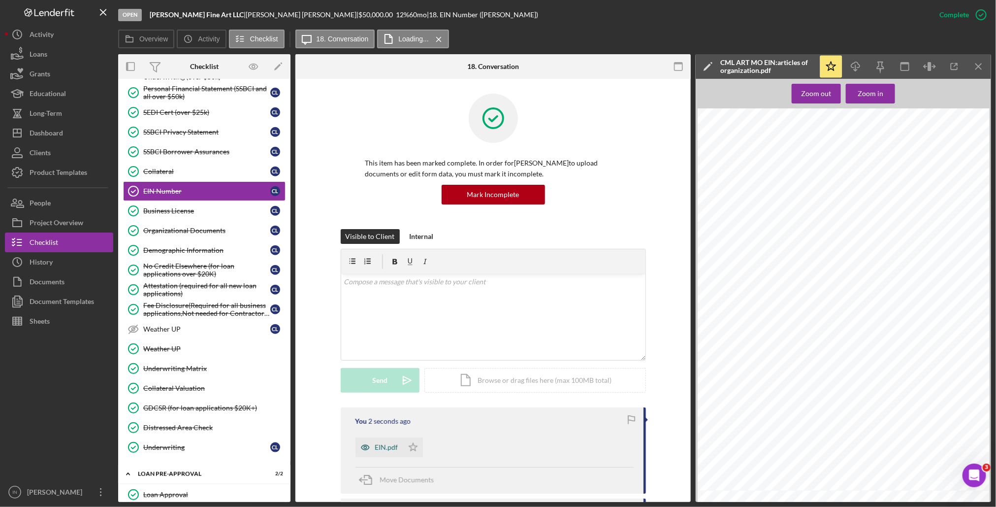
click at [381, 444] on div "EIN.pdf" at bounding box center [386, 447] width 23 height 8
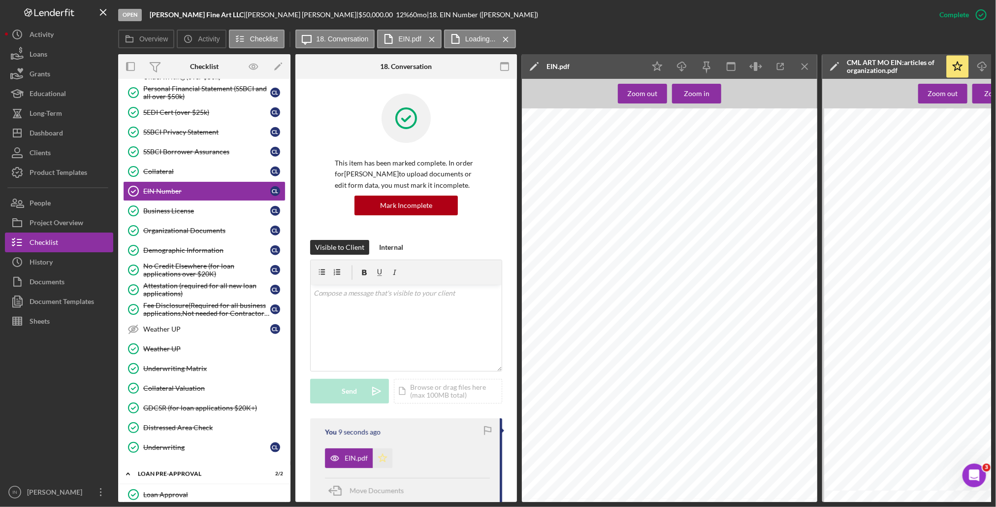
click at [384, 458] on polygon "button" at bounding box center [383, 457] width 8 height 8
click at [61, 225] on div "Project Overview" at bounding box center [57, 224] width 54 height 22
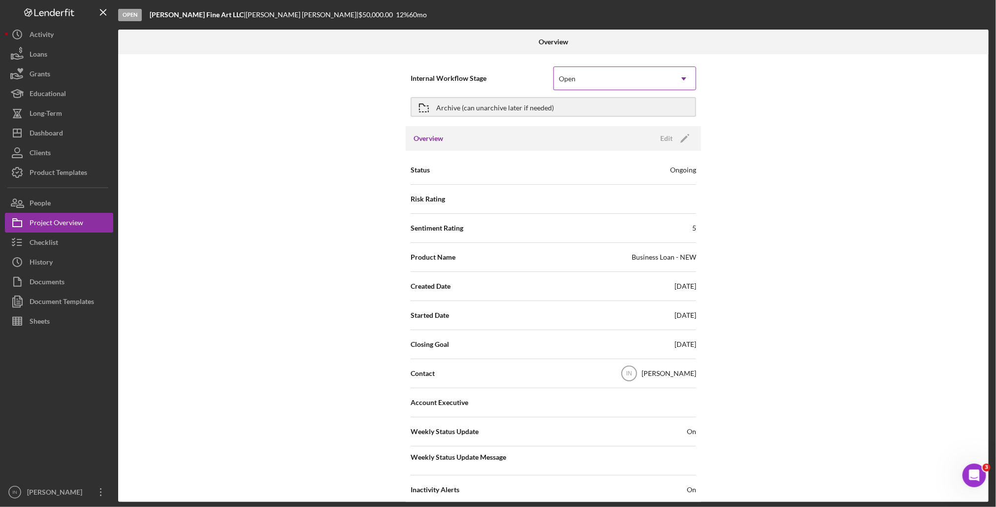
click at [613, 70] on div "Open" at bounding box center [613, 78] width 118 height 23
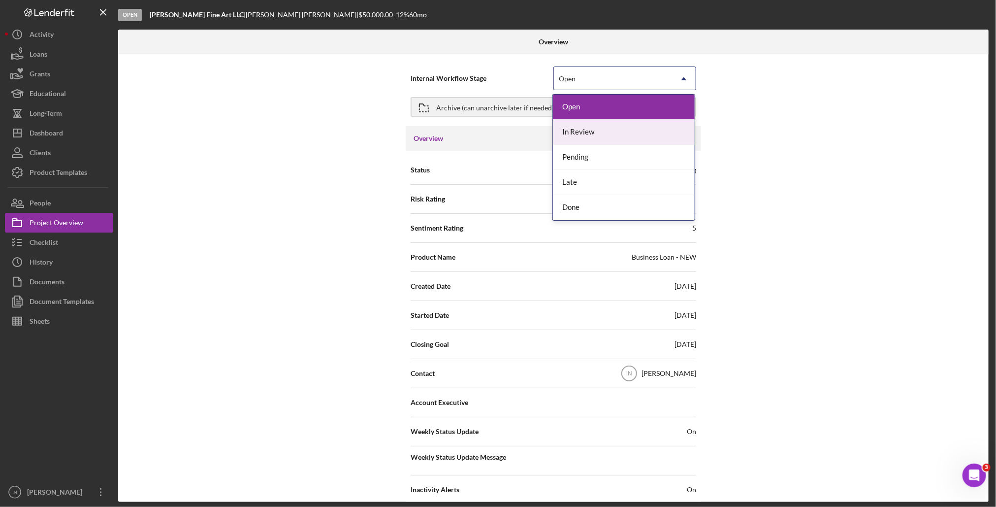
click at [596, 128] on div "In Review" at bounding box center [624, 132] width 142 height 25
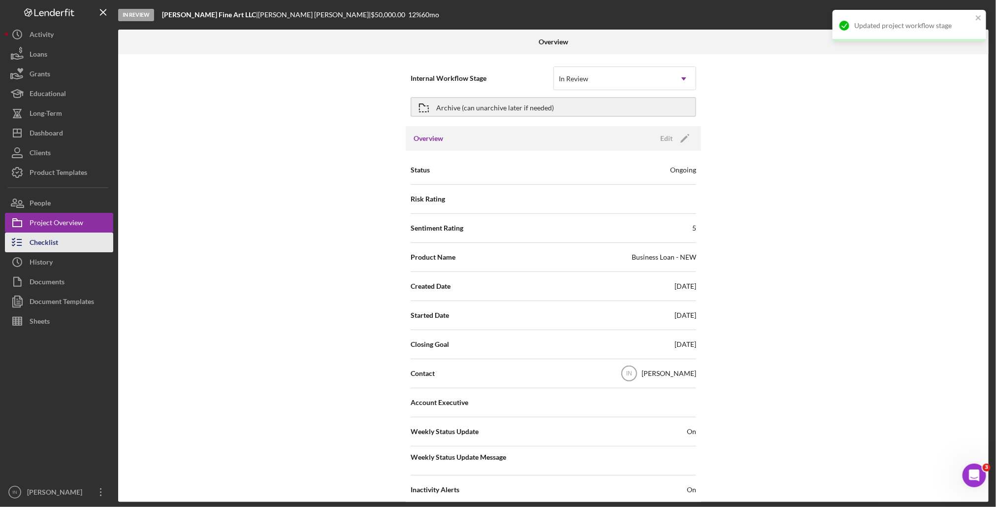
click at [56, 243] on div "Checklist" at bounding box center [44, 243] width 29 height 22
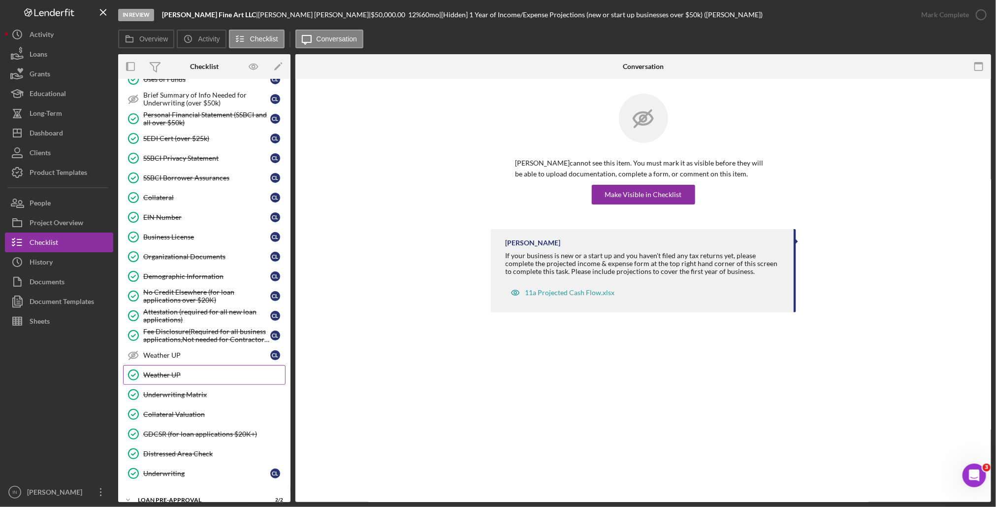
scroll to position [256, 0]
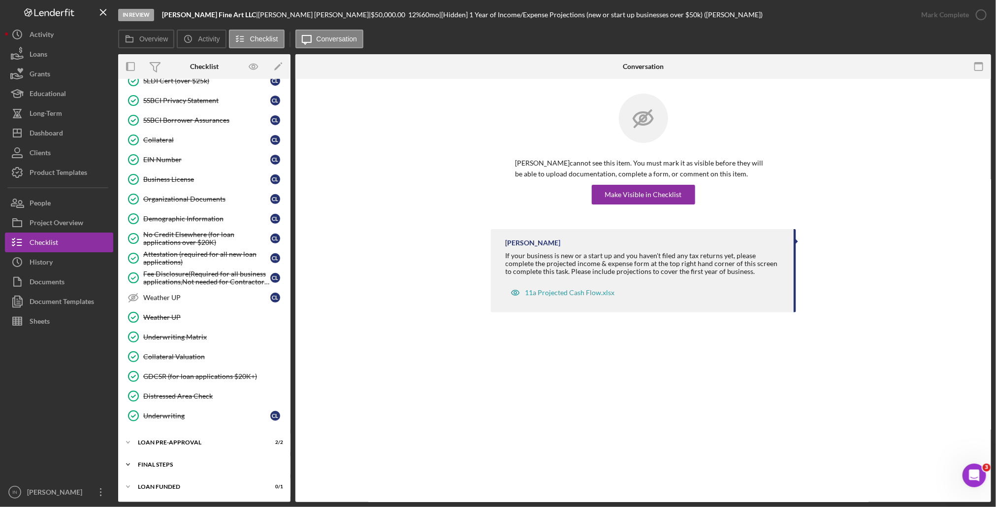
click at [171, 460] on div "Icon/Expander FINAL STEPS 15 / 19" at bounding box center [204, 464] width 172 height 20
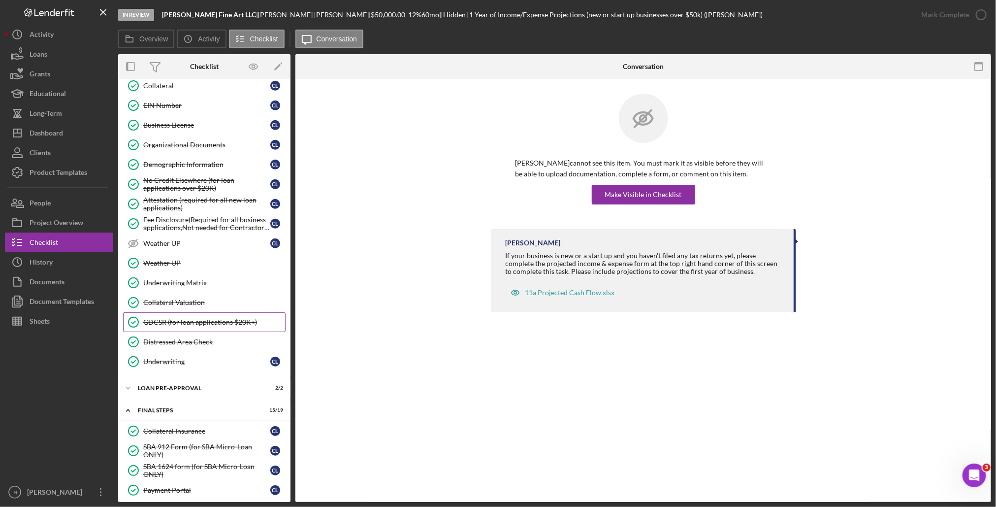
scroll to position [243, 0]
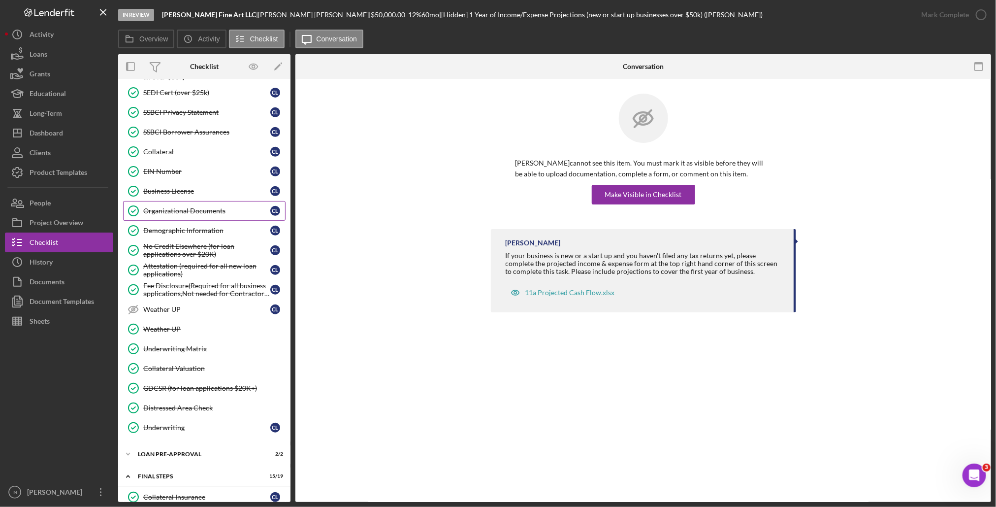
click at [190, 205] on link "Organizational Documents Organizational Documents C L" at bounding box center [204, 211] width 162 height 20
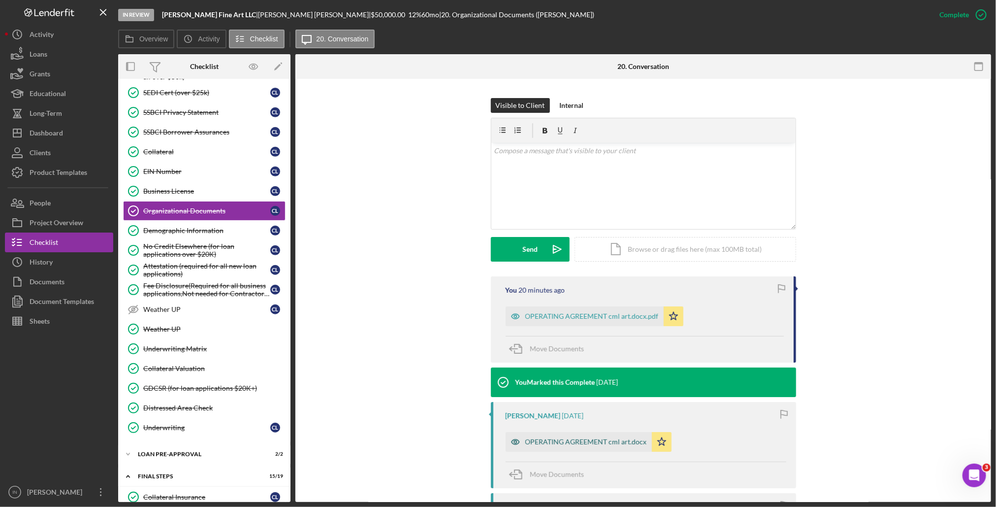
scroll to position [394, 0]
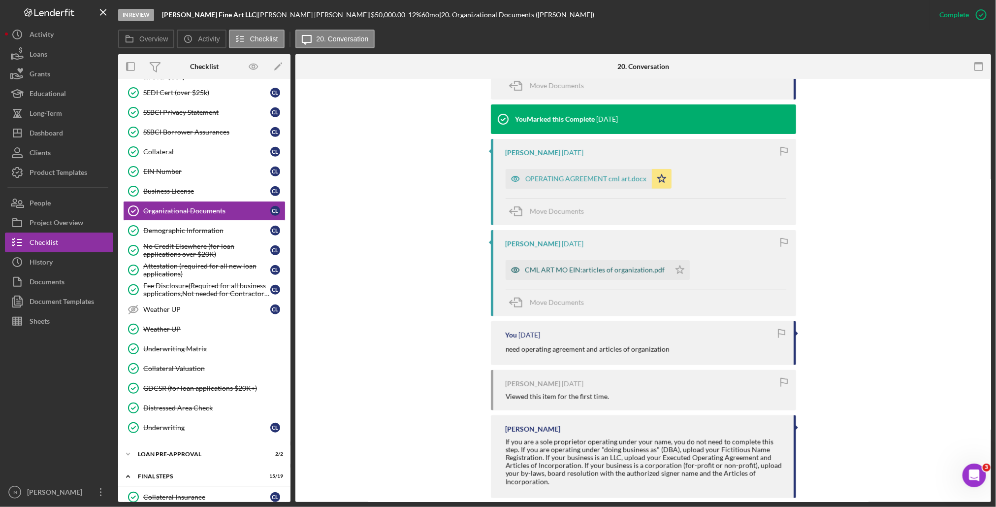
click at [566, 268] on div "CML ART MO EIN:articles of organization.pdf" at bounding box center [595, 270] width 140 height 8
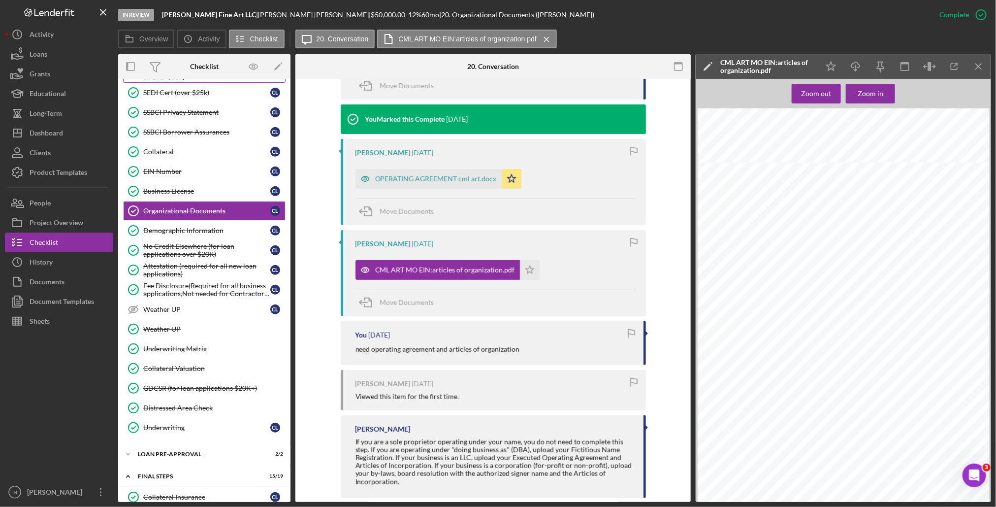
scroll to position [46, 0]
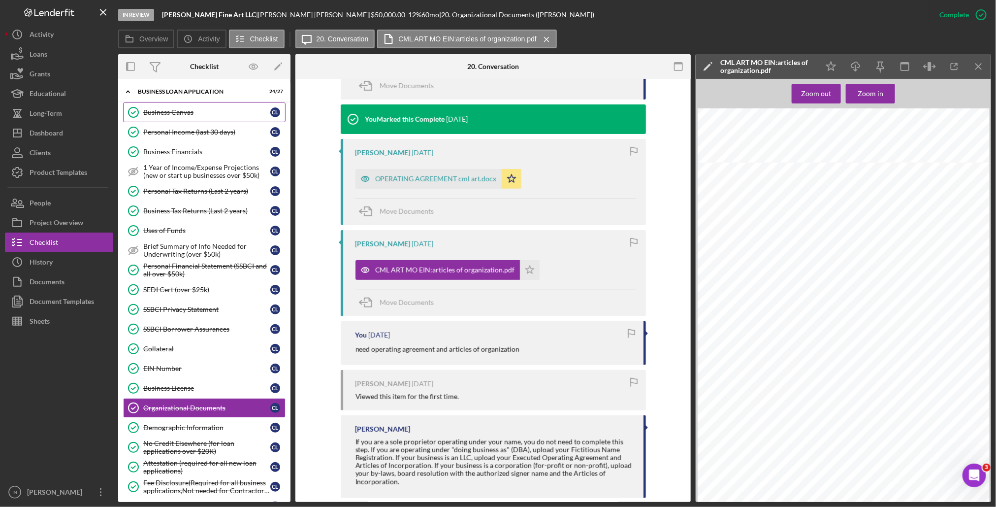
click at [183, 115] on div "Business Canvas" at bounding box center [206, 112] width 127 height 8
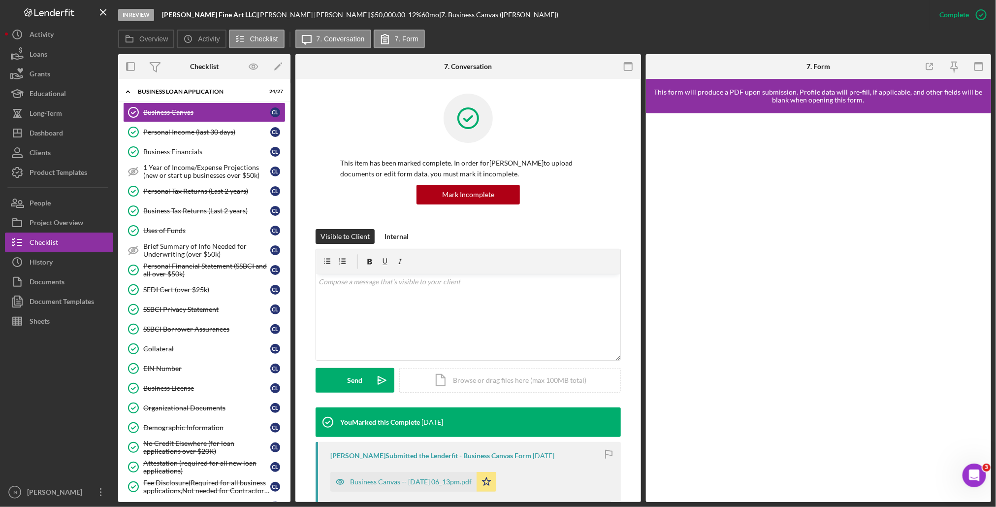
scroll to position [65, 0]
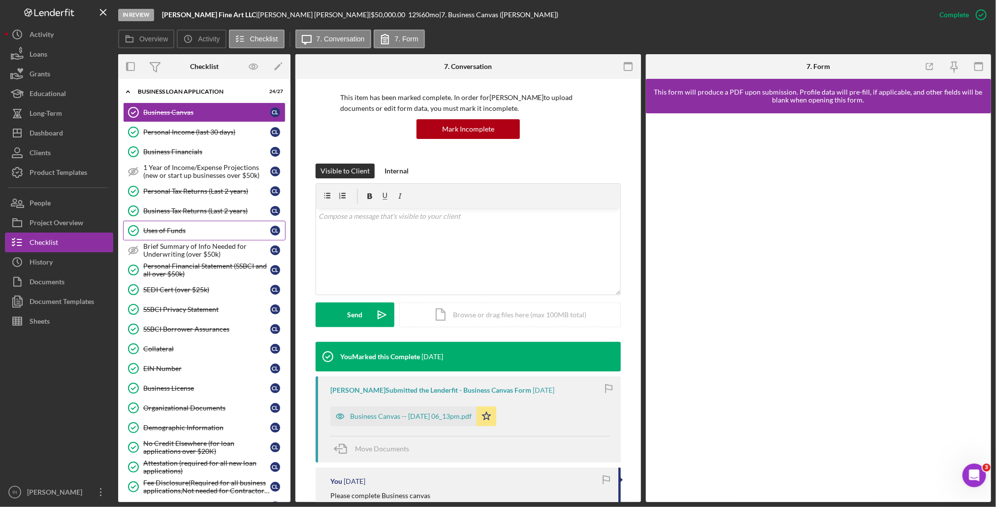
click at [175, 228] on div "Uses of Funds" at bounding box center [206, 230] width 127 height 8
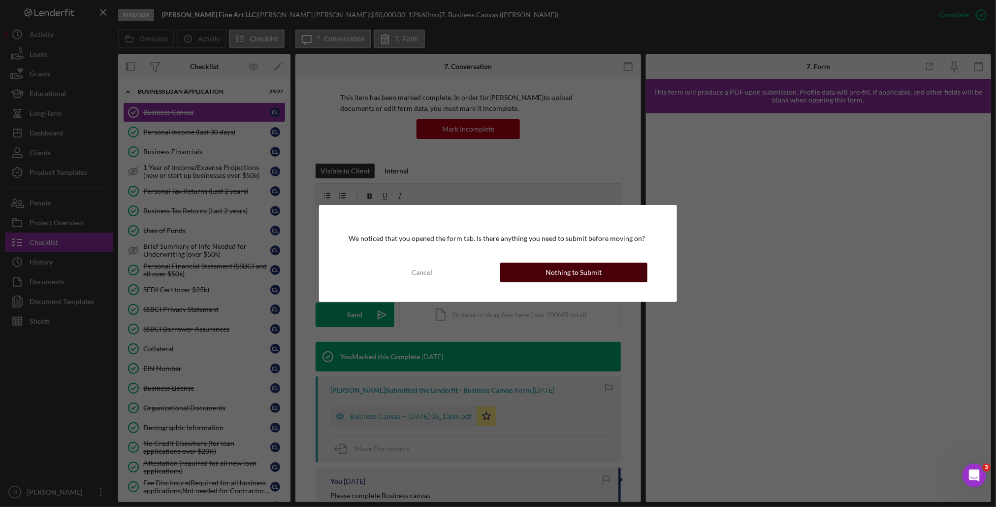
click at [592, 271] on div "Nothing to Submit" at bounding box center [574, 272] width 56 height 20
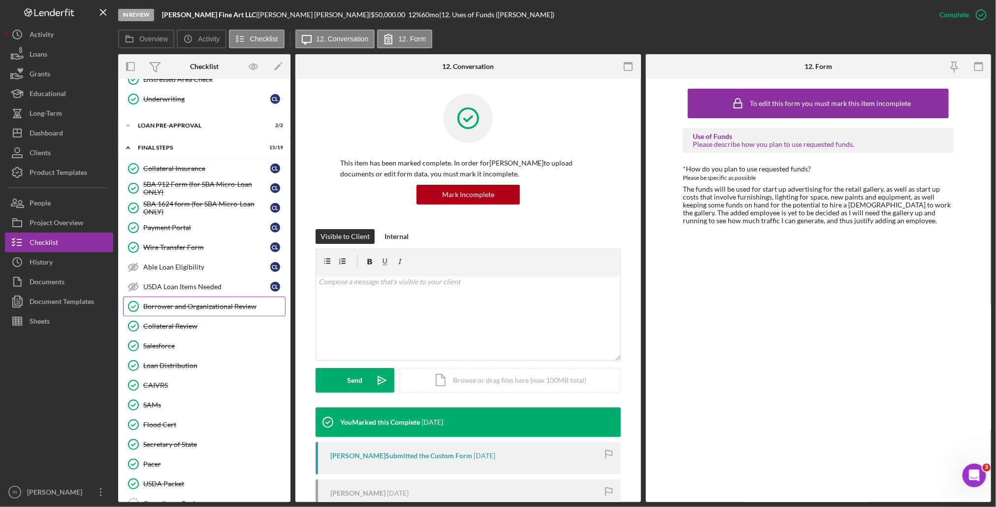
scroll to position [637, 0]
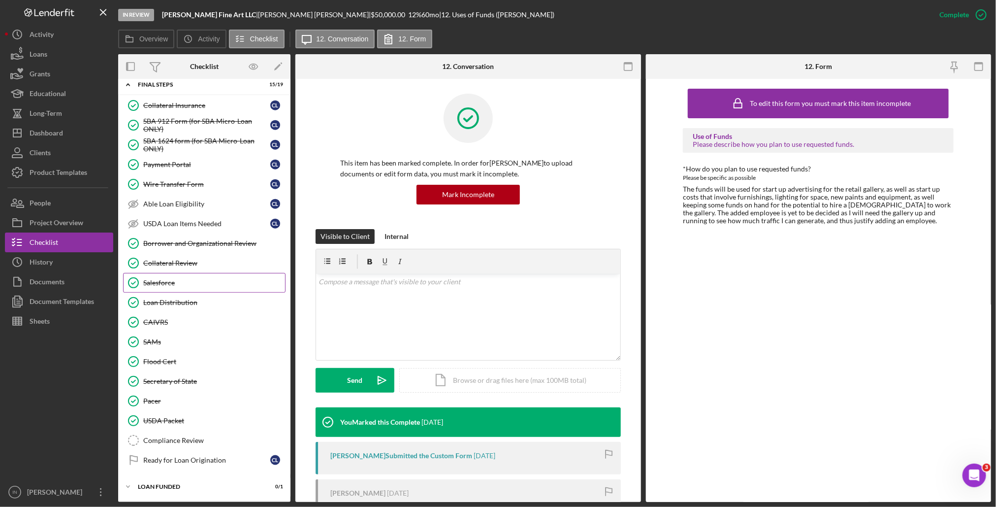
click at [224, 276] on link "Salesforce Salesforce" at bounding box center [204, 283] width 162 height 20
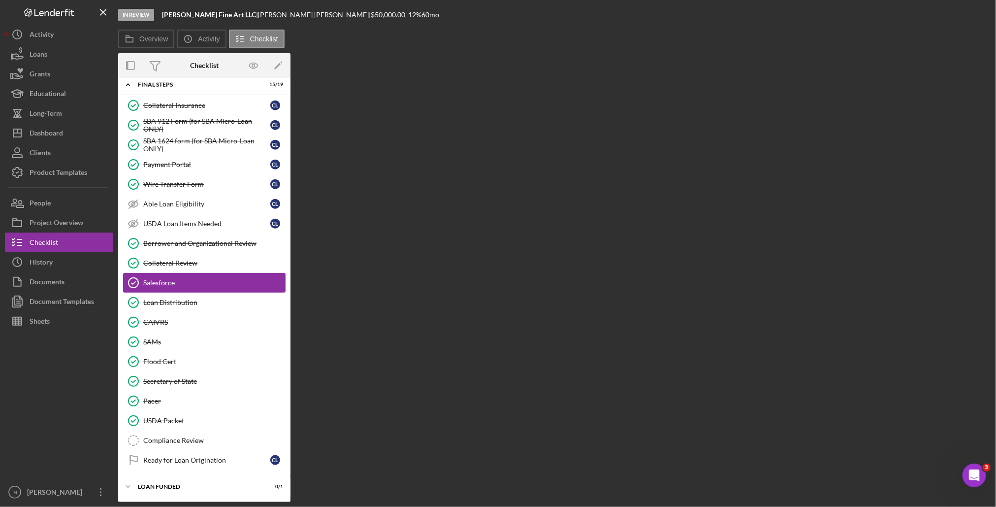
scroll to position [636, 0]
click at [168, 296] on link "Loan Distribution Loan Distribution" at bounding box center [204, 302] width 162 height 20
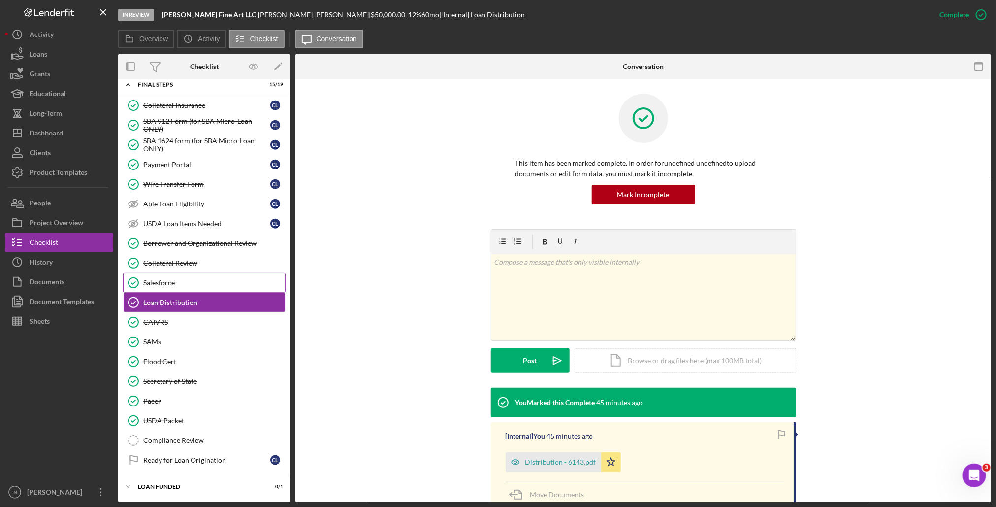
click at [169, 284] on div "Salesforce" at bounding box center [214, 283] width 142 height 8
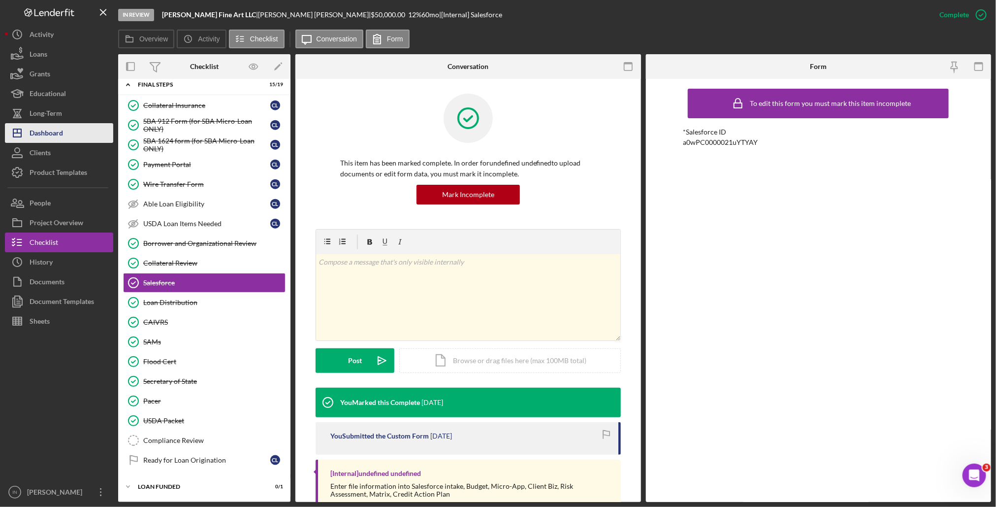
click at [62, 132] on div "Dashboard" at bounding box center [46, 134] width 33 height 22
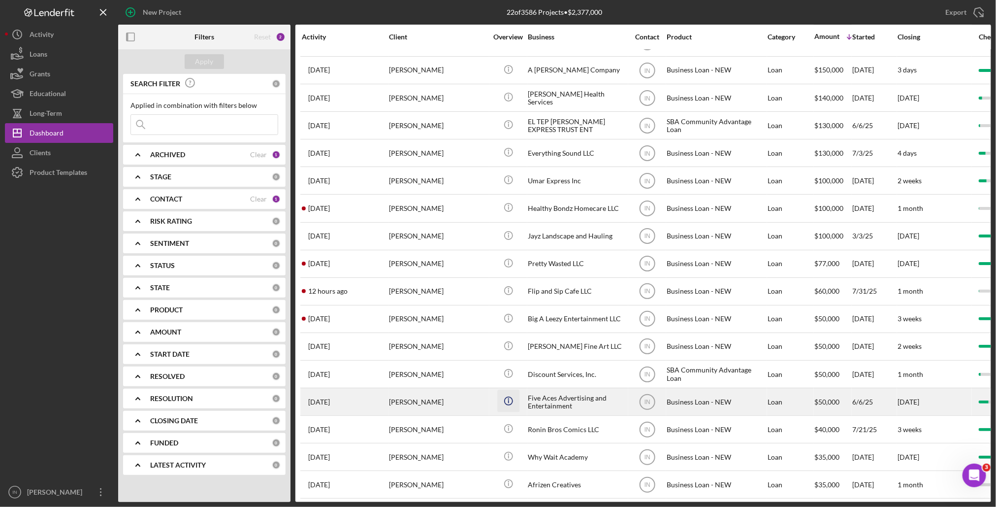
scroll to position [172, 0]
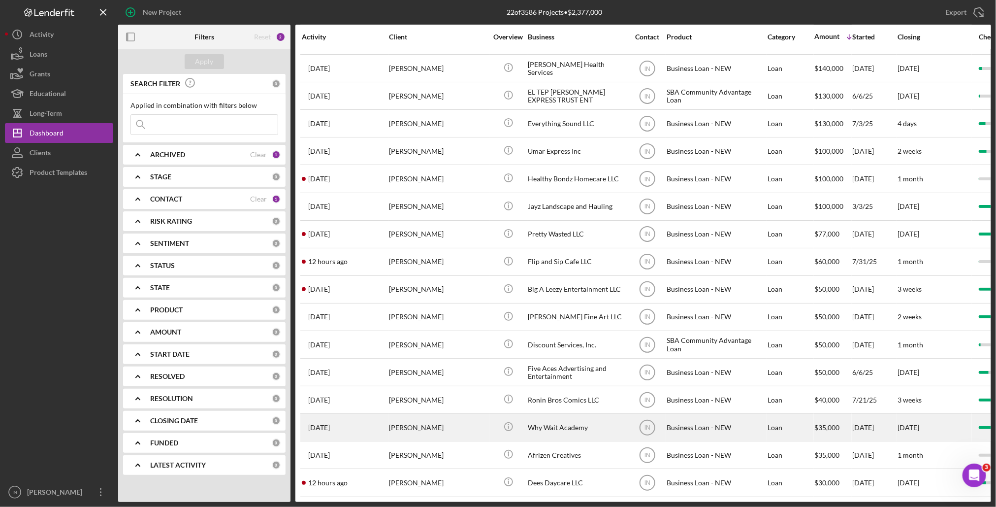
click at [459, 416] on div "[PERSON_NAME]" at bounding box center [438, 427] width 98 height 26
